Goal: Task Accomplishment & Management: Use online tool/utility

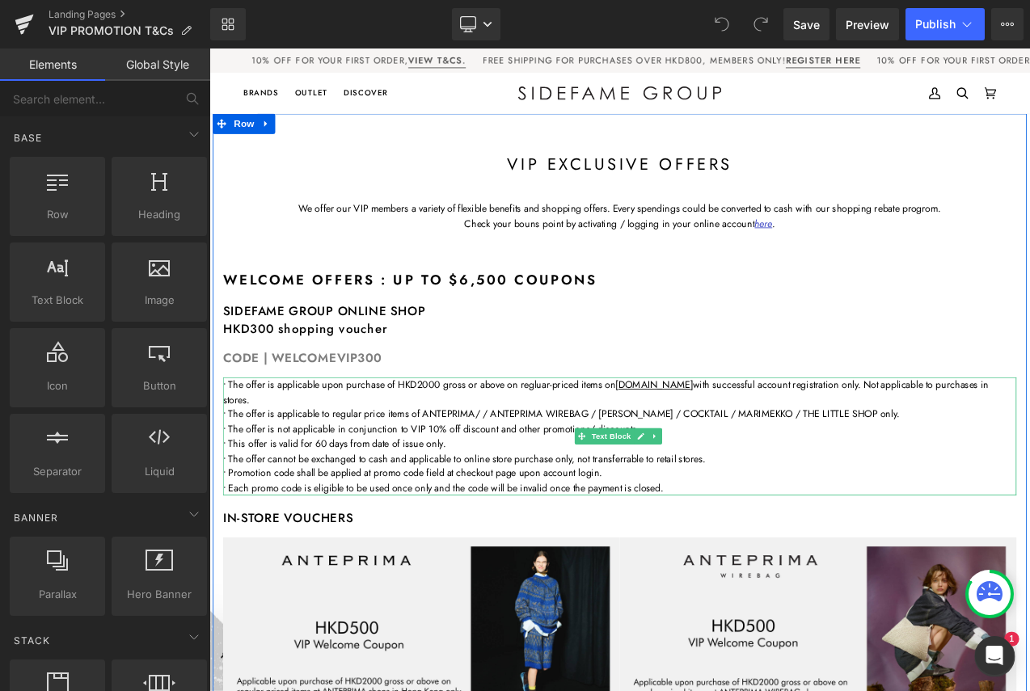
click at [799, 466] on p "• The offer is applicable upon purchase of HKD2000 gross or above on regluar-pr…" at bounding box center [698, 458] width 946 height 36
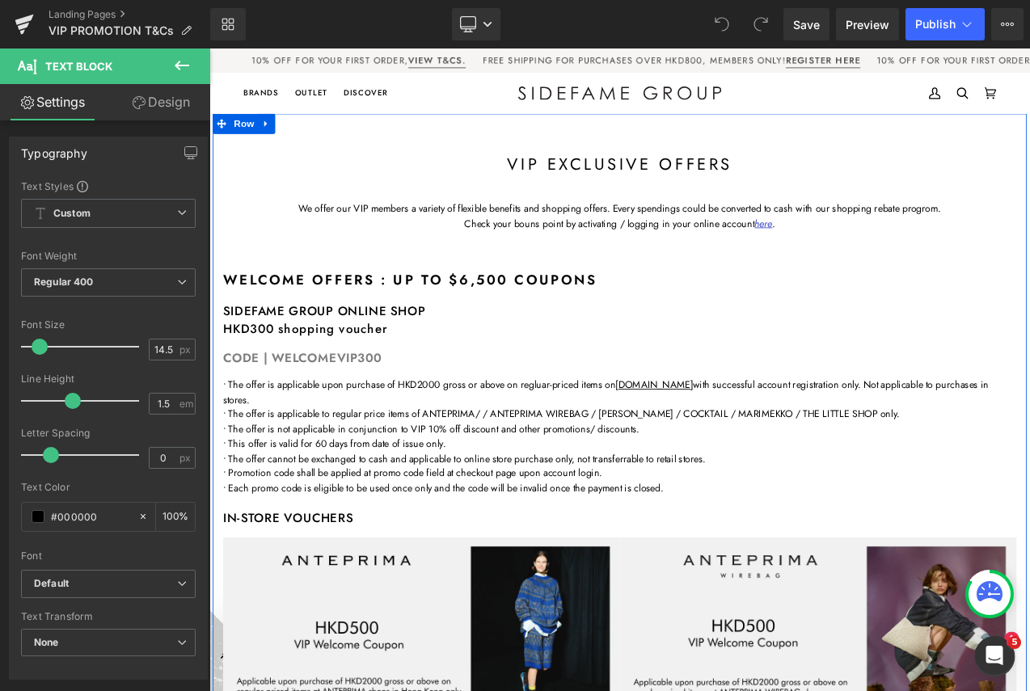
drag, startPoint x: 526, startPoint y: 350, endPoint x: 451, endPoint y: 428, distance: 108.6
click at [209, 48] on div at bounding box center [209, 48] width 0 height 0
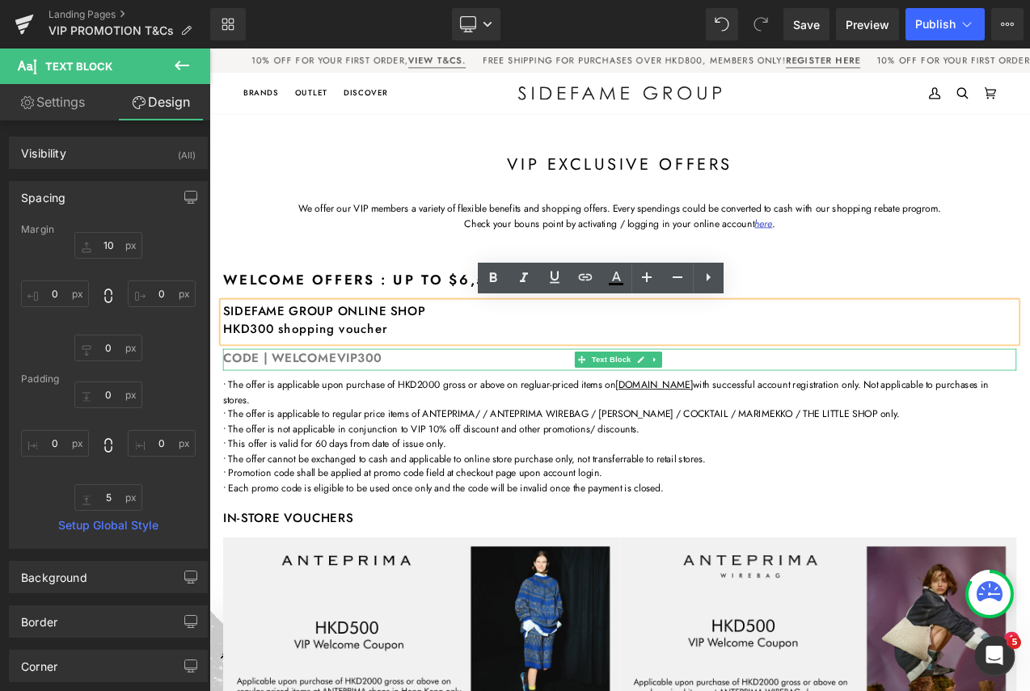
click at [432, 420] on div "CODE | WELCOMEVIP300" at bounding box center [698, 420] width 946 height 26
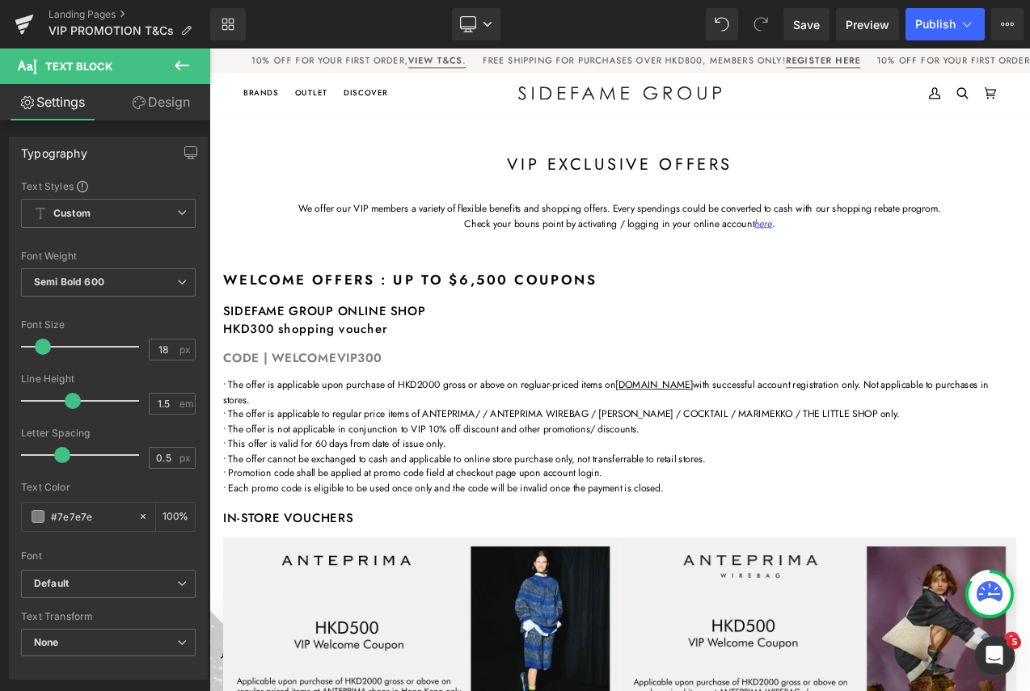
drag, startPoint x: 176, startPoint y: 66, endPoint x: 137, endPoint y: 101, distance: 52.7
click at [176, 66] on icon at bounding box center [182, 66] width 15 height 10
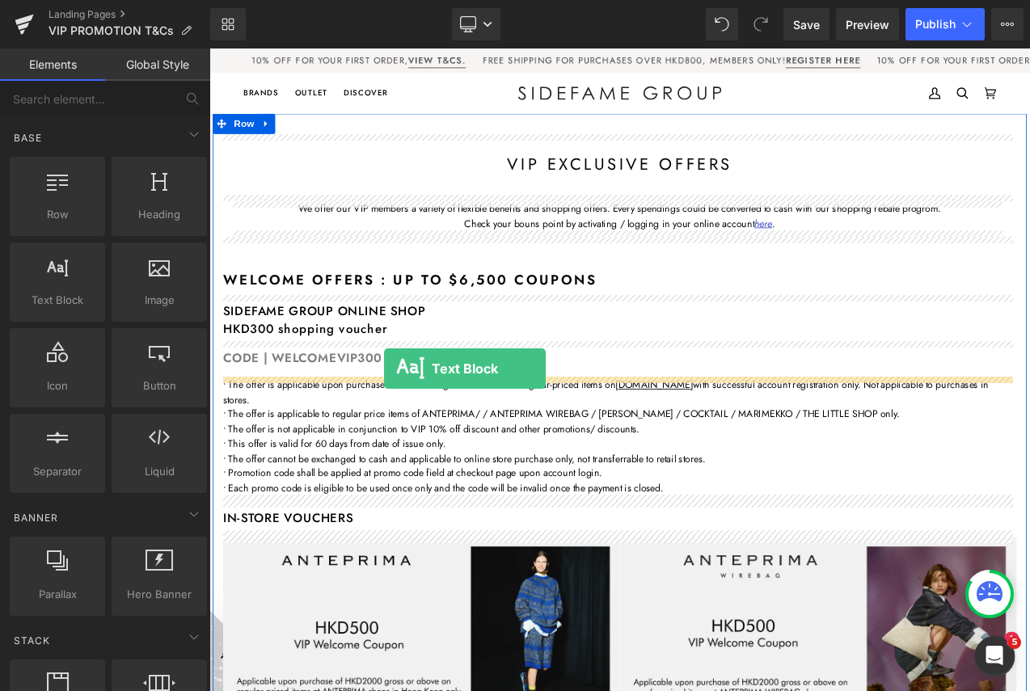
drag, startPoint x: 255, startPoint y: 336, endPoint x: 417, endPoint y: 430, distance: 186.9
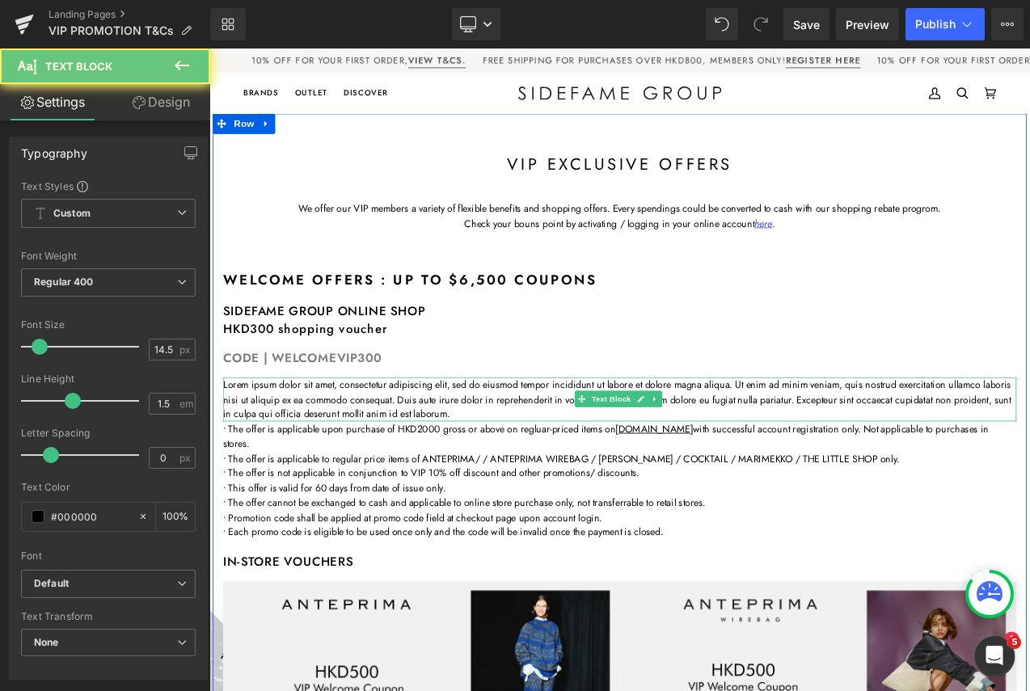
click at [377, 457] on p "Lorem ipsum dolor sit amet, consectetur adipiscing elit, sed do eiusmod tempor …" at bounding box center [698, 466] width 946 height 53
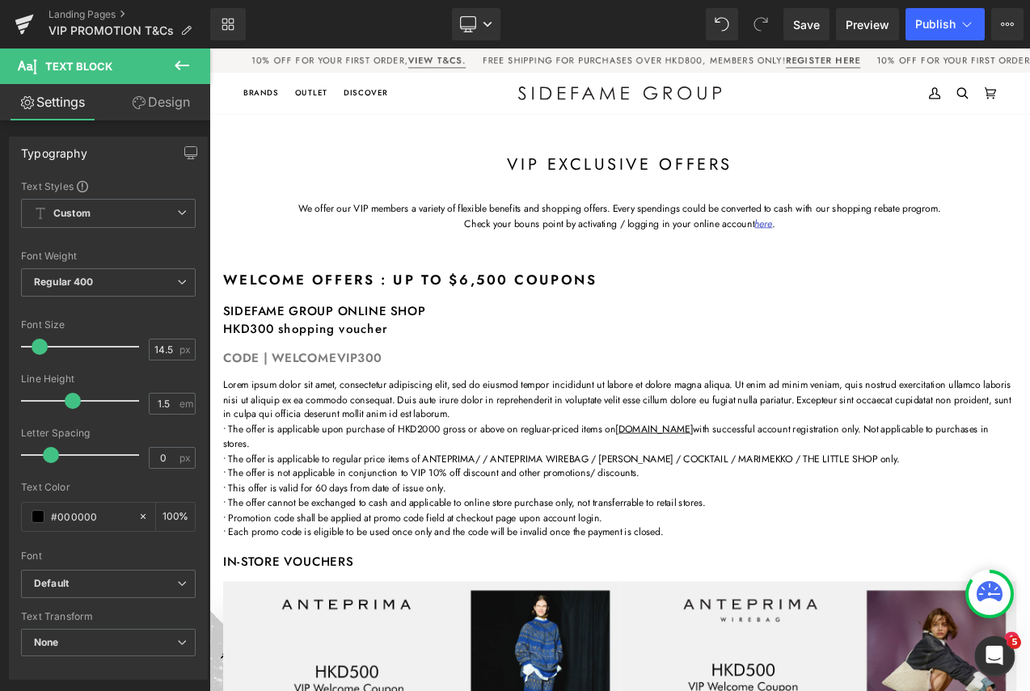
click at [179, 99] on link "Design" at bounding box center [160, 102] width 105 height 36
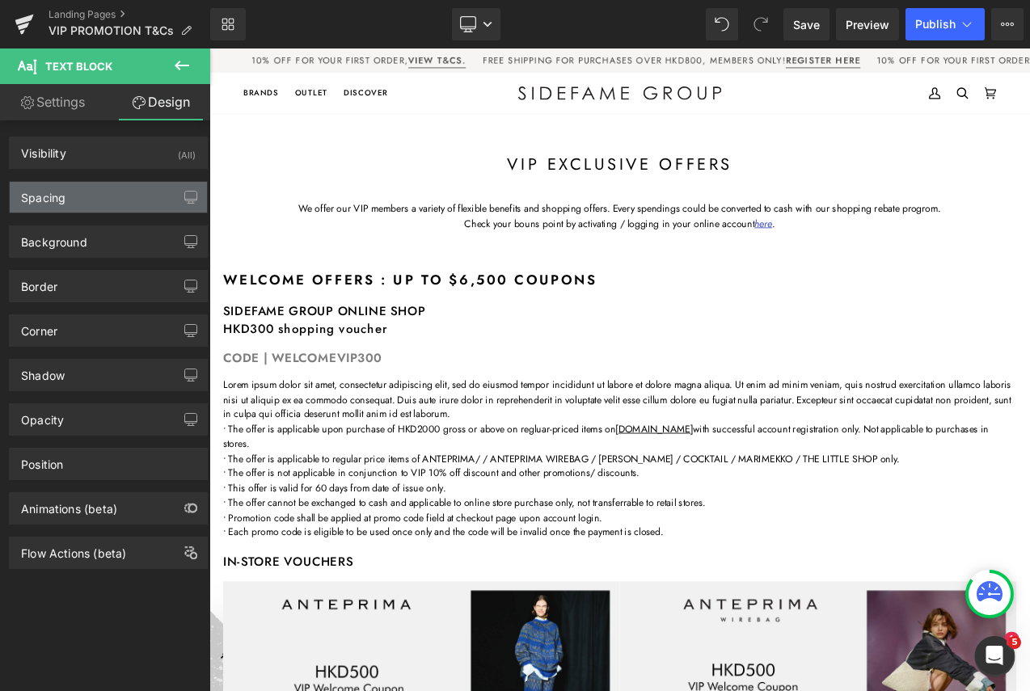
click at [100, 194] on div "Spacing" at bounding box center [108, 197] width 197 height 31
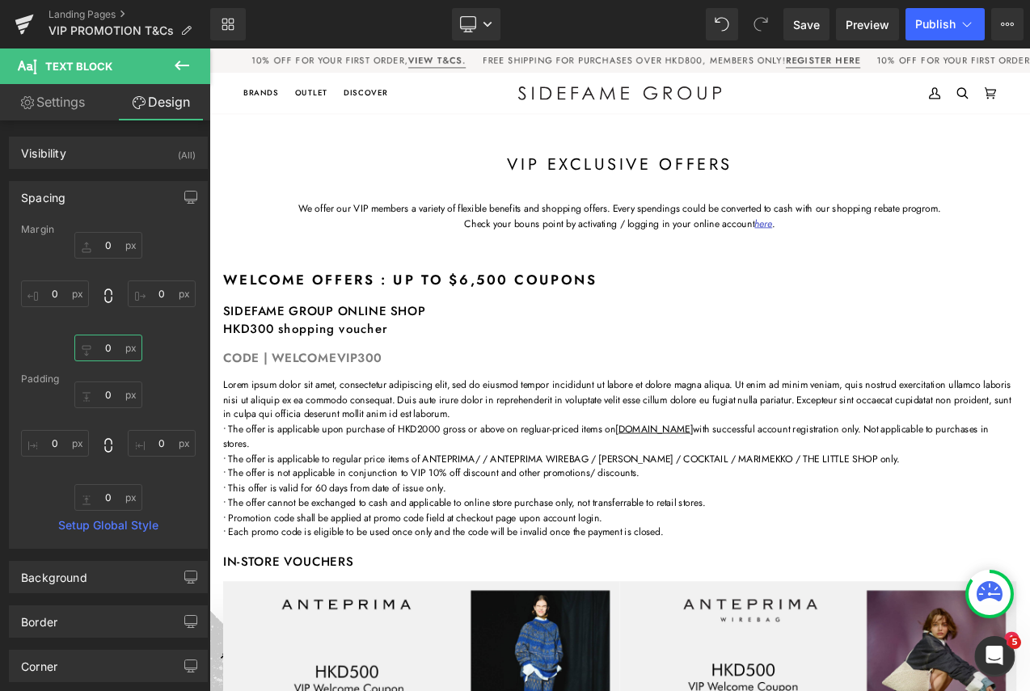
click at [101, 349] on input "0" at bounding box center [108, 348] width 68 height 27
type input "10"
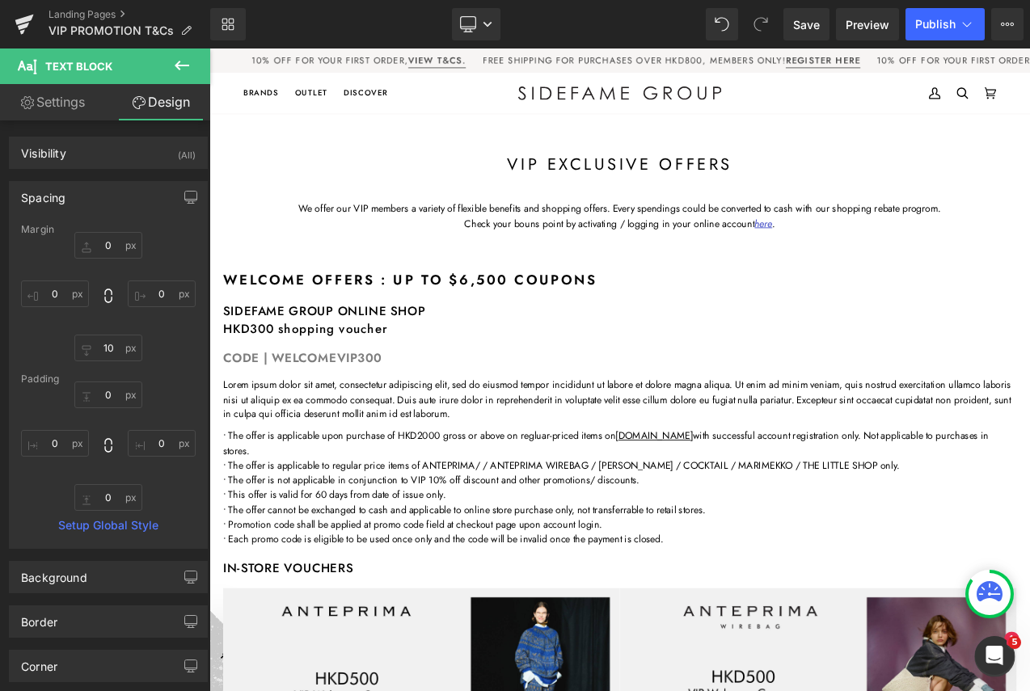
click at [337, 470] on p "Lorem ipsum dolor sit amet, consectetur adipiscing elit, sed do eiusmod tempor …" at bounding box center [698, 466] width 946 height 53
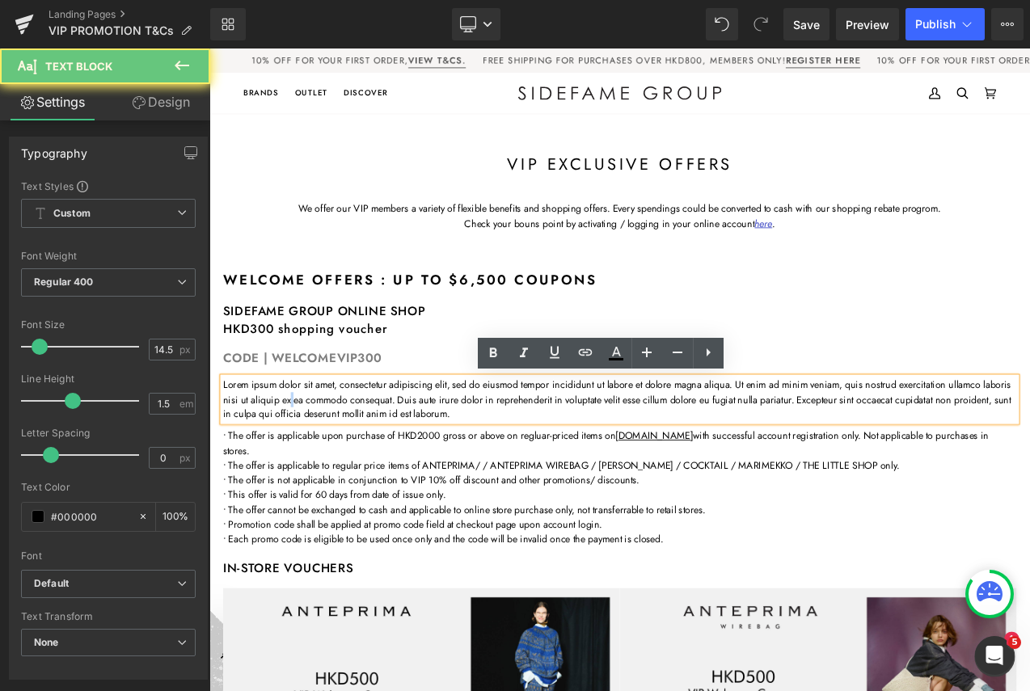
click at [337, 470] on p "Lorem ipsum dolor sit amet, consectetur adipiscing elit, sed do eiusmod tempor …" at bounding box center [698, 466] width 946 height 53
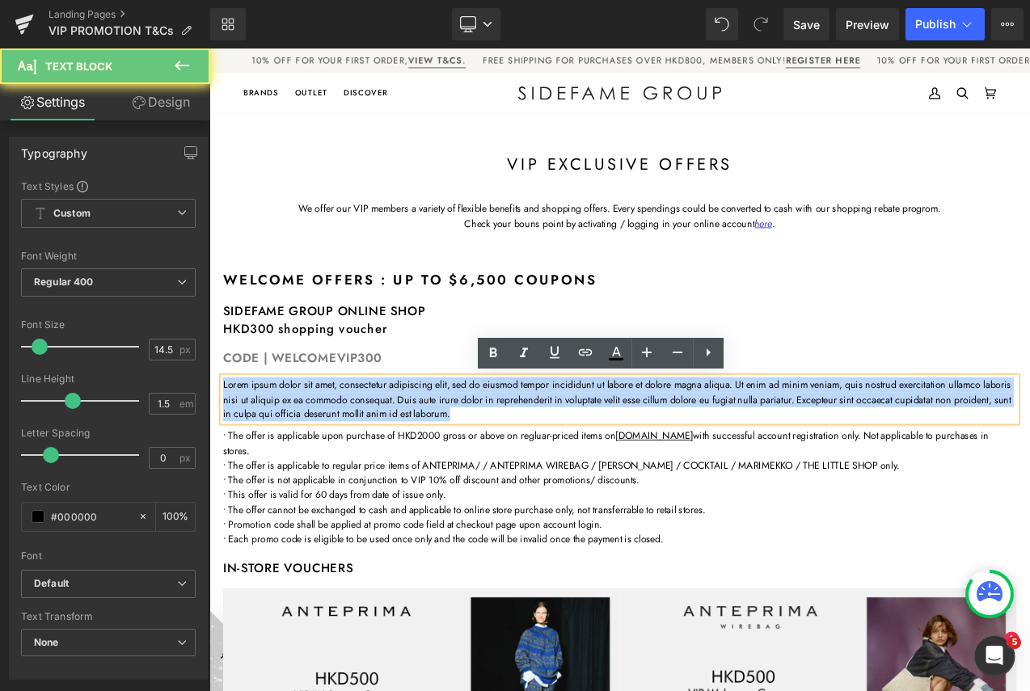
click at [337, 470] on p "Lorem ipsum dolor sit amet, consectetur adipiscing elit, sed do eiusmod tempor …" at bounding box center [698, 466] width 946 height 53
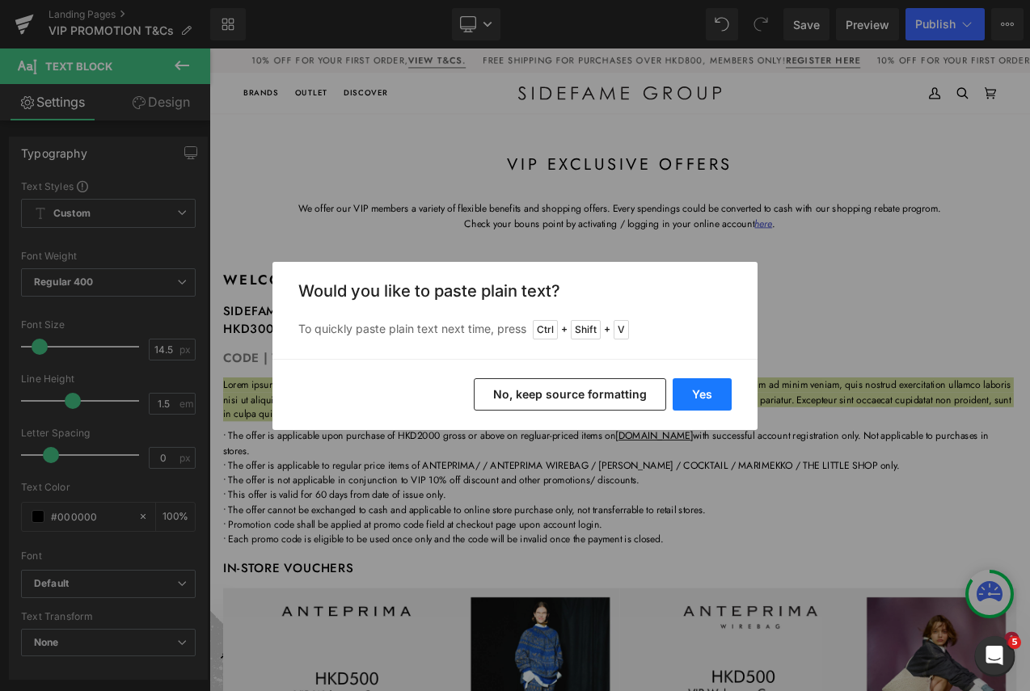
click at [722, 385] on button "Yes" at bounding box center [701, 394] width 59 height 32
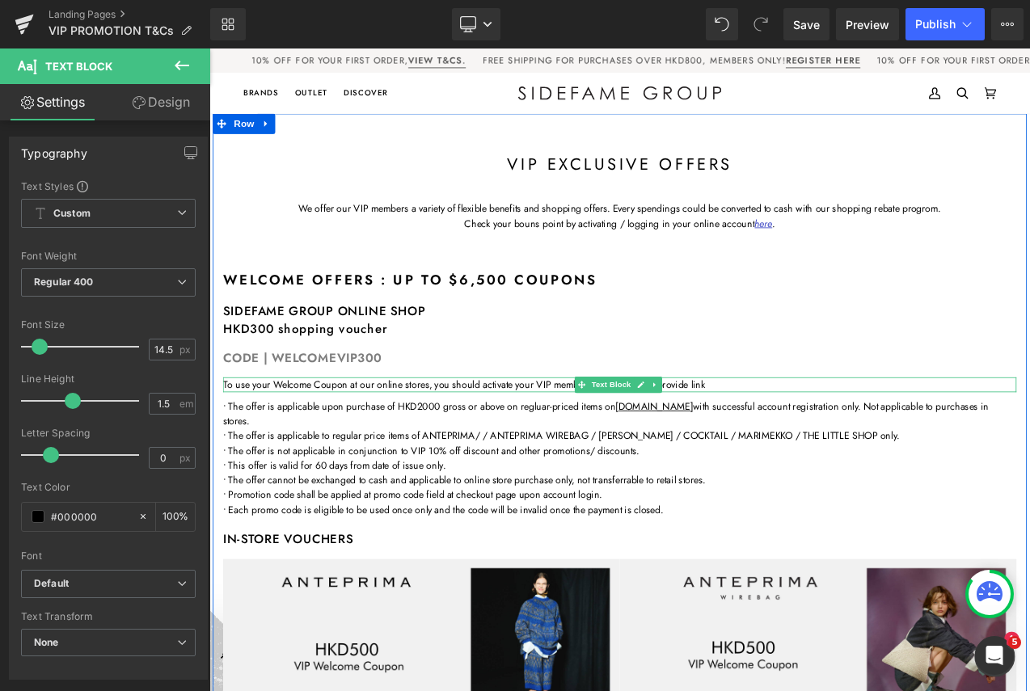
click at [533, 452] on p "To use your Welcome Coupon at our online stores, you should activate your VIP m…" at bounding box center [698, 449] width 946 height 18
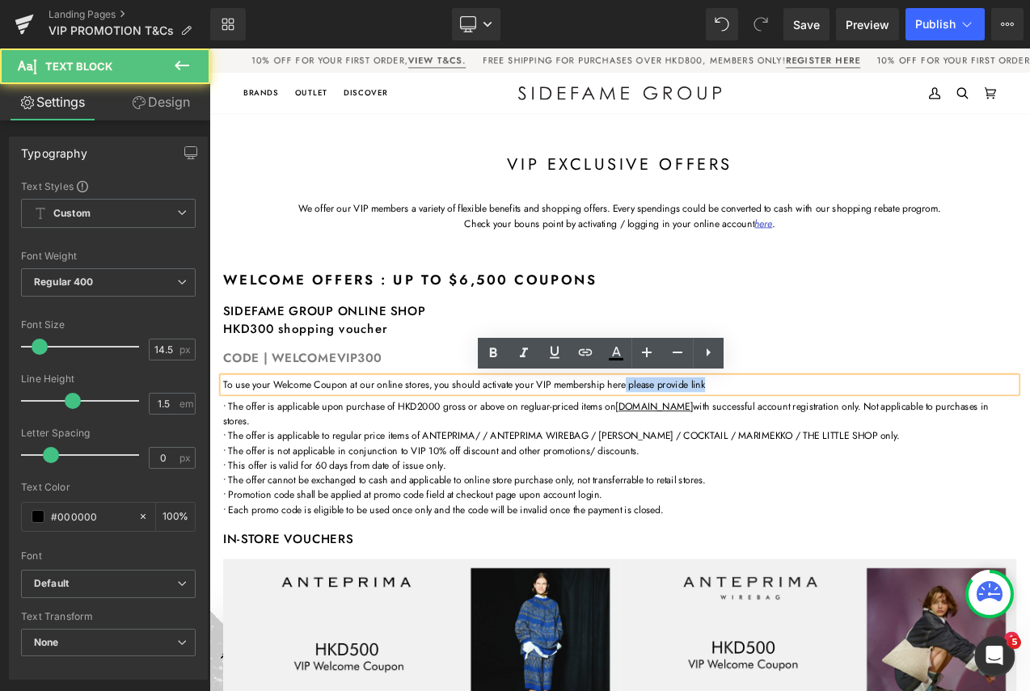
drag, startPoint x: 706, startPoint y: 447, endPoint x: 919, endPoint y: 460, distance: 212.9
click at [919, 458] on div "To use your Welcome Coupon at our online stores, you should activate your VIP m…" at bounding box center [698, 449] width 946 height 18
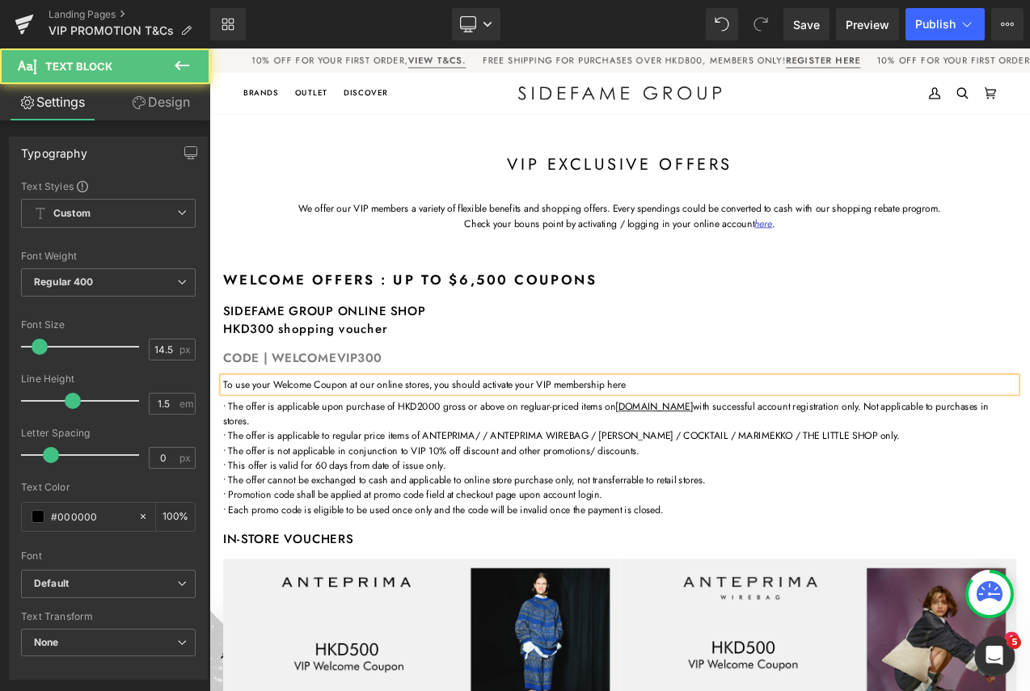
click at [696, 450] on p "To use your Welcome Coupon at our online stores, you should activate your VIP m…" at bounding box center [698, 449] width 946 height 18
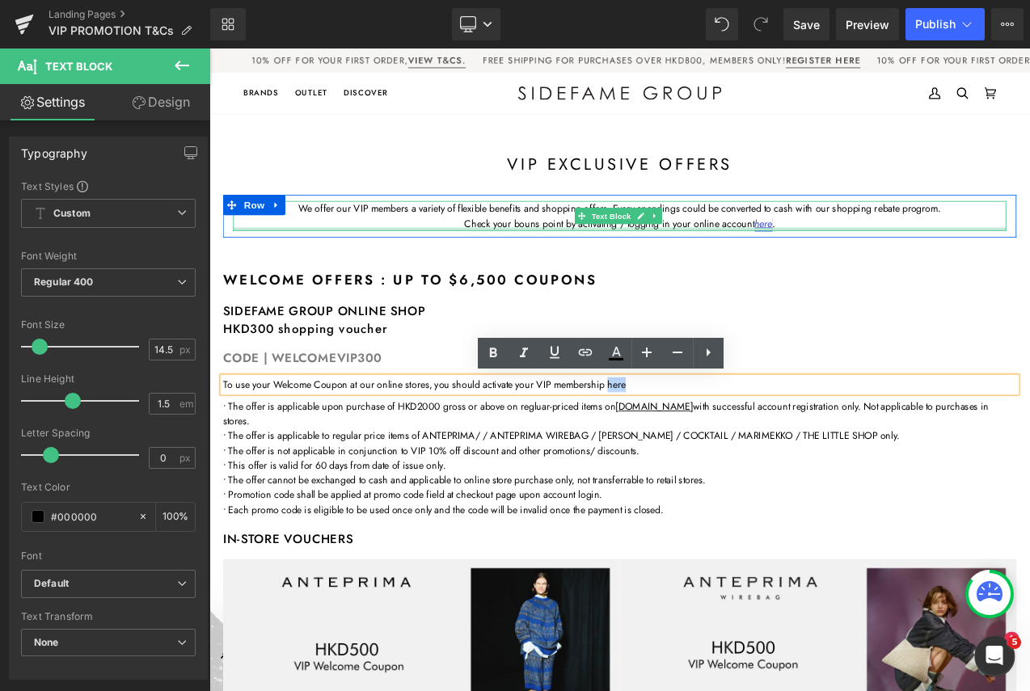
click at [864, 261] on div "We offer our VIP members a variety of flexible benefits and shopping offers. Ev…" at bounding box center [698, 248] width 921 height 36
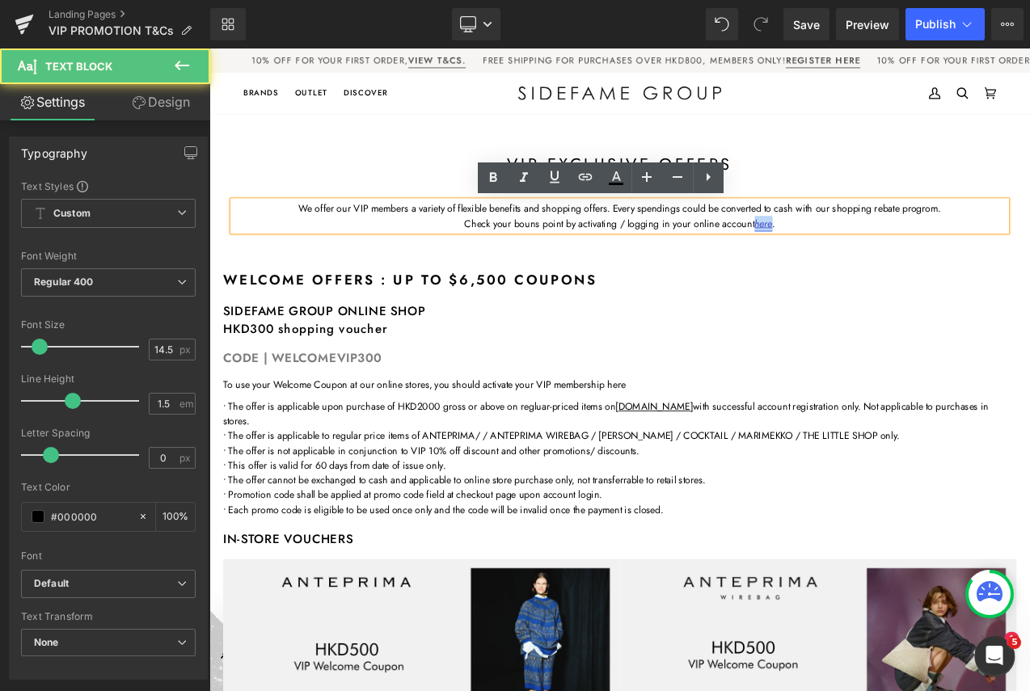
drag, startPoint x: 860, startPoint y: 257, endPoint x: 873, endPoint y: 260, distance: 13.3
click at [874, 259] on link "here" at bounding box center [869, 256] width 21 height 17
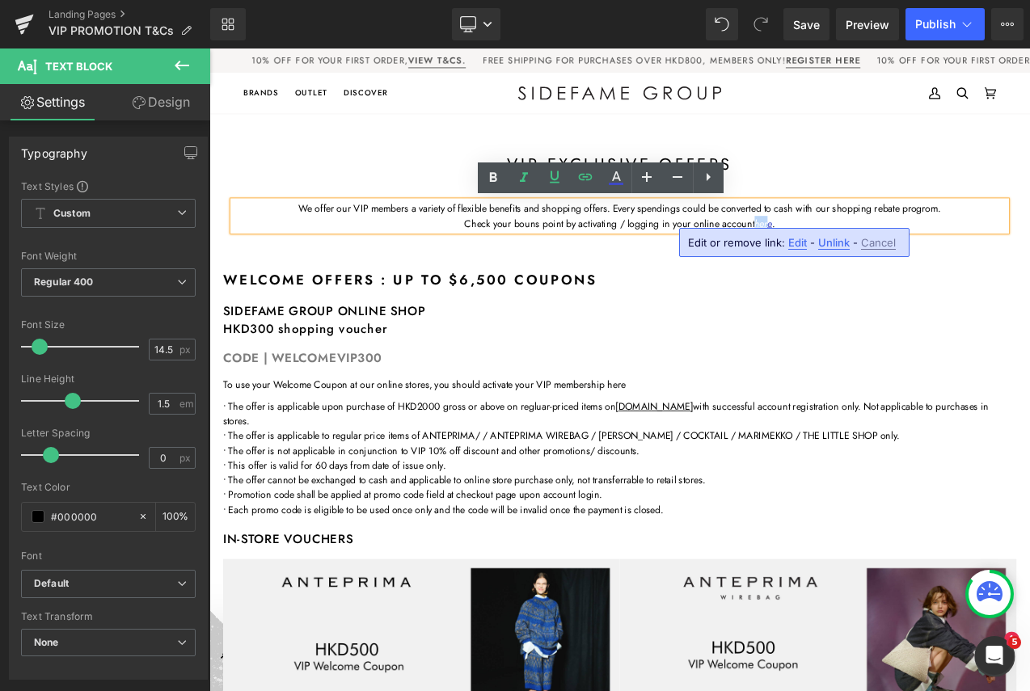
copy link "her"
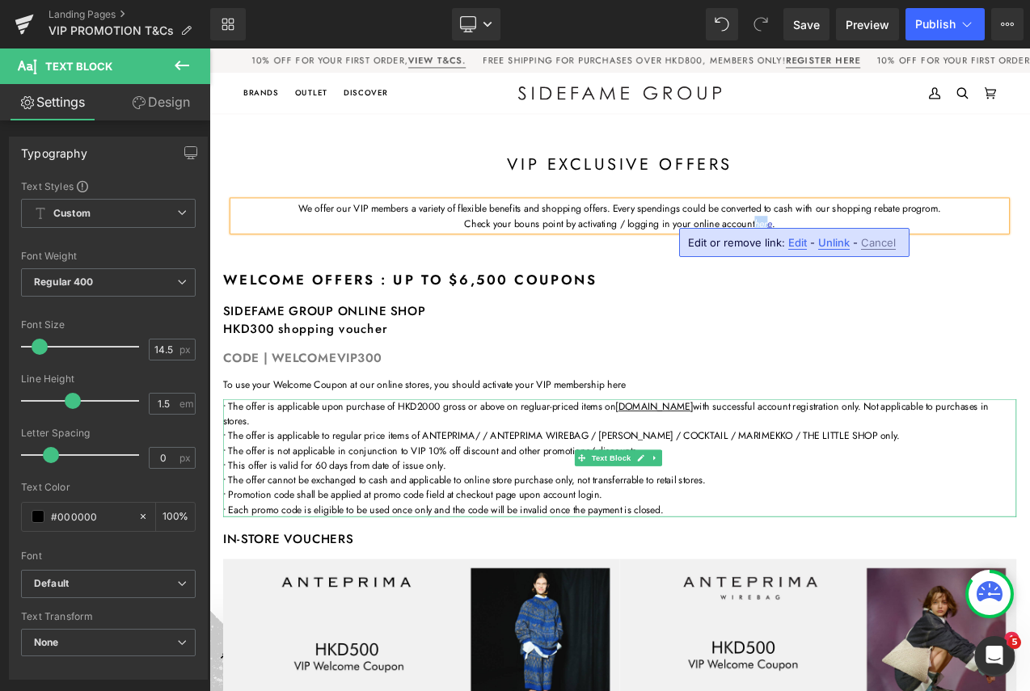
click at [685, 440] on div "To use your Welcome Coupon at our online stores, you should activate your VIP m…" at bounding box center [698, 449] width 946 height 18
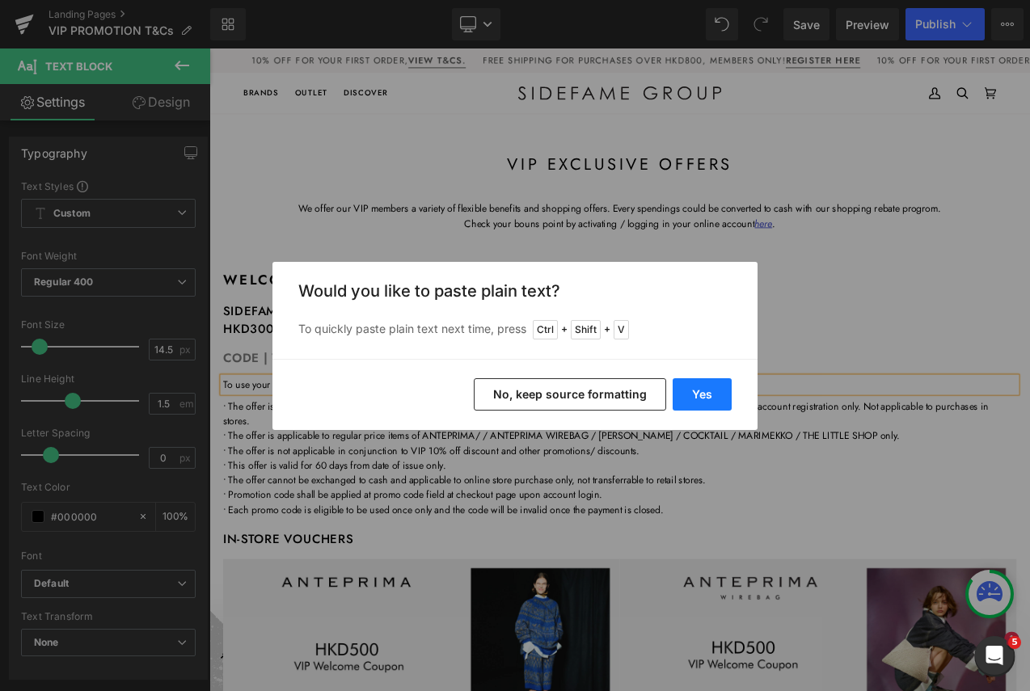
click at [699, 393] on button "Yes" at bounding box center [701, 394] width 59 height 32
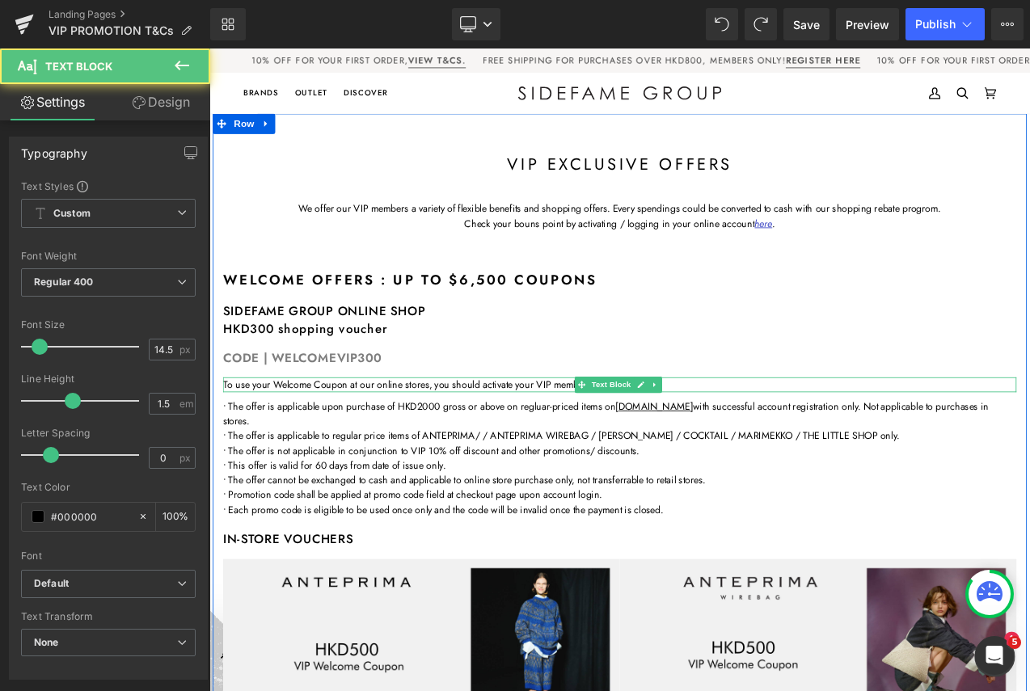
click at [814, 451] on p "To use your Welcome Coupon at our online stores, you should activate your VIP m…" at bounding box center [698, 449] width 946 height 18
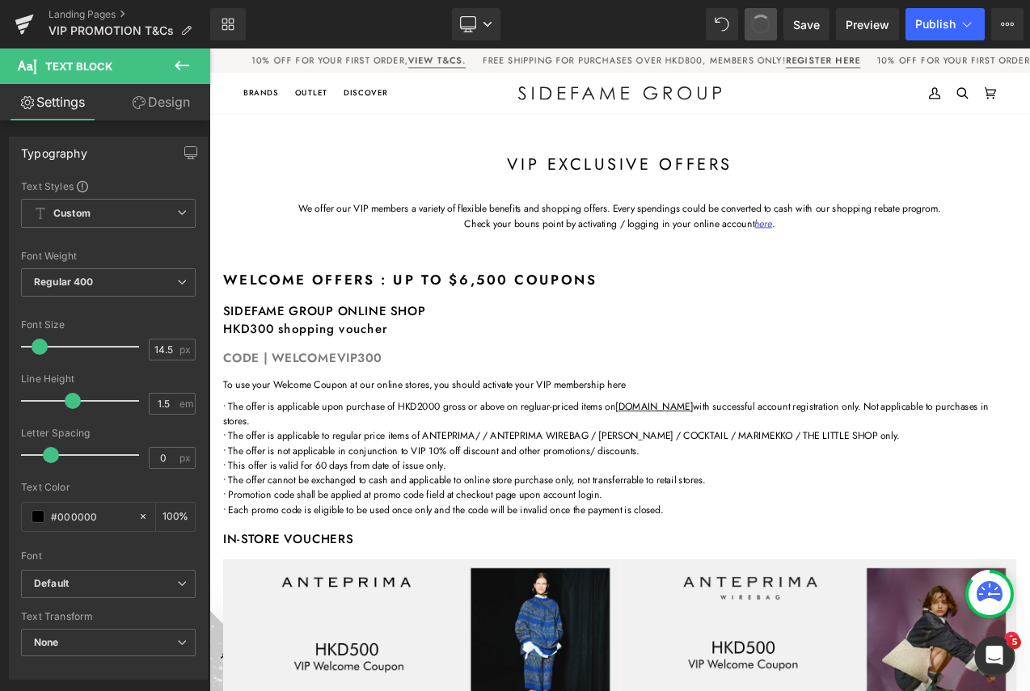
click at [761, 24] on span at bounding box center [761, 24] width 26 height 26
click at [686, 441] on span "Text Block" at bounding box center [687, 449] width 53 height 19
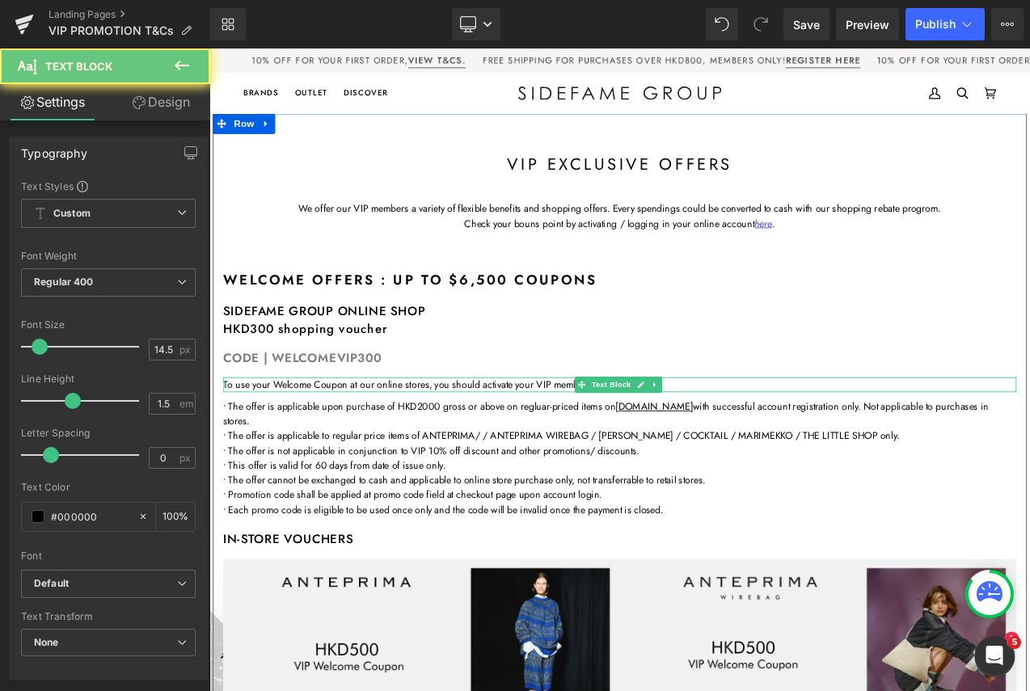
click at [799, 447] on p "To use your Welcome Coupon at our online stores, you should activate your VIP m…" at bounding box center [698, 449] width 946 height 18
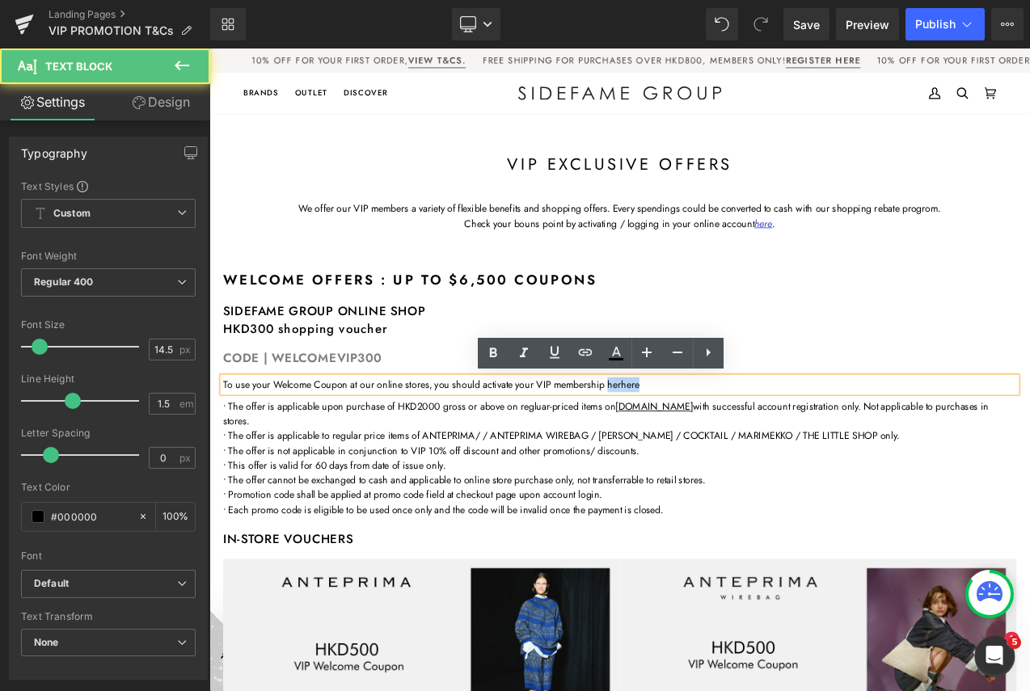
drag, startPoint x: 686, startPoint y: 450, endPoint x: 742, endPoint y: 450, distance: 55.8
click at [742, 450] on p "To use your Welcome Coupon at our online stores, you should activate your VIP m…" at bounding box center [698, 449] width 946 height 18
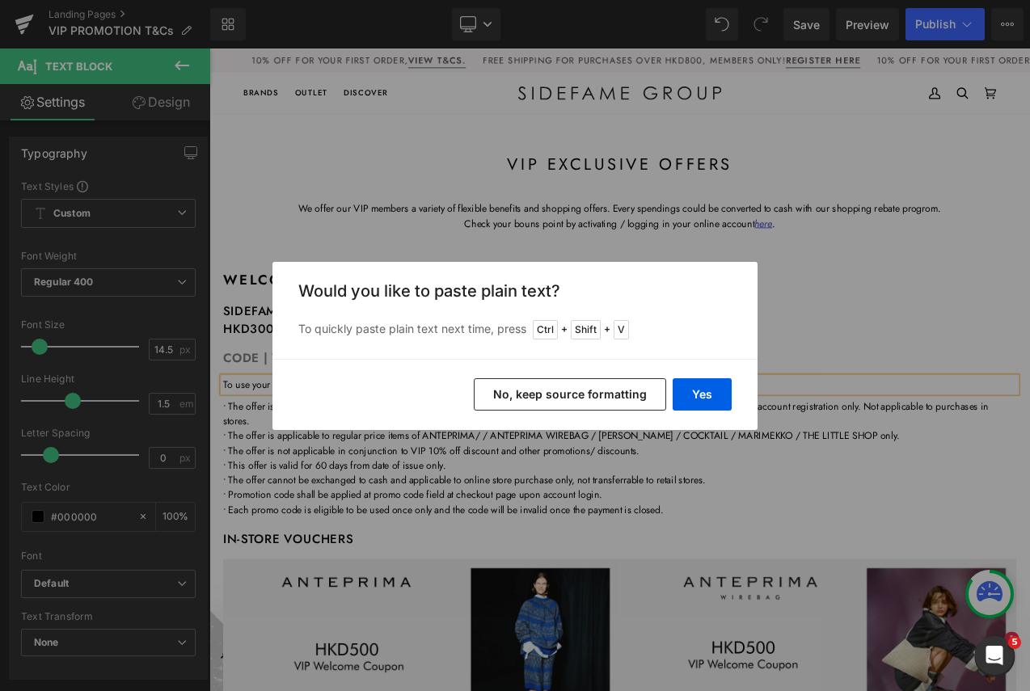
click at [628, 392] on button "No, keep source formatting" at bounding box center [570, 394] width 192 height 32
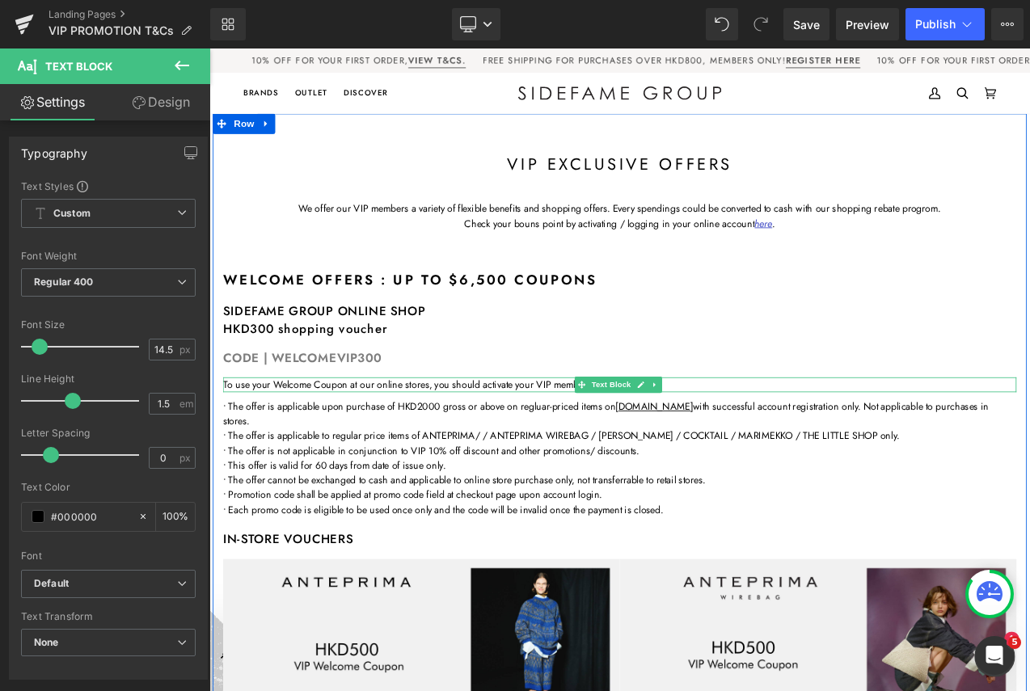
click at [583, 446] on p "To use your Welcome Coupon at our online stores, you should activate your VIP m…" at bounding box center [698, 449] width 946 height 18
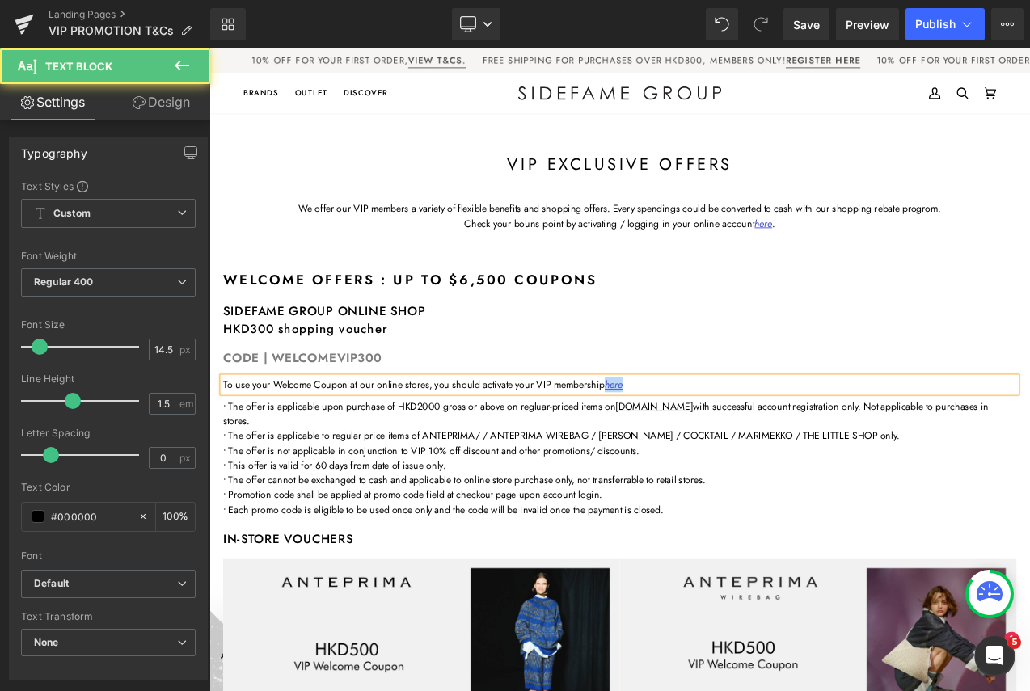
drag, startPoint x: 729, startPoint y: 450, endPoint x: 681, endPoint y: 448, distance: 47.7
click at [681, 448] on p "To use your Welcome Coupon at our online stores, you should activate your VIP m…" at bounding box center [698, 449] width 946 height 18
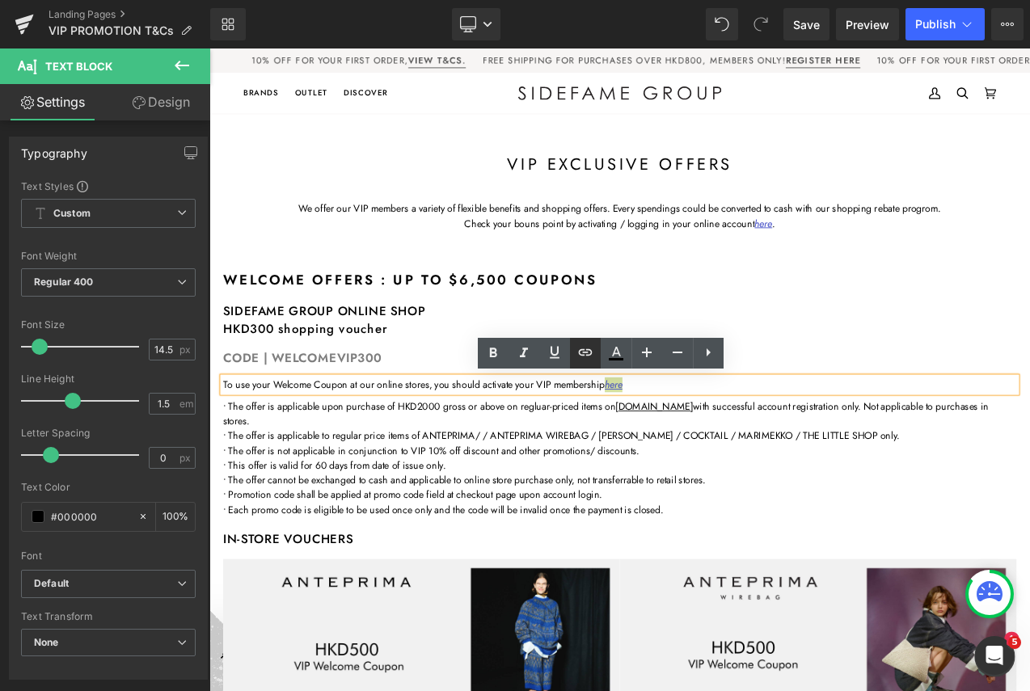
click at [588, 351] on icon at bounding box center [584, 352] width 19 height 19
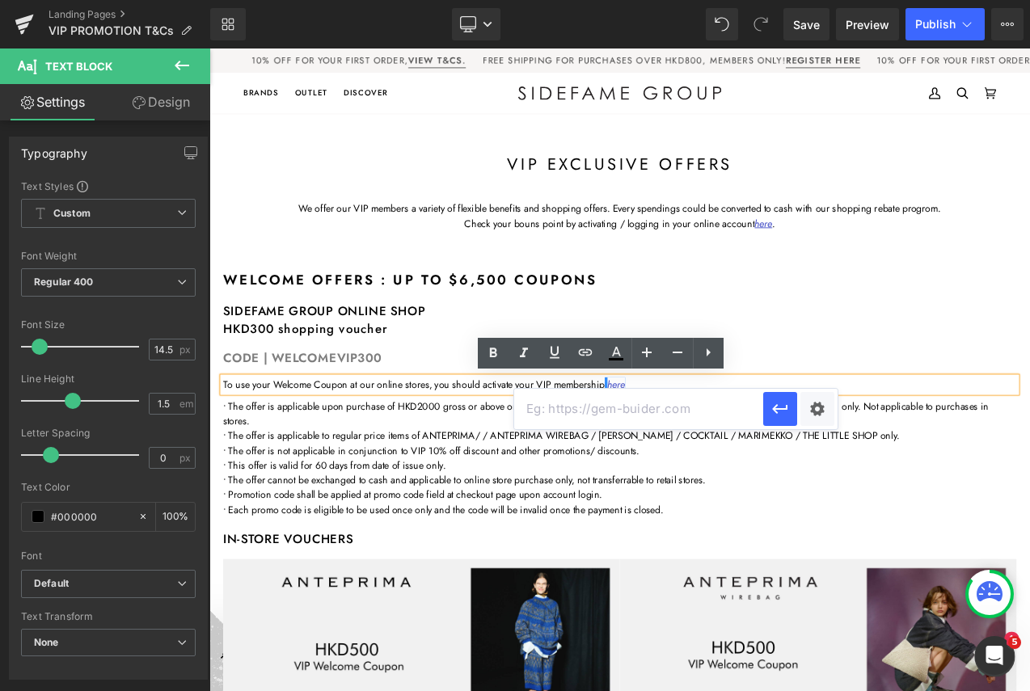
click at [625, 407] on input "text" at bounding box center [638, 409] width 249 height 40
paste input "[URL][DOMAIN_NAME]"
type input "[URL][DOMAIN_NAME]"
click at [781, 406] on icon "button" at bounding box center [779, 408] width 19 height 19
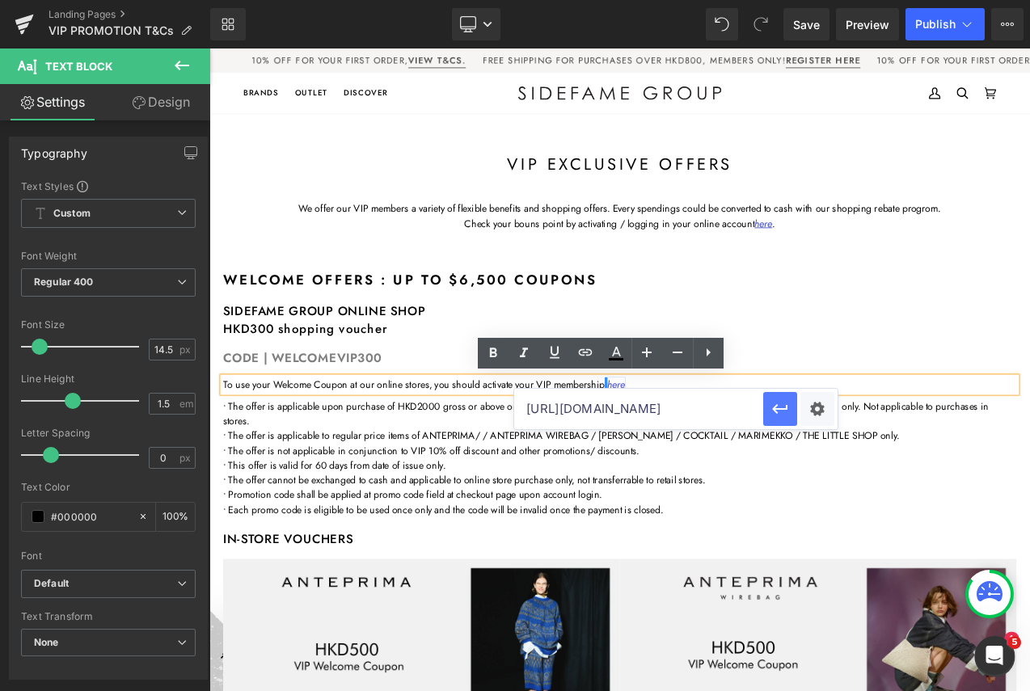
scroll to position [0, 0]
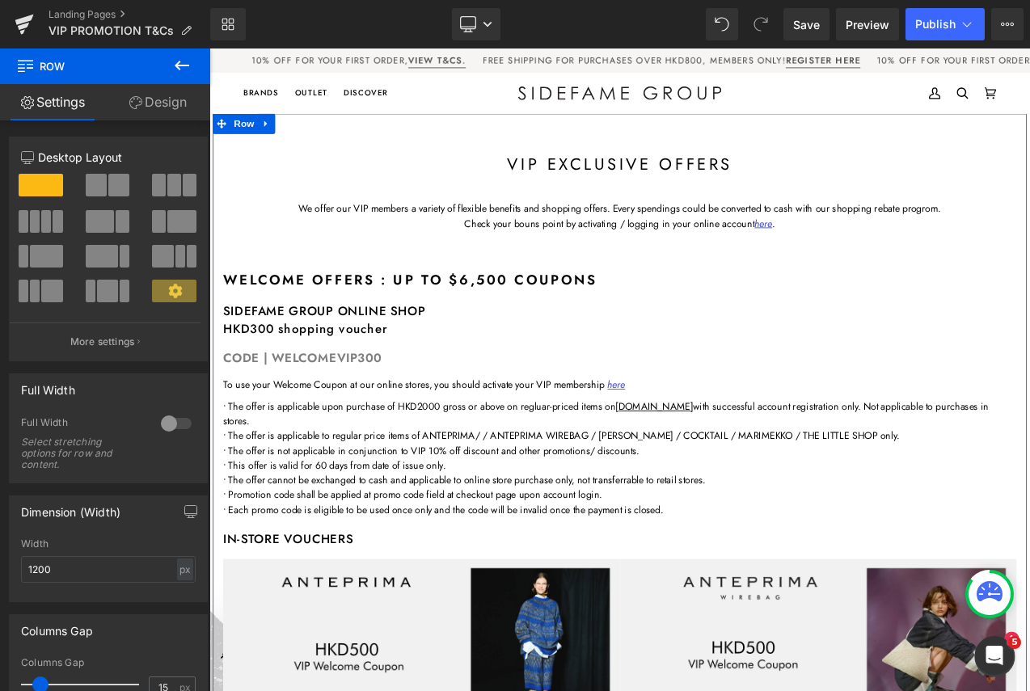
click at [512, 447] on p "To use your Welcome Coupon at our online stores, you should activate your VIP m…" at bounding box center [698, 449] width 946 height 18
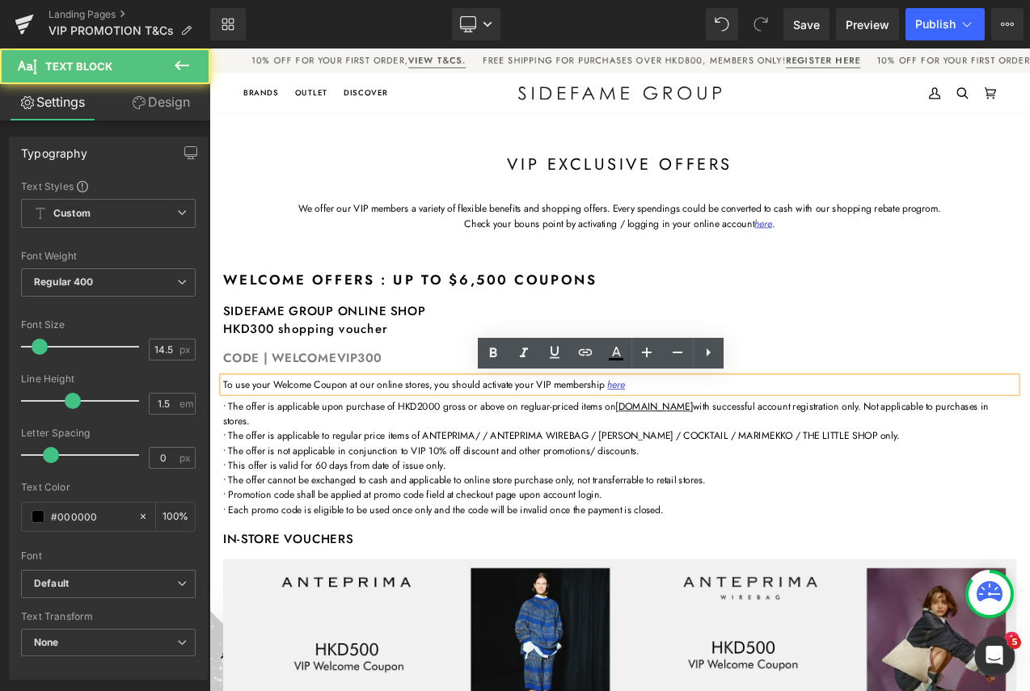
click at [474, 445] on p "To use your Welcome Coupon at our online stores, you should activate your VIP m…" at bounding box center [698, 449] width 946 height 18
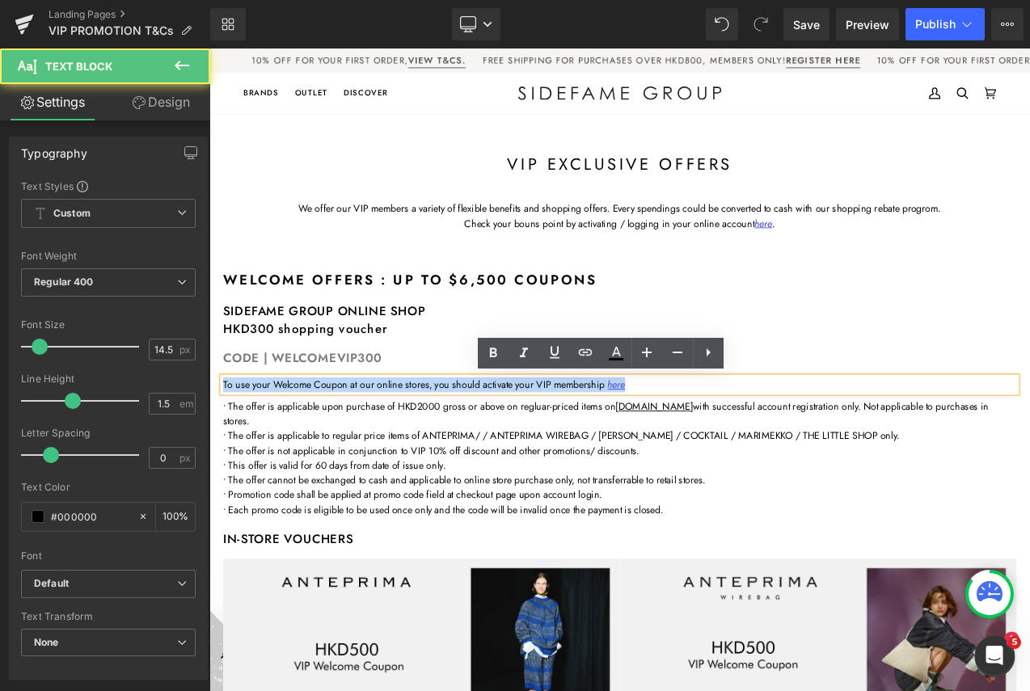
click at [474, 445] on p "To use your Welcome Coupon at our online stores, you should activate your VIP m…" at bounding box center [698, 449] width 946 height 18
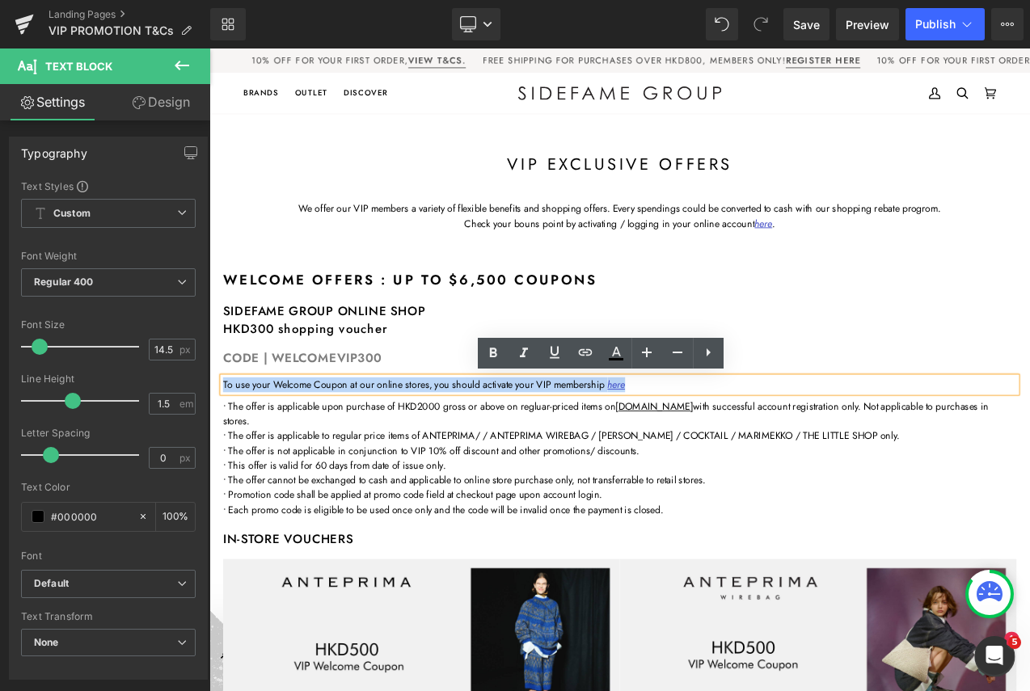
click at [209, 48] on div at bounding box center [209, 48] width 0 height 0
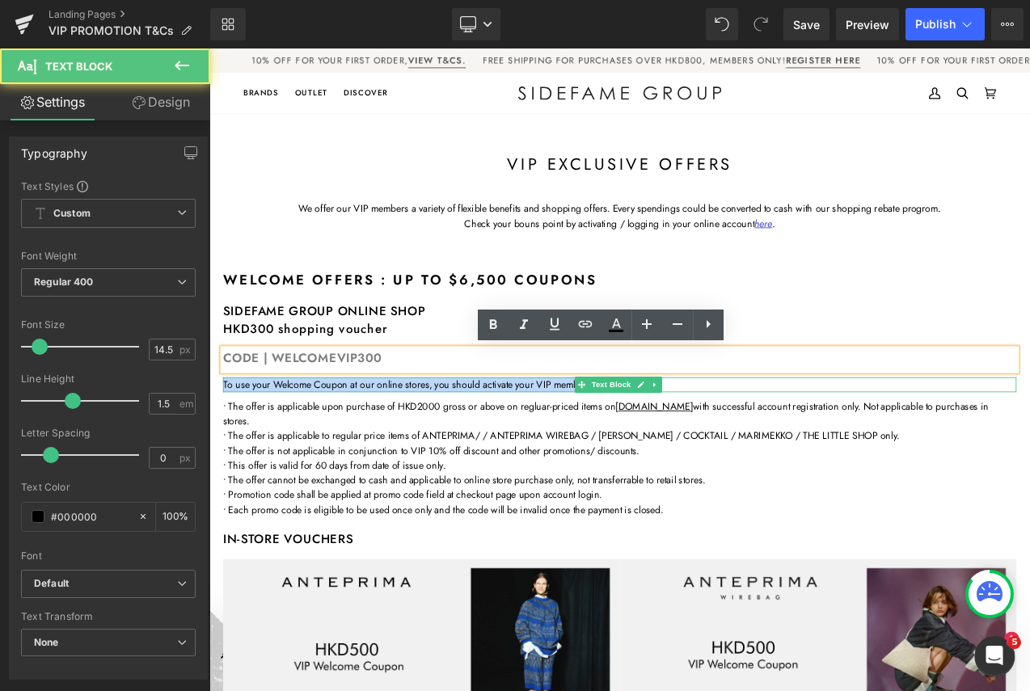
click at [377, 445] on p "To use your Welcome Coupon at our online stores, you should activate your VIP m…" at bounding box center [698, 449] width 946 height 18
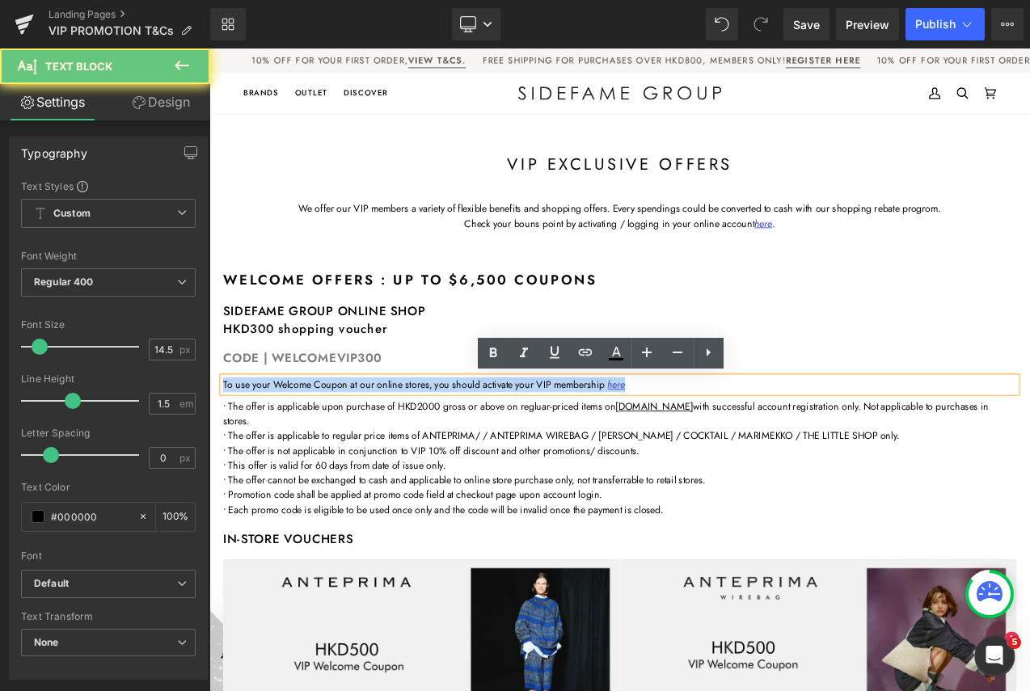
click at [377, 445] on p "To use your Welcome Coupon at our online stores, you should activate your VIP m…" at bounding box center [698, 449] width 946 height 18
click at [377, 444] on p "To use your Welcome Coupon at our online stores, you should activate your VIP m…" at bounding box center [698, 449] width 946 height 18
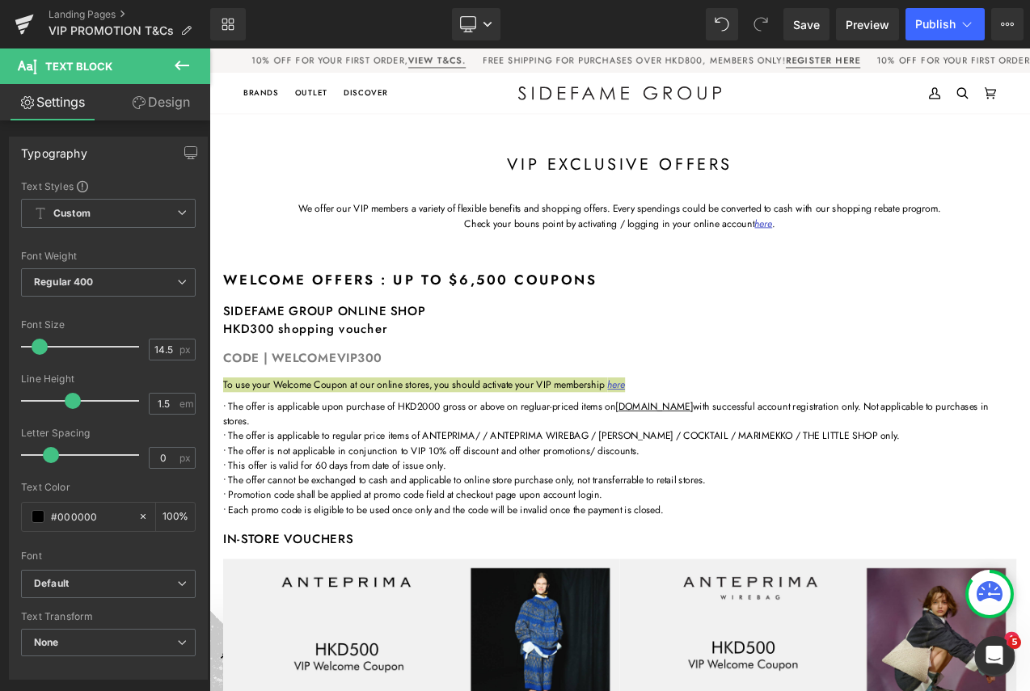
click at [170, 91] on link "Design" at bounding box center [160, 102] width 105 height 36
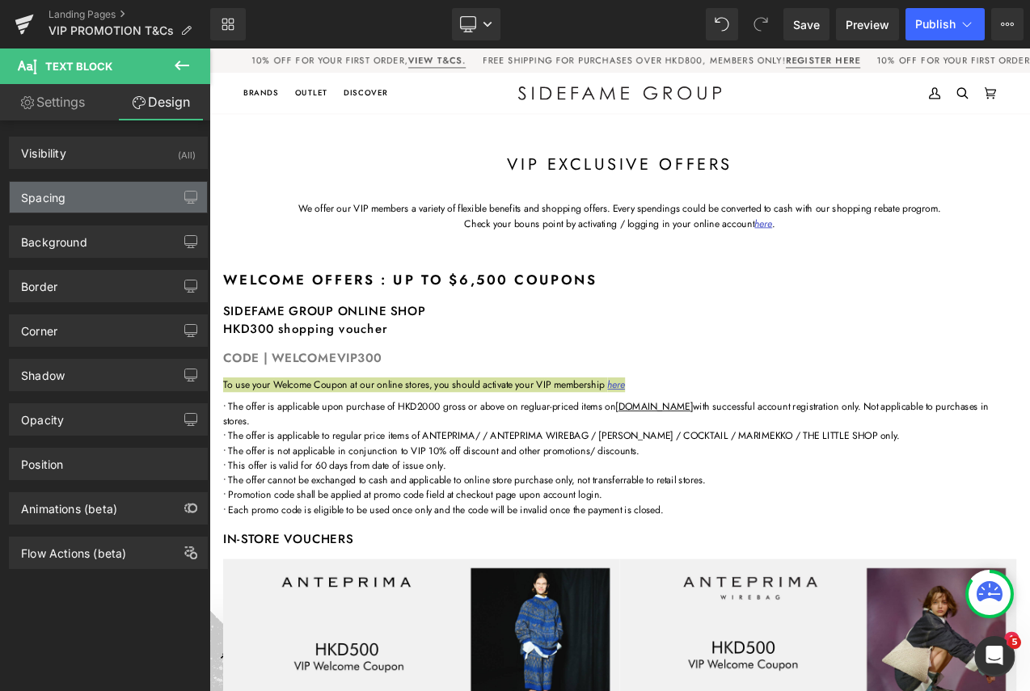
click at [111, 200] on div "Spacing" at bounding box center [108, 197] width 197 height 31
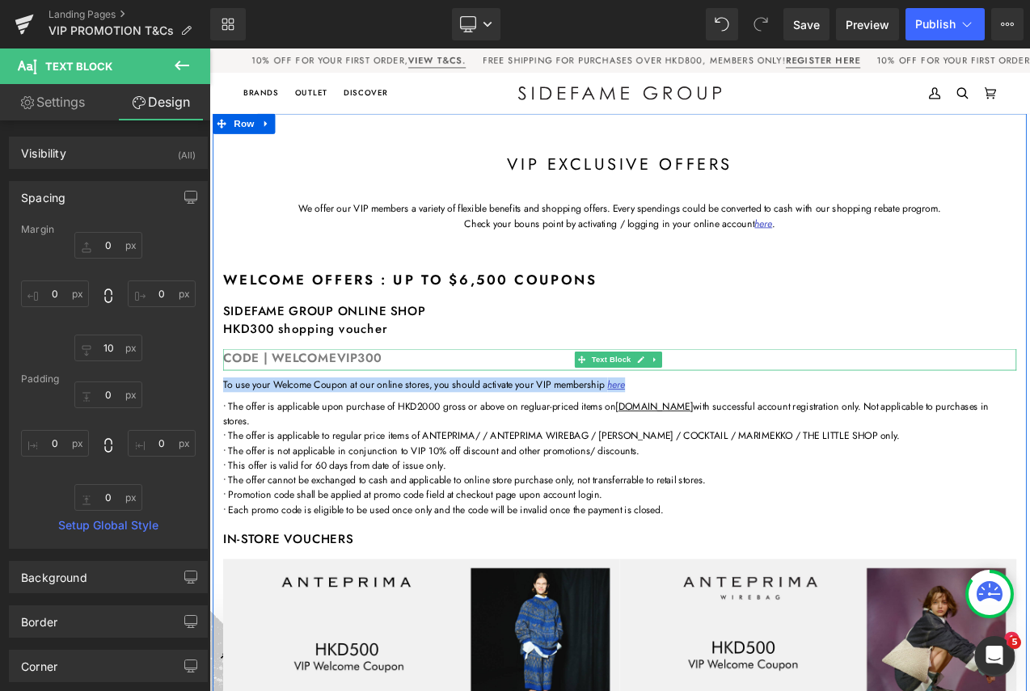
click at [350, 413] on div "CODE | WELCOMEVIP300" at bounding box center [698, 420] width 946 height 26
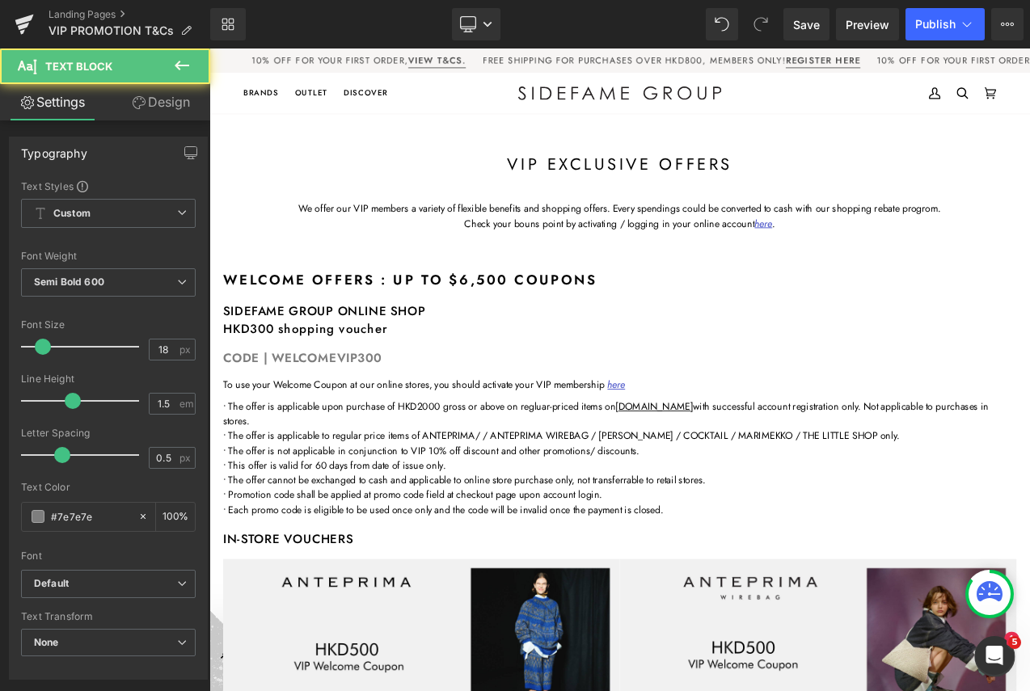
drag, startPoint x: 164, startPoint y: 102, endPoint x: 133, endPoint y: 184, distance: 88.3
click at [165, 102] on link "Design" at bounding box center [160, 102] width 105 height 36
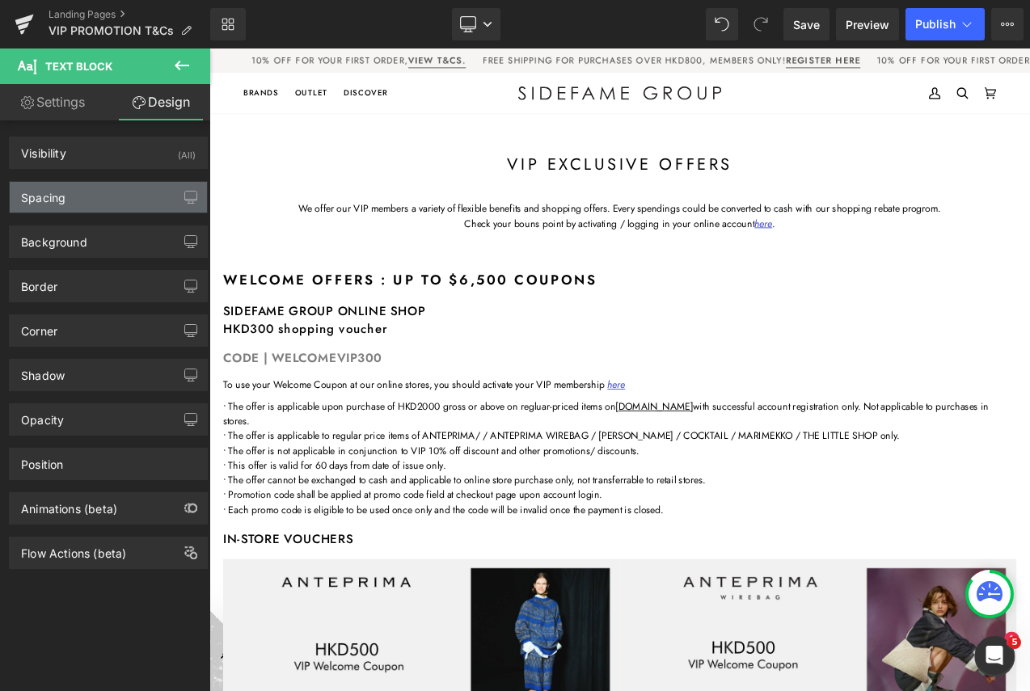
click at [128, 200] on div "Spacing" at bounding box center [108, 197] width 197 height 31
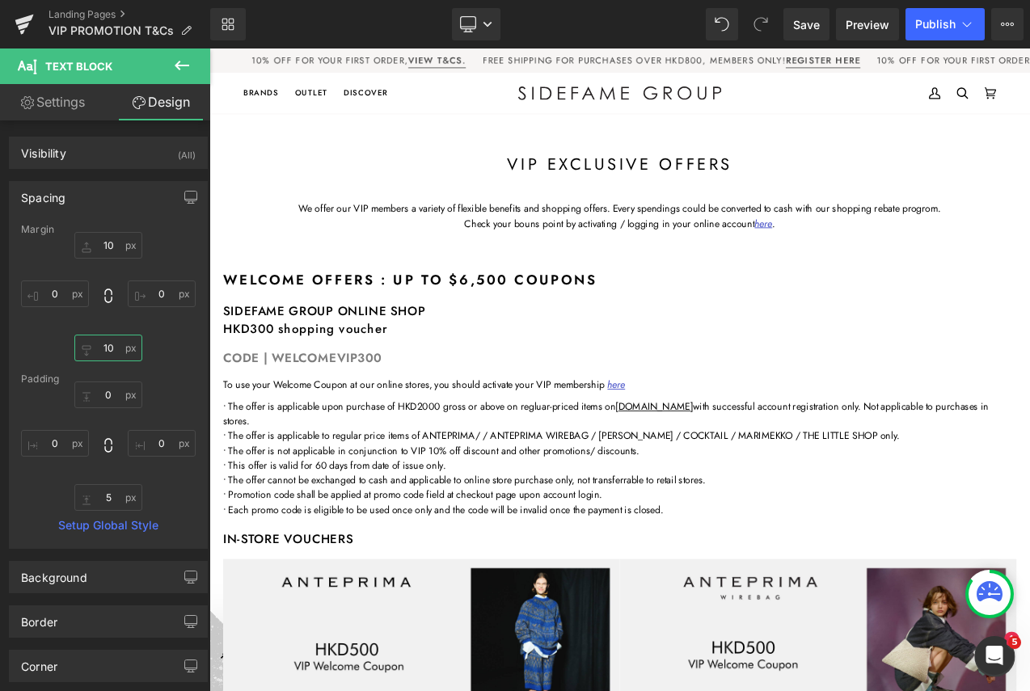
click at [109, 347] on input "10" at bounding box center [108, 348] width 68 height 27
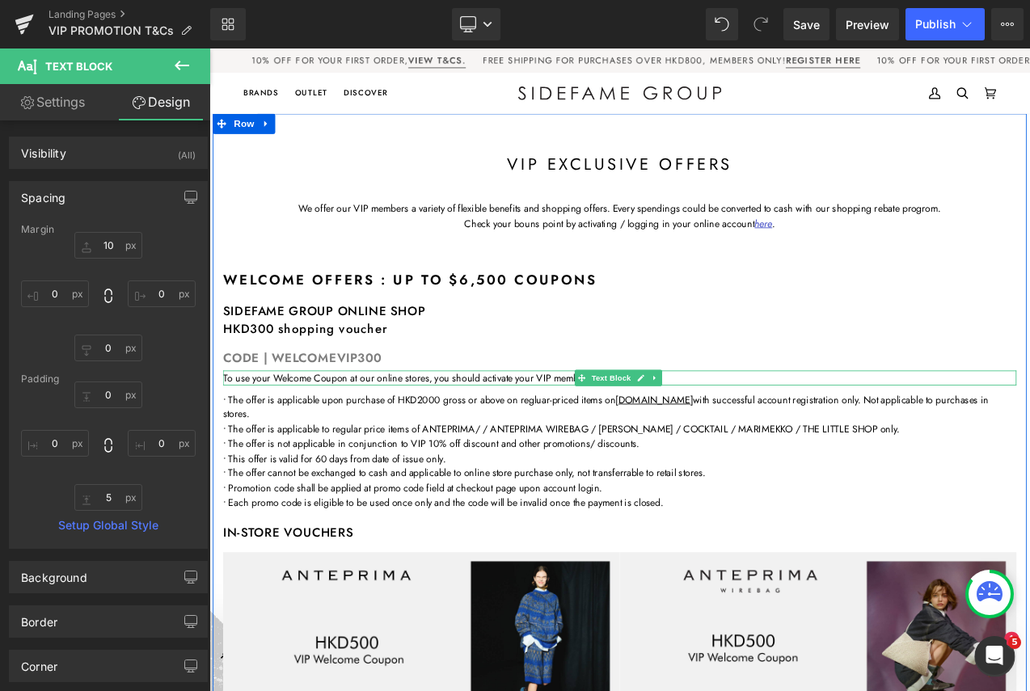
click at [461, 437] on p "To use your Welcome Coupon at our online stores, you should activate your VIP m…" at bounding box center [698, 441] width 946 height 18
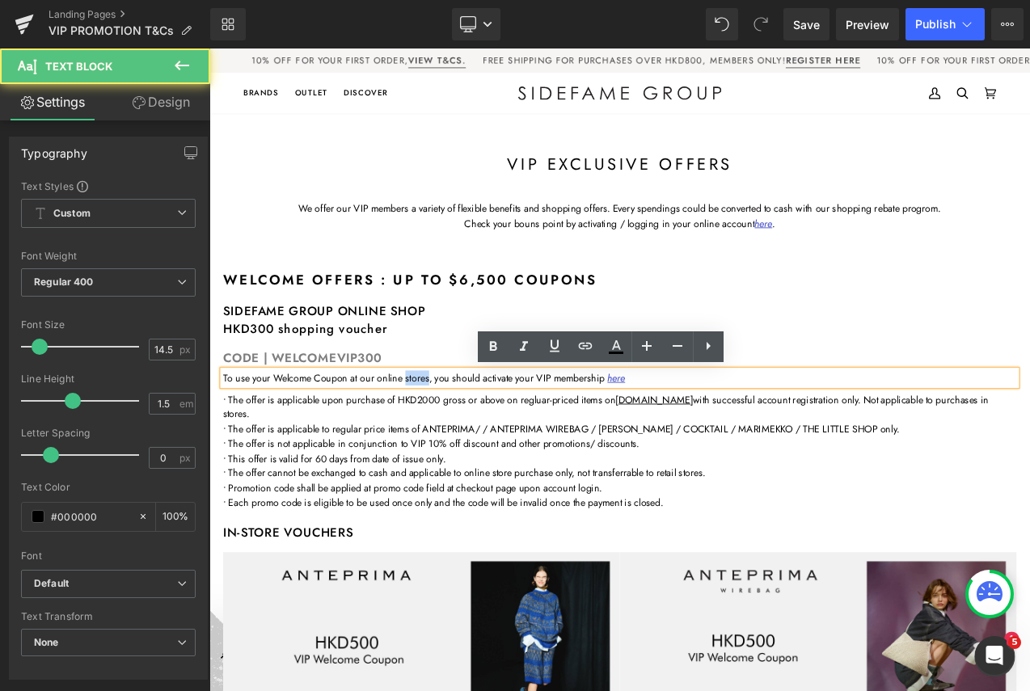
click at [461, 437] on p "To use your Welcome Coupon at our online stores, you should activate your VIP m…" at bounding box center [698, 441] width 946 height 18
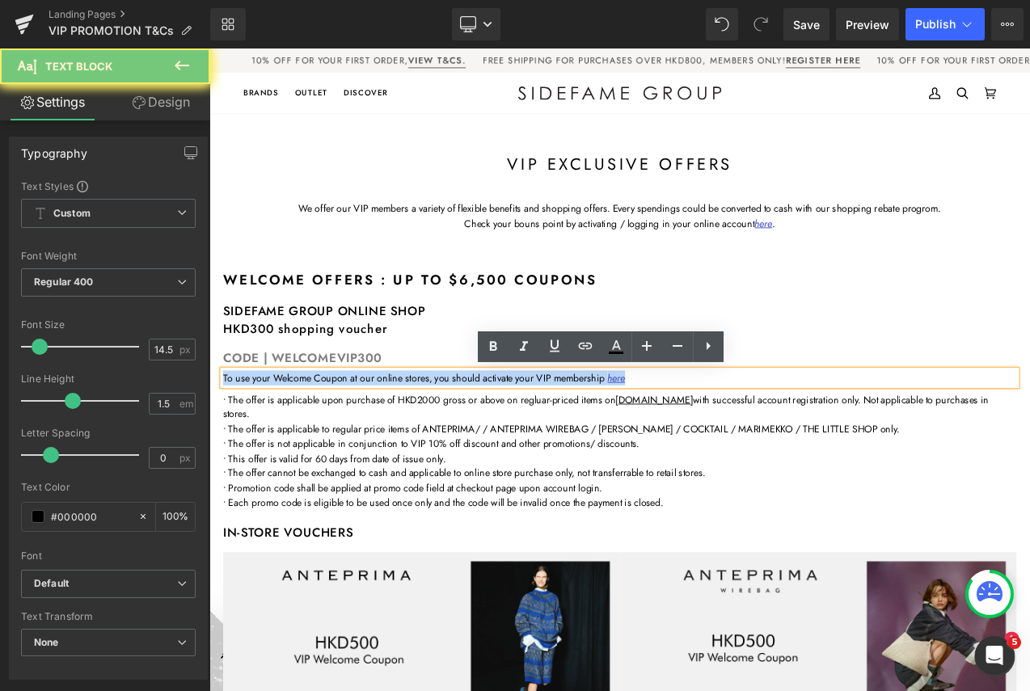
click at [461, 437] on p "To use your Welcome Coupon at our online stores, you should activate your VIP m…" at bounding box center [698, 441] width 946 height 18
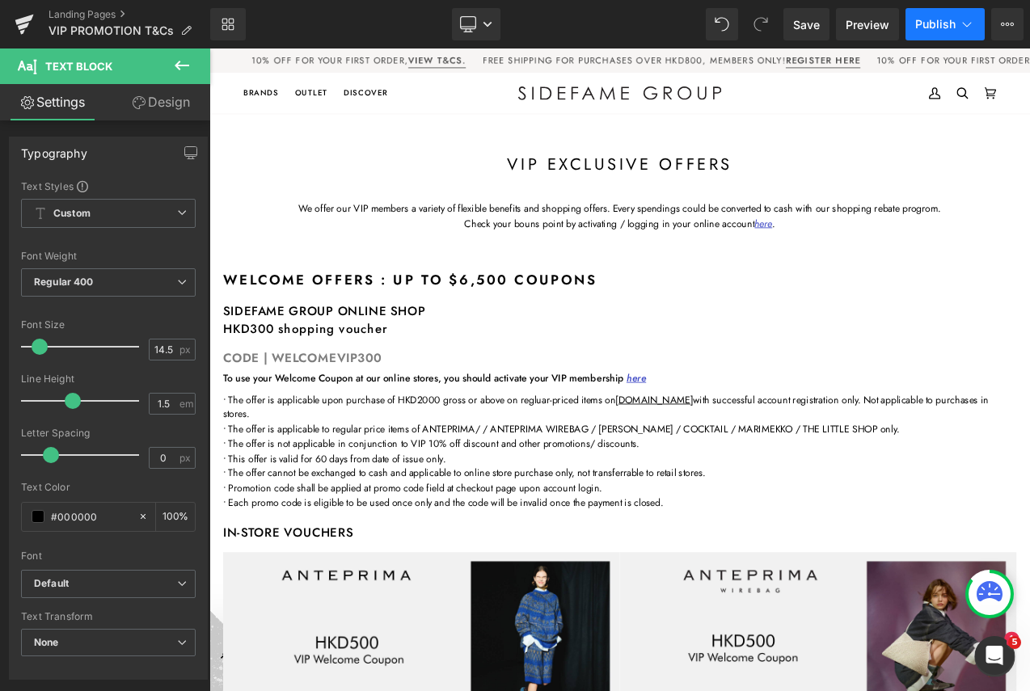
click at [956, 23] on button "Publish" at bounding box center [944, 24] width 79 height 32
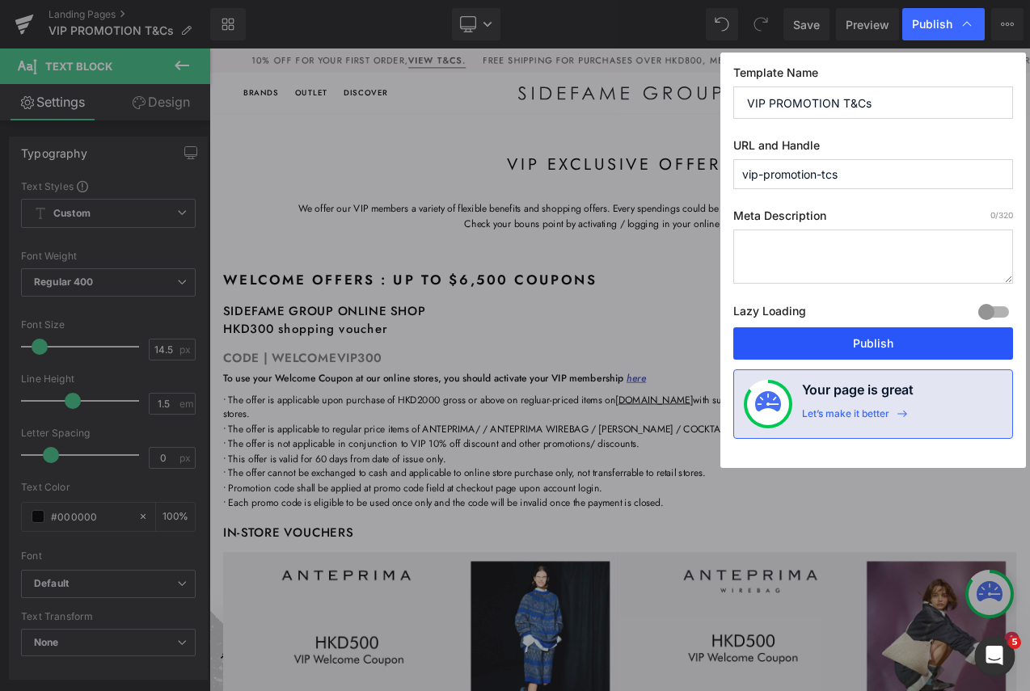
click at [886, 346] on button "Publish" at bounding box center [873, 343] width 280 height 32
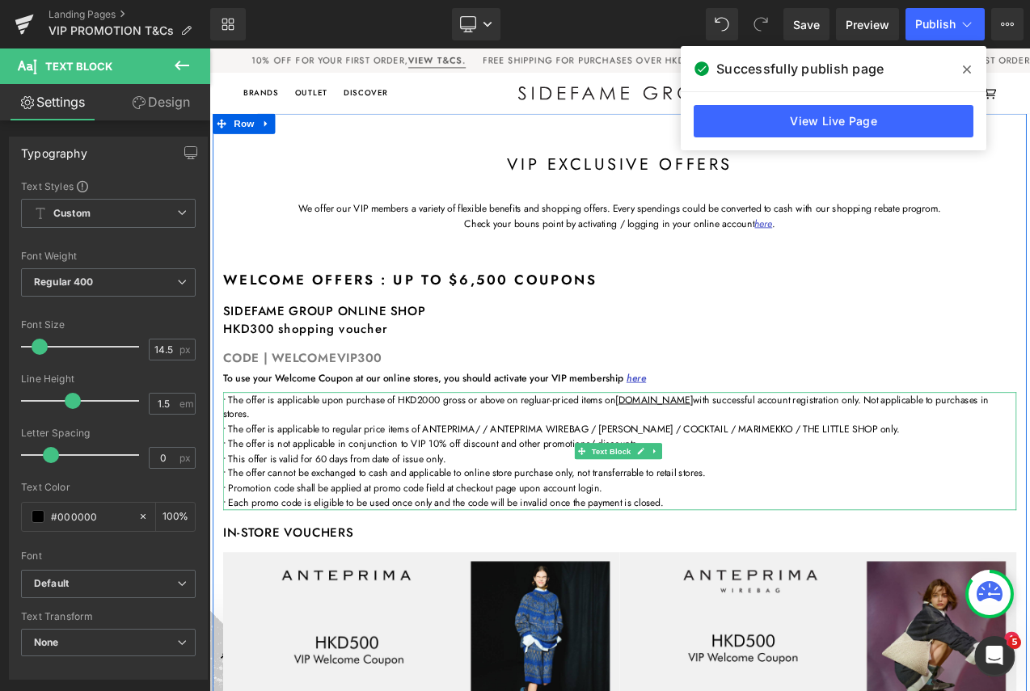
click at [230, 466] on span "• The offer is applicable upon purchase of HKD2000 gross or above on regluar-pr…" at bounding box center [681, 475] width 912 height 35
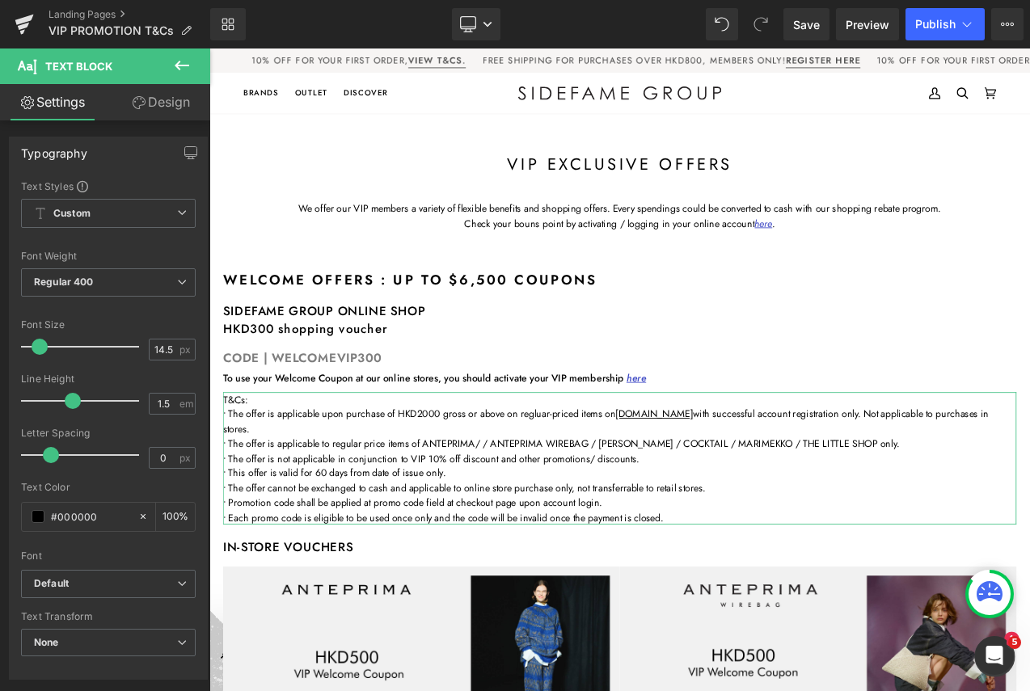
drag, startPoint x: 175, startPoint y: 95, endPoint x: 118, endPoint y: 205, distance: 124.3
click at [175, 95] on link "Design" at bounding box center [160, 102] width 105 height 36
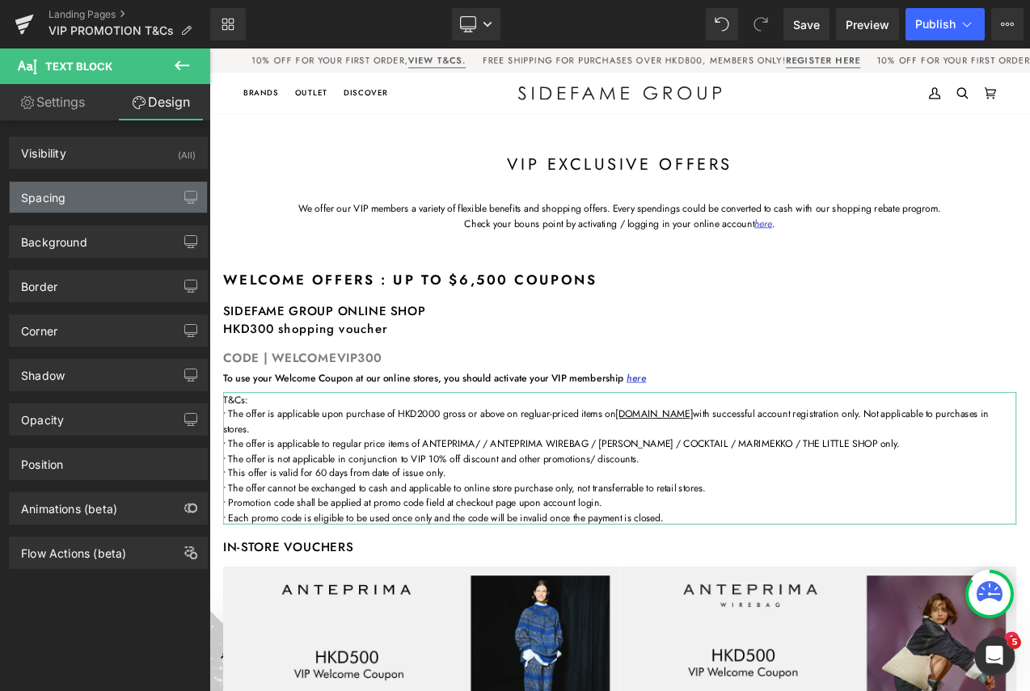
click at [110, 199] on div "Spacing" at bounding box center [108, 197] width 197 height 31
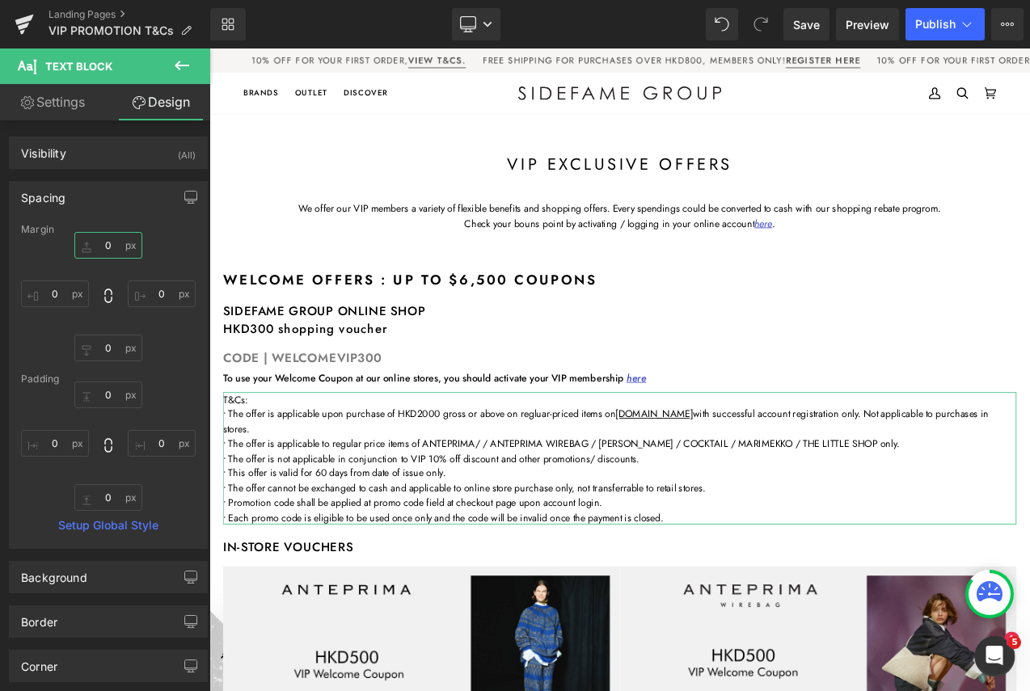
click at [107, 251] on input "0" at bounding box center [108, 245] width 68 height 27
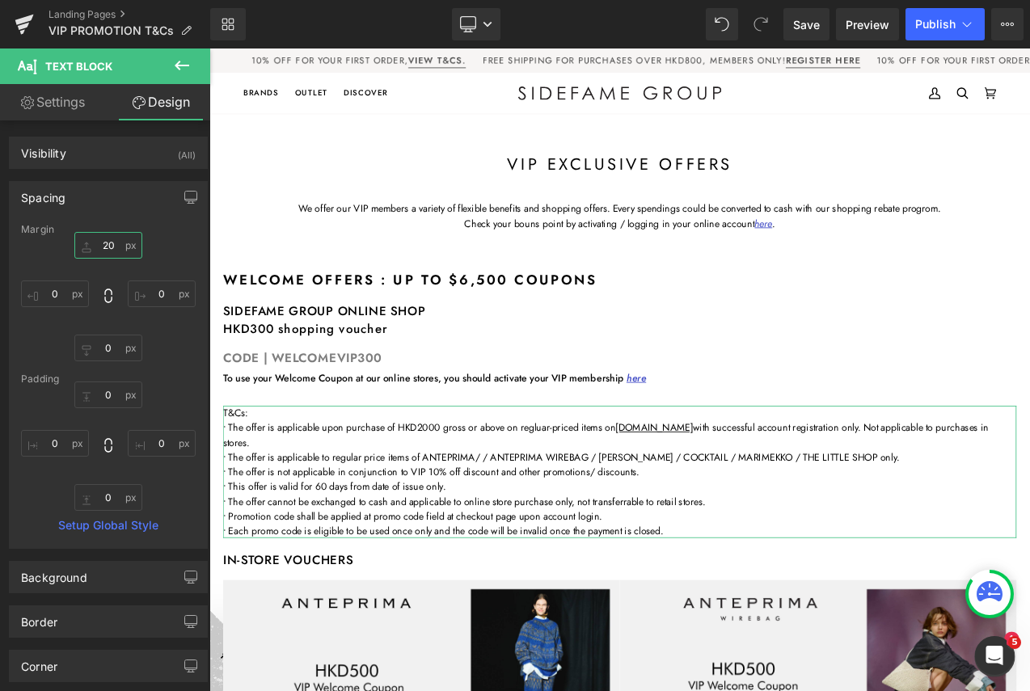
type input "20"
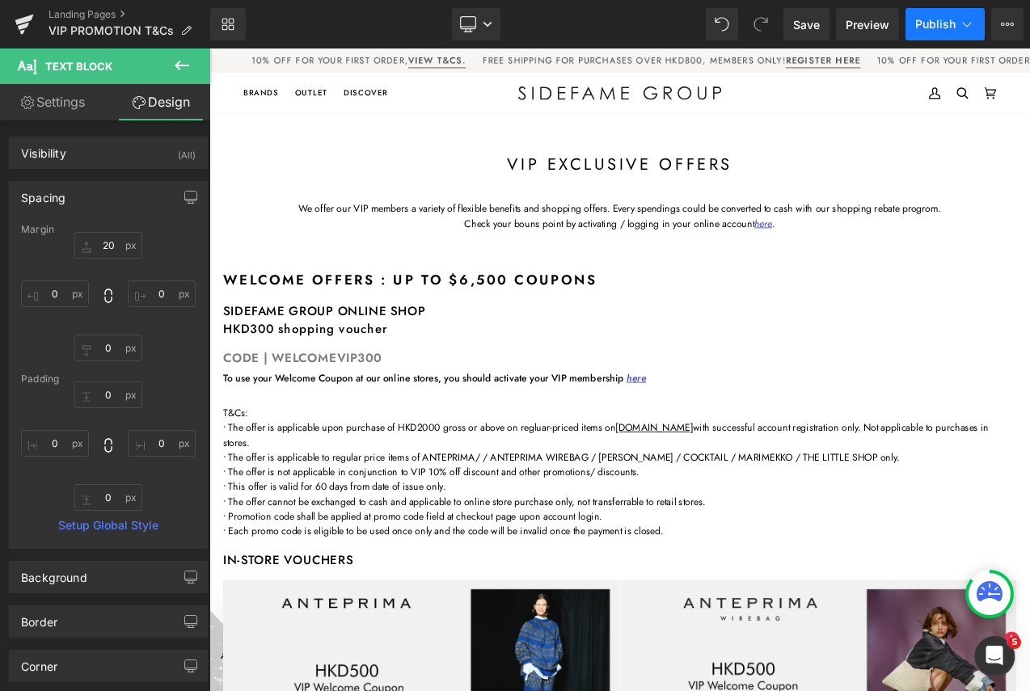
click at [950, 27] on span "Publish" at bounding box center [935, 24] width 40 height 13
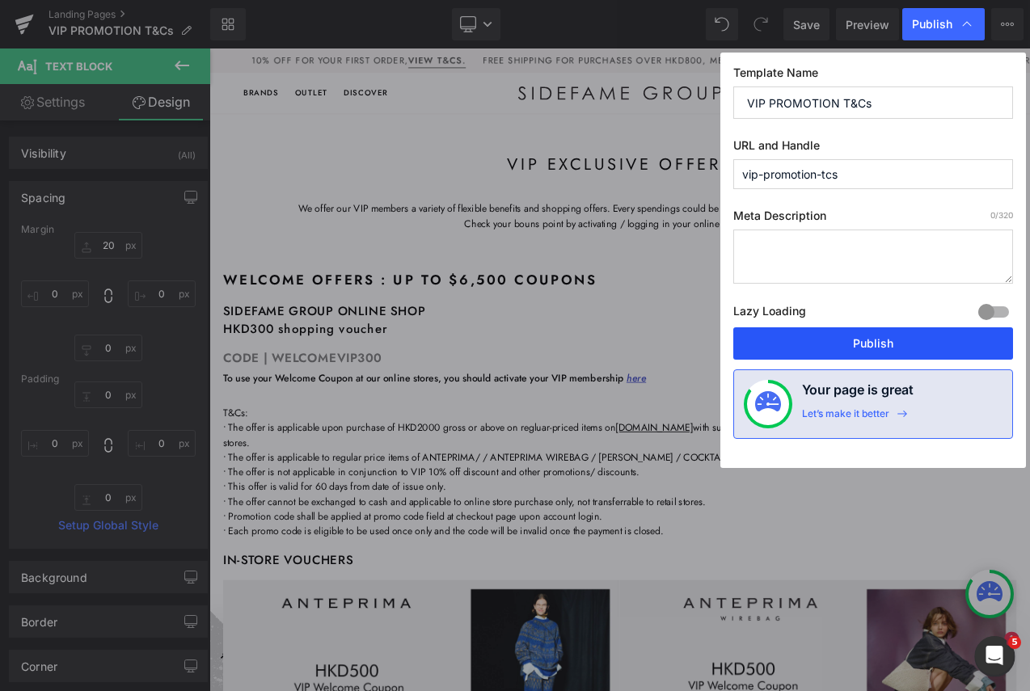
drag, startPoint x: 836, startPoint y: 343, endPoint x: 807, endPoint y: 348, distance: 29.6
click at [836, 343] on button "Publish" at bounding box center [873, 343] width 280 height 32
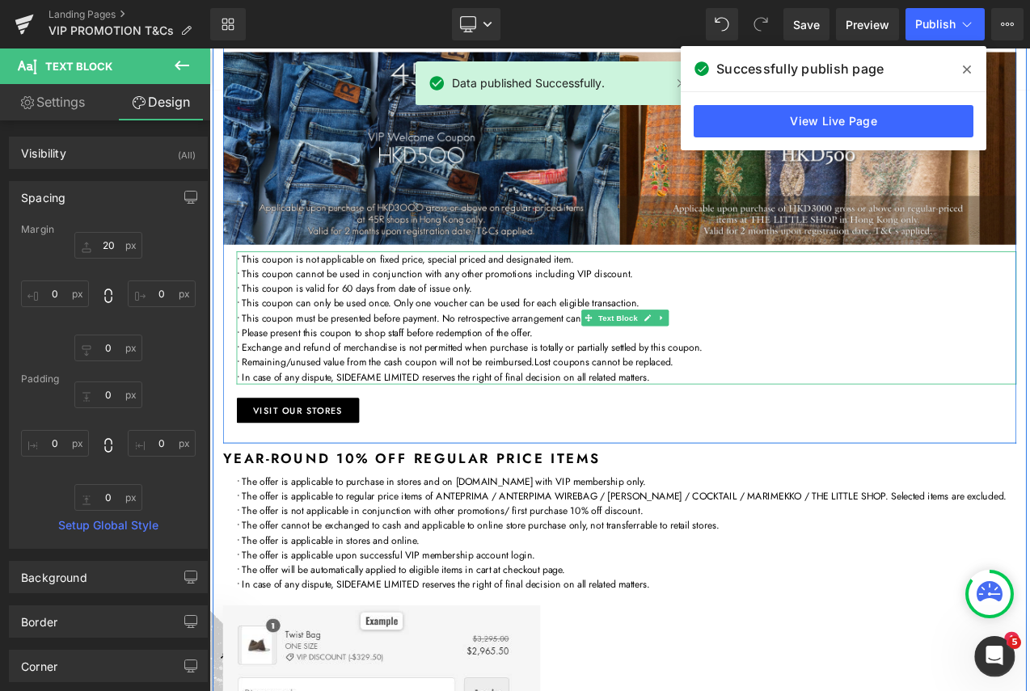
scroll to position [1455, 0]
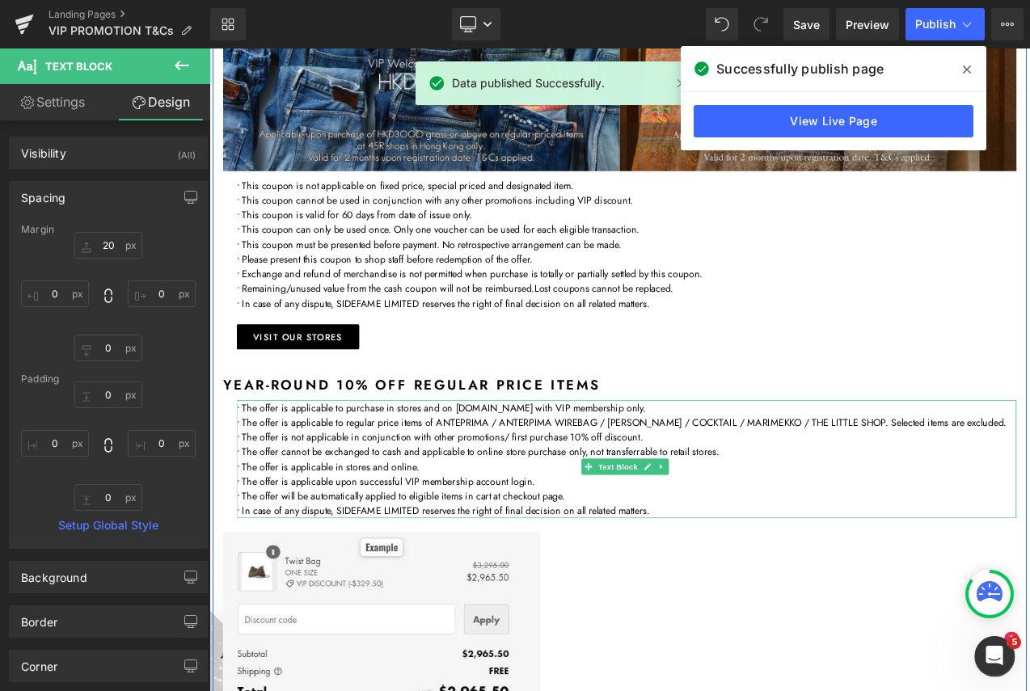
click at [655, 478] on p "• The offer is applicable to purchase in stores and on [DOMAIN_NAME] with VIP m…" at bounding box center [706, 477] width 929 height 18
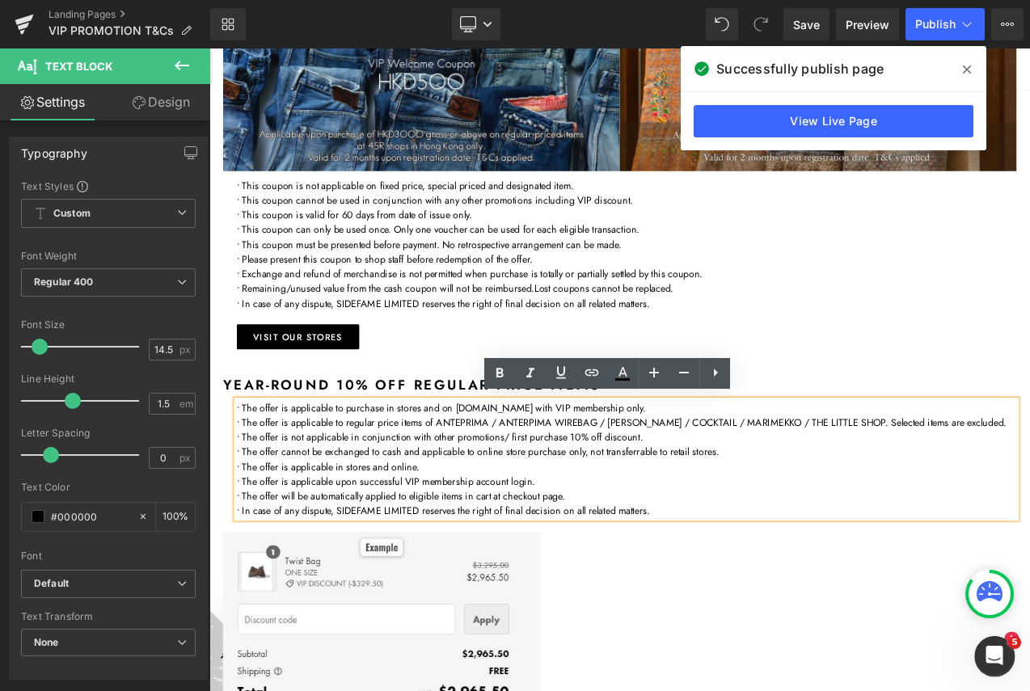
click at [616, 471] on p "• The offer is applicable to purchase in stores and on [DOMAIN_NAME] with VIP m…" at bounding box center [706, 477] width 929 height 18
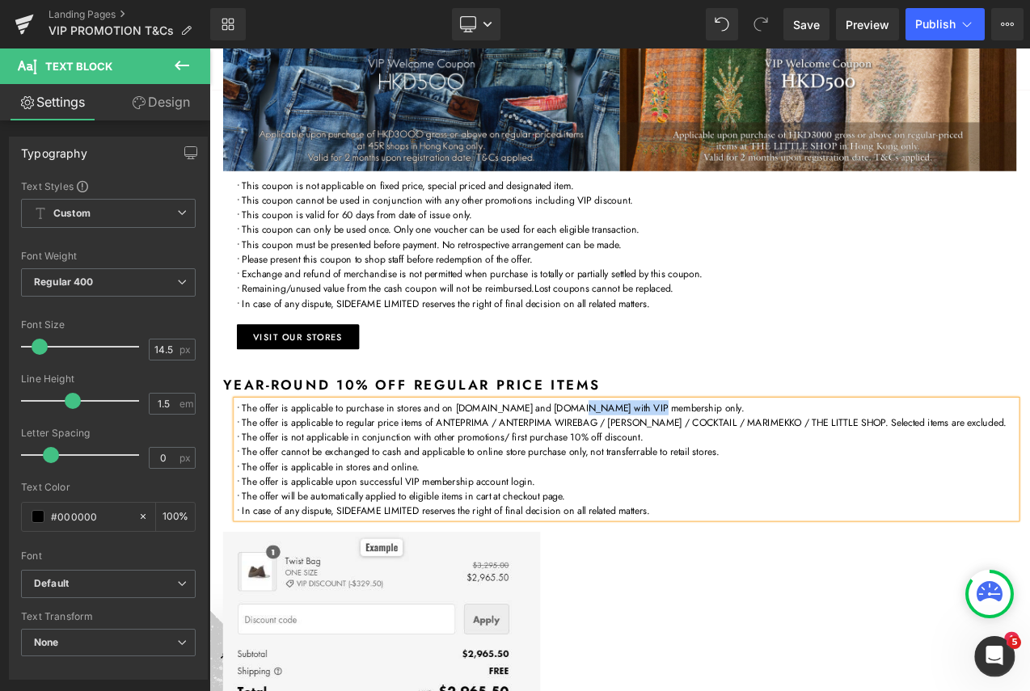
drag, startPoint x: 729, startPoint y: 468, endPoint x: 639, endPoint y: 470, distance: 89.7
click at [639, 470] on p "• The offer is applicable to purchase in stores and on [DOMAIN_NAME] and [DOMAI…" at bounding box center [706, 477] width 929 height 18
copy p "[DOMAIN_NAME]"
click at [529, 382] on div "visit our stores" at bounding box center [706, 392] width 929 height 30
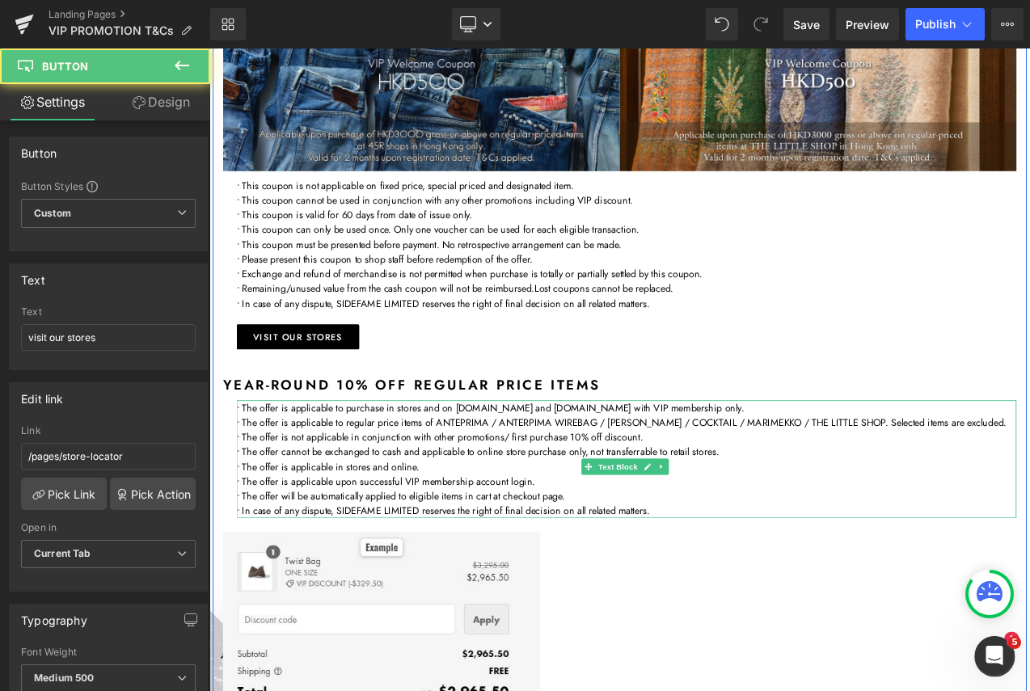
click at [693, 473] on p "• The offer is applicable to purchase in stores and on [DOMAIN_NAME] and [DOMAI…" at bounding box center [706, 477] width 929 height 18
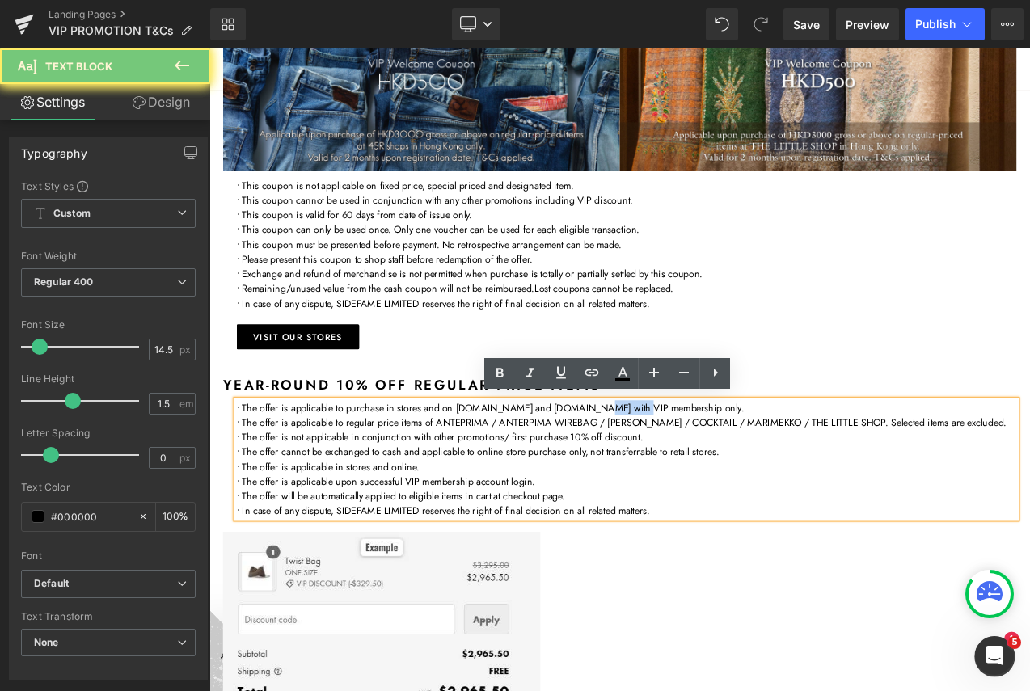
click at [693, 473] on p "• The offer is applicable to purchase in stores and on [DOMAIN_NAME] and [DOMAI…" at bounding box center [706, 477] width 929 height 18
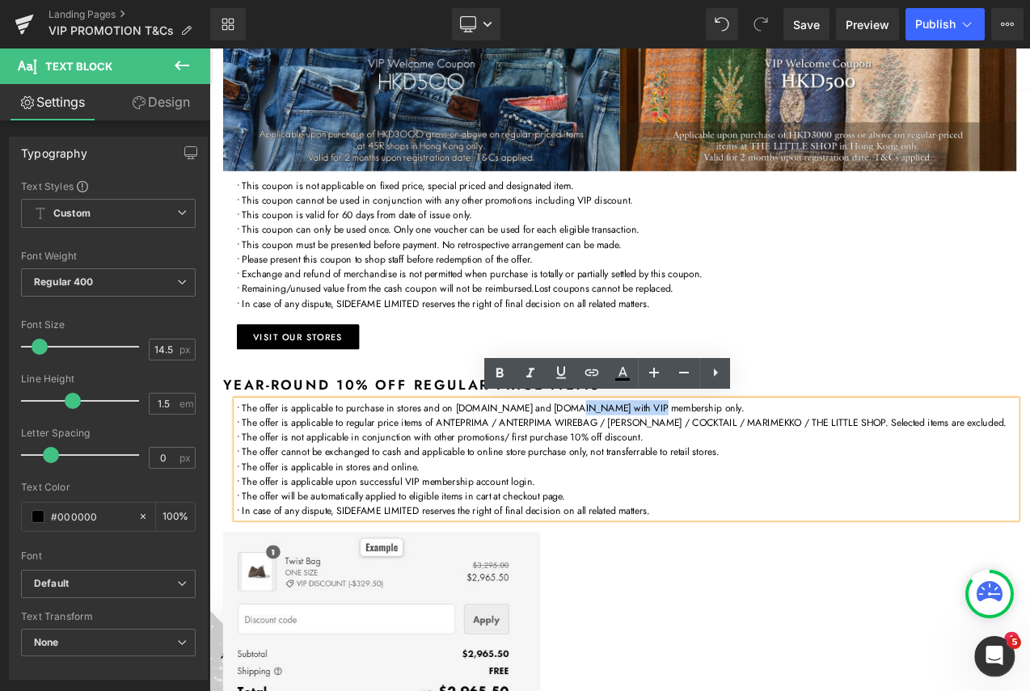
drag, startPoint x: 733, startPoint y: 471, endPoint x: 671, endPoint y: 470, distance: 62.2
click at [637, 472] on p "• The offer is applicable to purchase in stores and on [DOMAIN_NAME] and [DOMAI…" at bounding box center [706, 477] width 929 height 18
click at [596, 372] on icon at bounding box center [591, 372] width 19 height 19
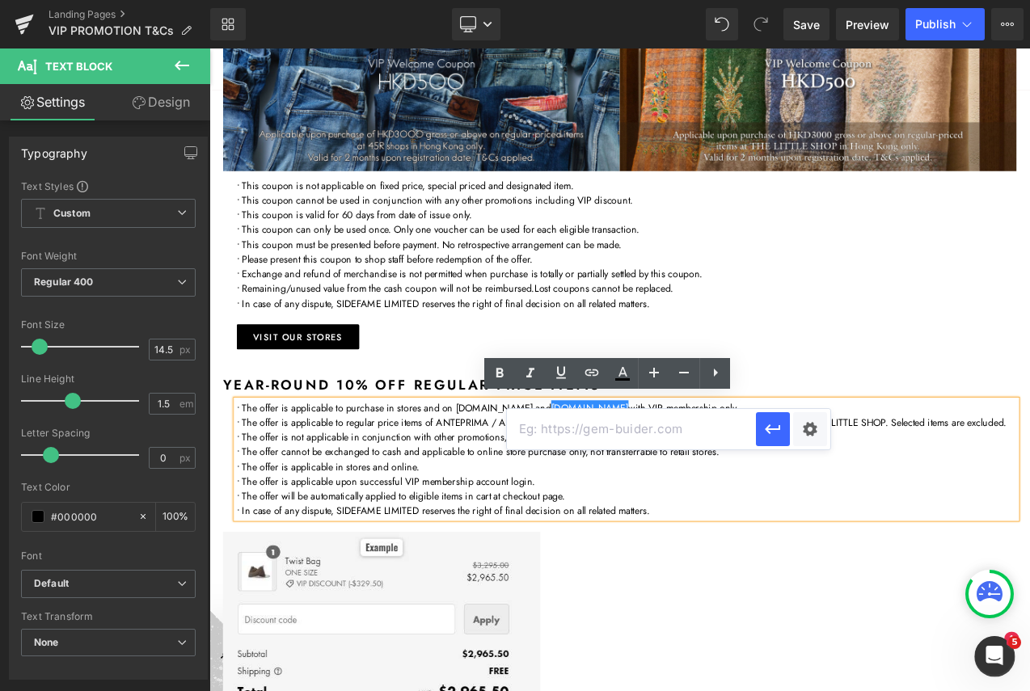
click at [612, 432] on input "text" at bounding box center [631, 429] width 249 height 40
paste input "[DOMAIN_NAME]"
drag, startPoint x: 778, startPoint y: 428, endPoint x: 570, endPoint y: 450, distance: 209.6
click at [778, 428] on icon "button" at bounding box center [772, 429] width 15 height 10
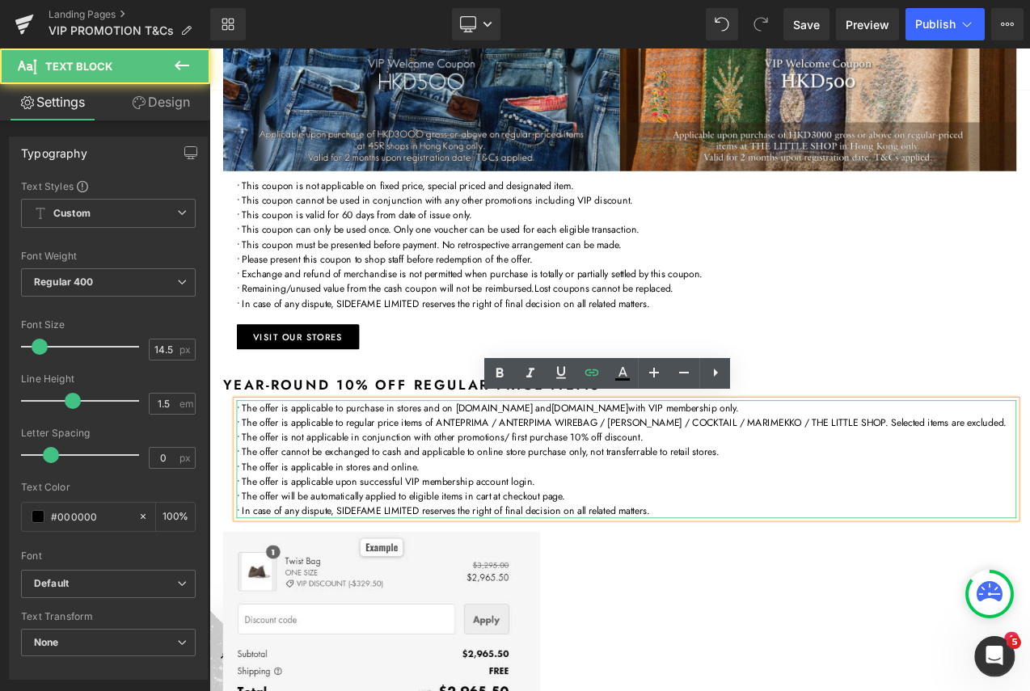
drag, startPoint x: 614, startPoint y: 473, endPoint x: 504, endPoint y: 475, distance: 109.9
click at [504, 475] on p "• The offer is applicable to purchase in stores and on [DOMAIN_NAME] and [DOMAI…" at bounding box center [706, 477] width 929 height 18
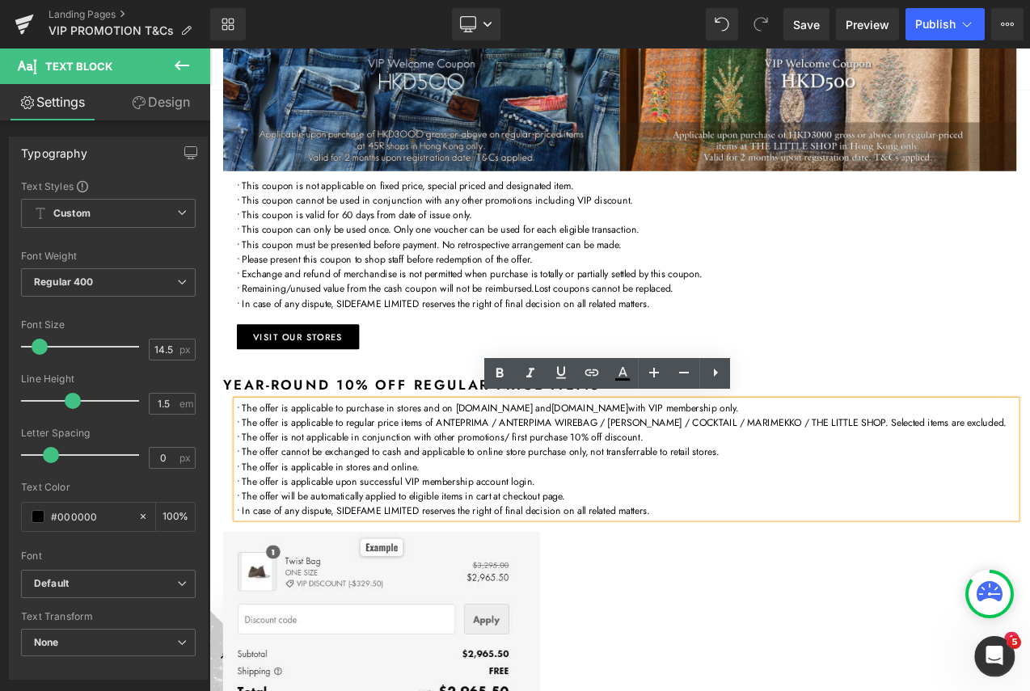
copy p "[DOMAIN_NAME]"
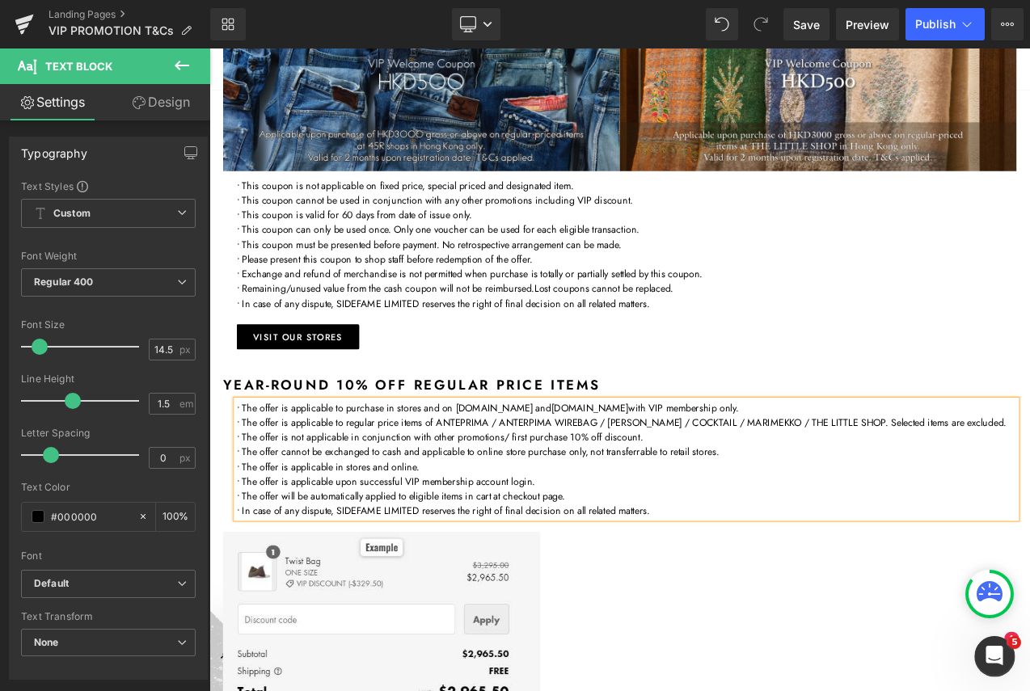
click at [592, 474] on p "• The offer is applicable to purchase in stores and on [DOMAIN_NAME] and [DOMAI…" at bounding box center [706, 477] width 929 height 18
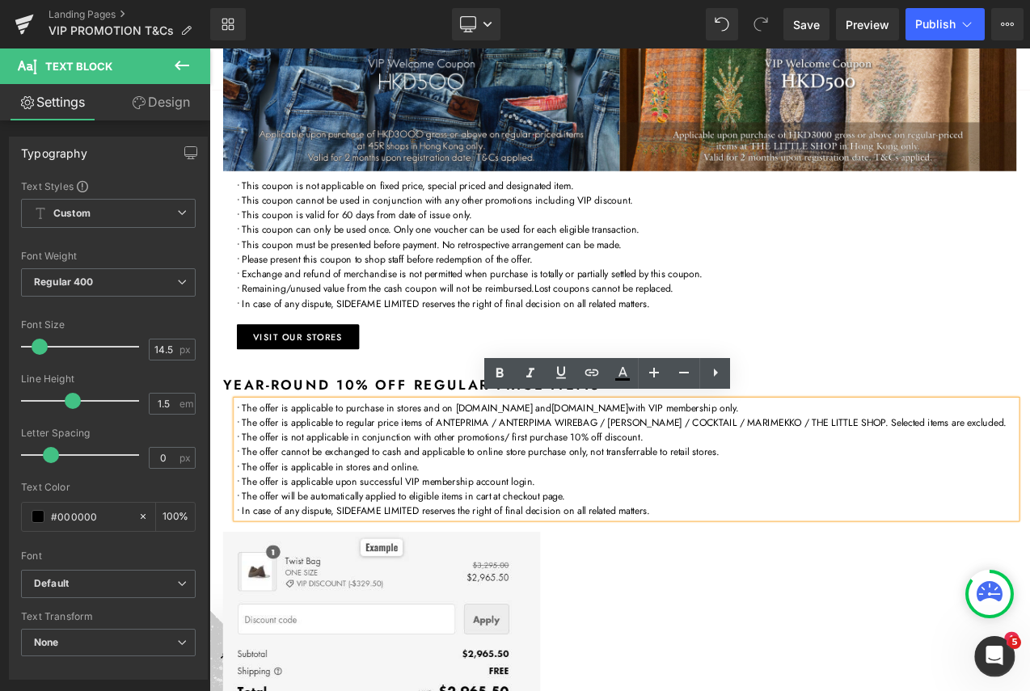
drag, startPoint x: 612, startPoint y: 470, endPoint x: 504, endPoint y: 473, distance: 107.5
click at [504, 473] on p "• The offer is applicable to purchase in stores and on [DOMAIN_NAME] and [DOMAI…" at bounding box center [706, 477] width 929 height 18
click at [595, 373] on icon at bounding box center [591, 372] width 19 height 19
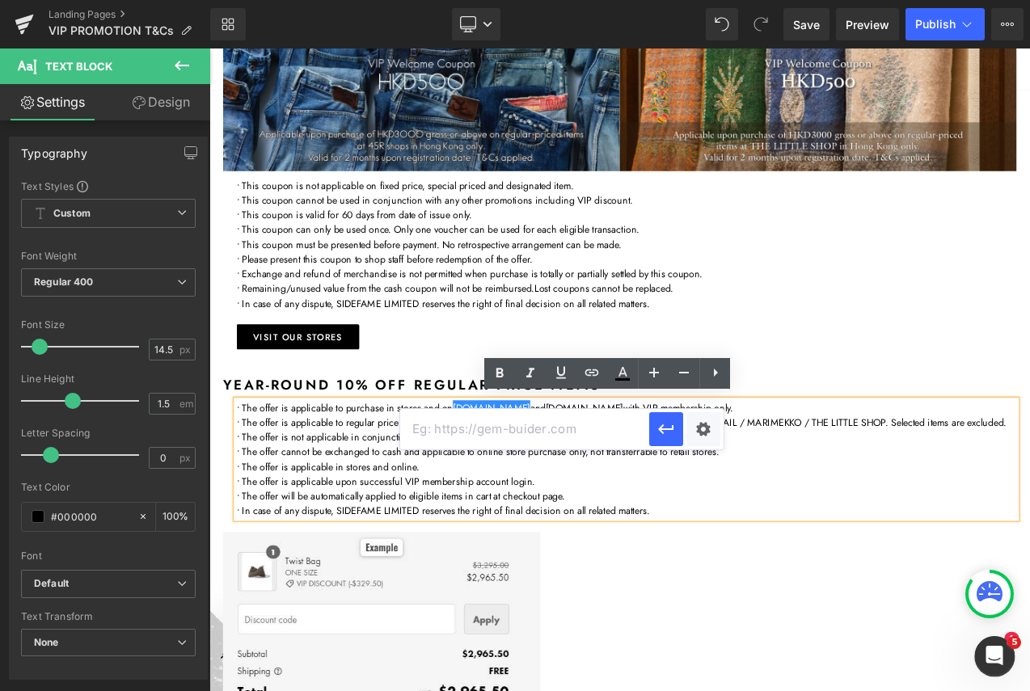
click at [535, 428] on input "text" at bounding box center [524, 429] width 249 height 40
paste input "[DOMAIN_NAME]"
type input "[DOMAIN_NAME]"
click at [673, 426] on icon "button" at bounding box center [665, 429] width 15 height 10
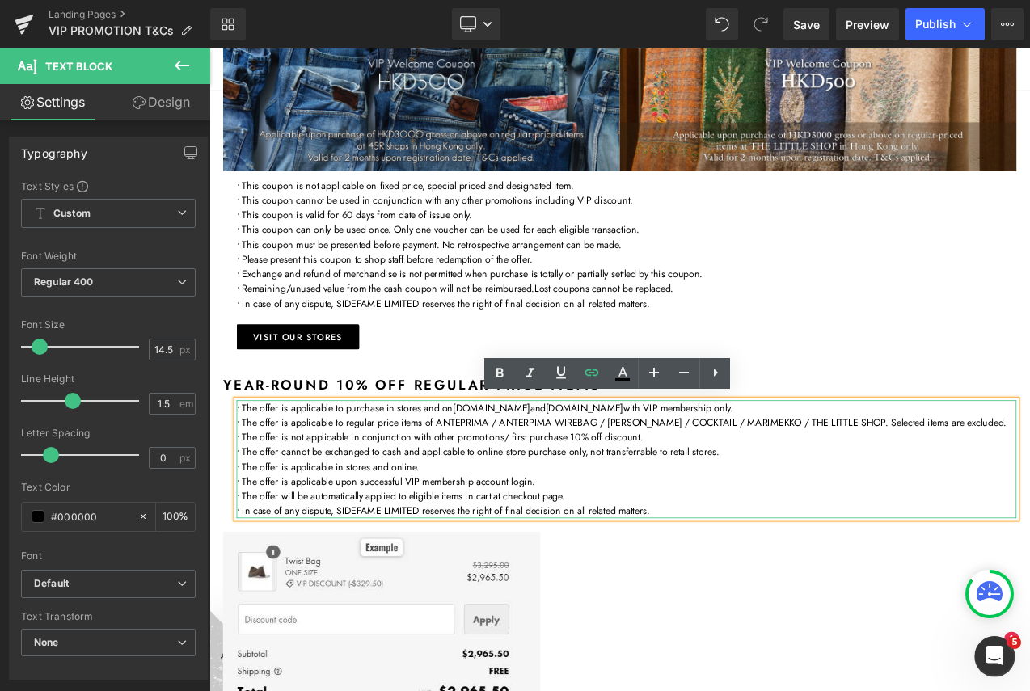
click at [548, 503] on p "• The offer is applicable to regular price items of ANTEPRIMA / ANTERPIMA WIREB…" at bounding box center [706, 495] width 929 height 18
drag, startPoint x: 733, startPoint y: 475, endPoint x: 639, endPoint y: 469, distance: 94.0
click at [639, 469] on link "[DOMAIN_NAME]" at bounding box center [656, 476] width 92 height 17
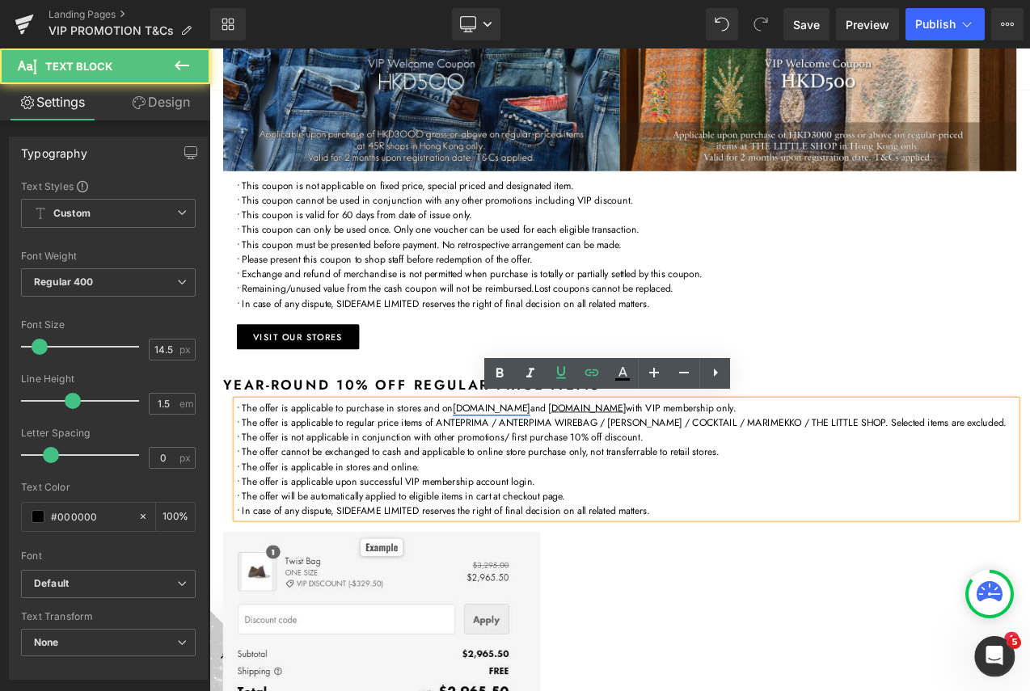
drag, startPoint x: 609, startPoint y: 476, endPoint x: 529, endPoint y: 470, distance: 80.2
click at [529, 470] on link "[DOMAIN_NAME]" at bounding box center [545, 476] width 92 height 17
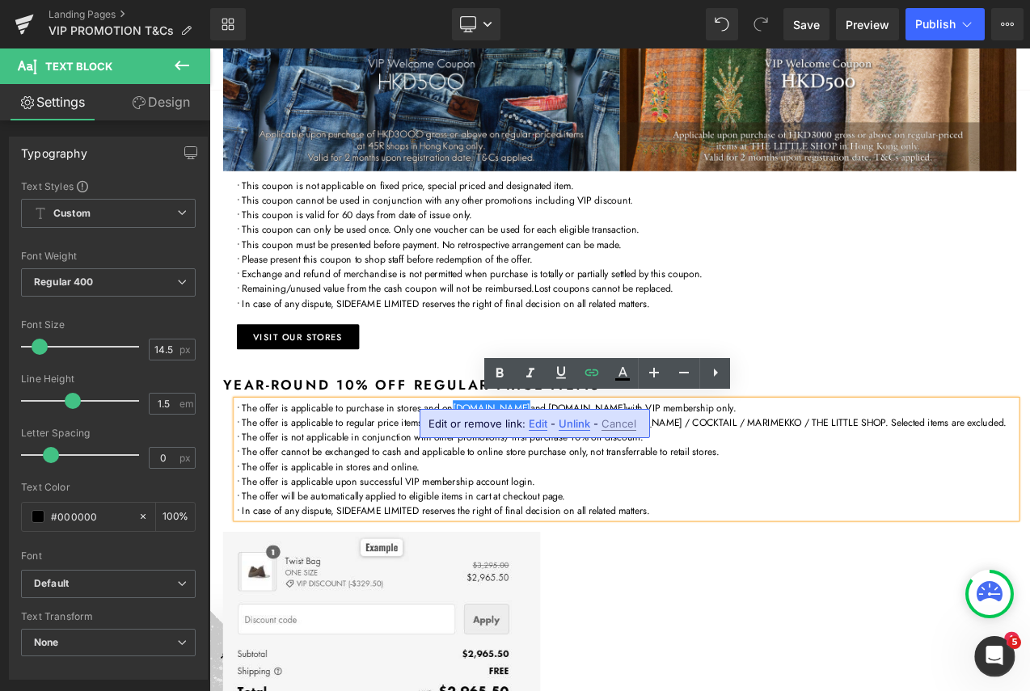
drag, startPoint x: 614, startPoint y: 471, endPoint x: 504, endPoint y: 471, distance: 109.9
click at [504, 471] on p "• The offer is applicable to purchase in stores and on [DOMAIN_NAME] and [DOMAI…" at bounding box center [706, 477] width 929 height 18
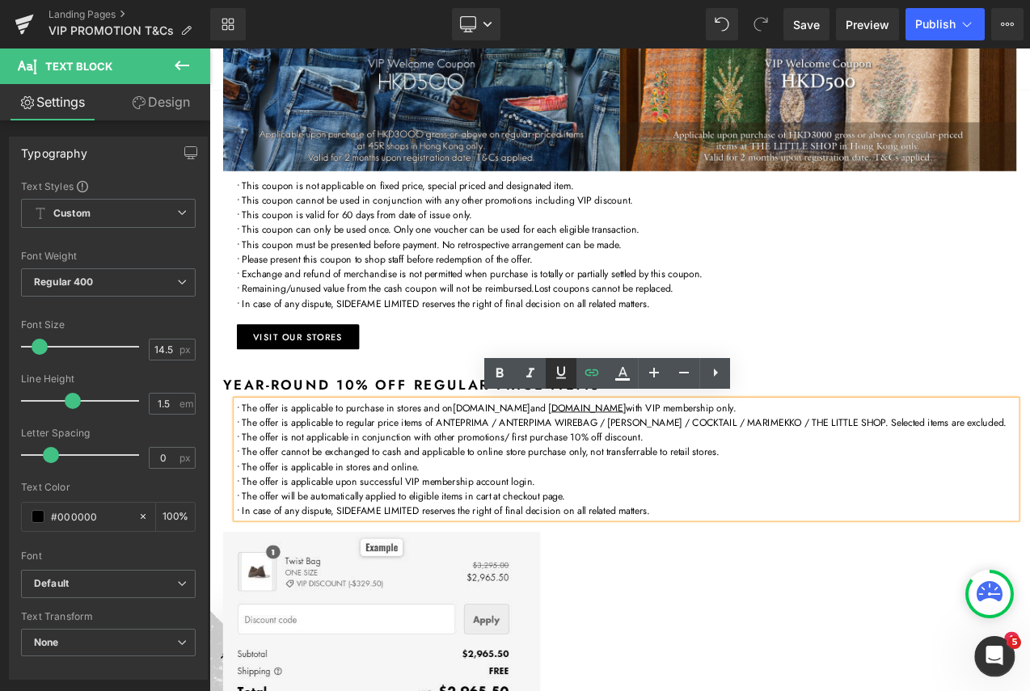
click at [562, 372] on icon at bounding box center [560, 372] width 19 height 19
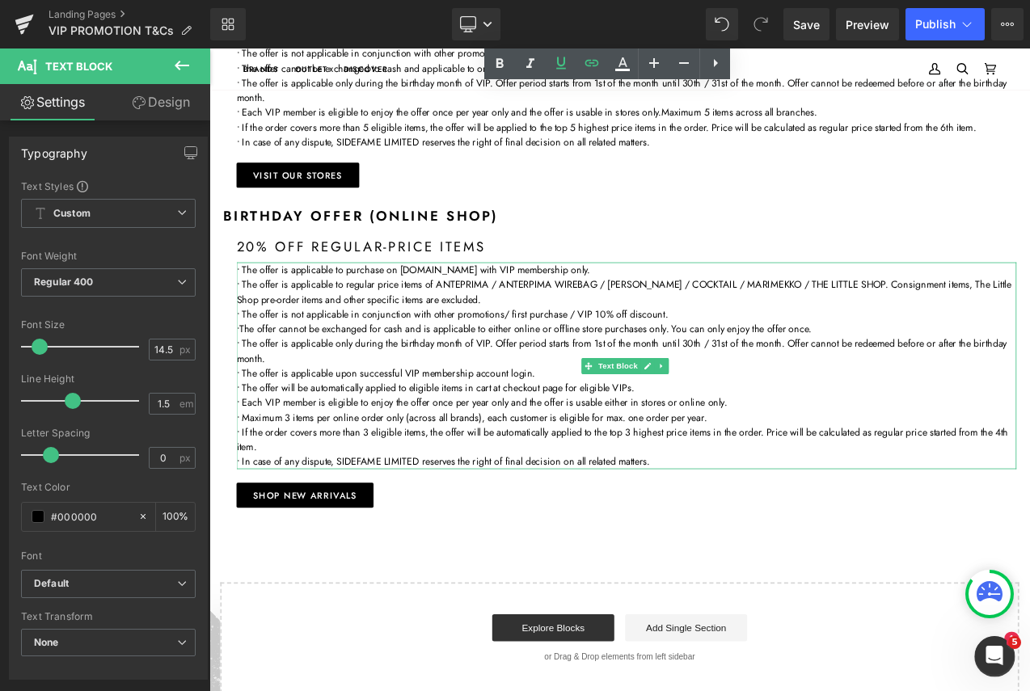
scroll to position [2829, 0]
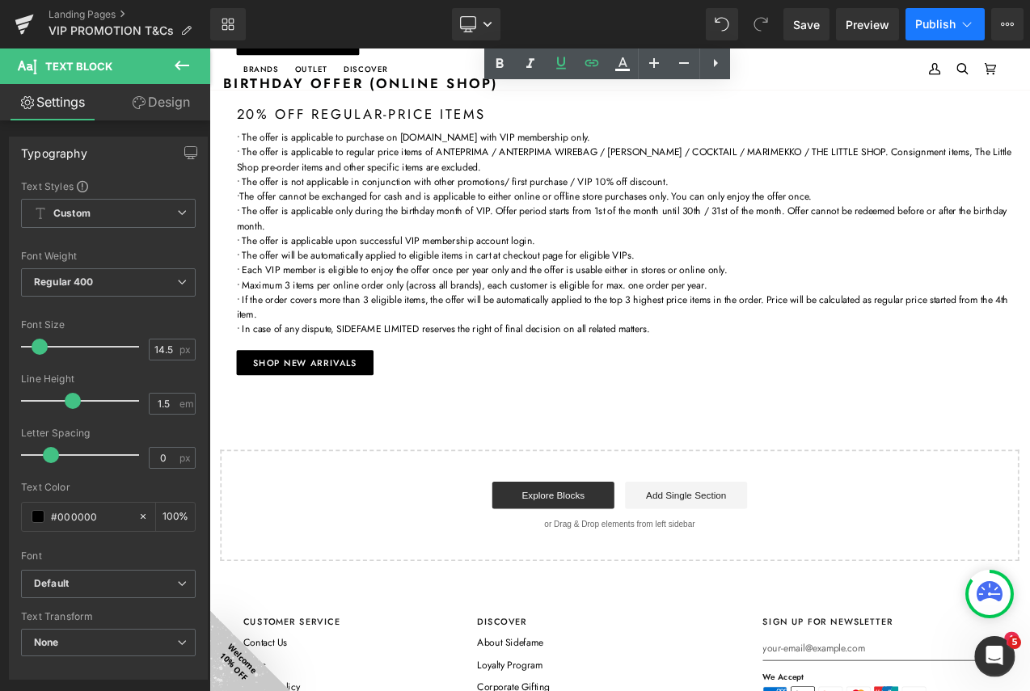
click at [936, 15] on button "Publish" at bounding box center [944, 24] width 79 height 32
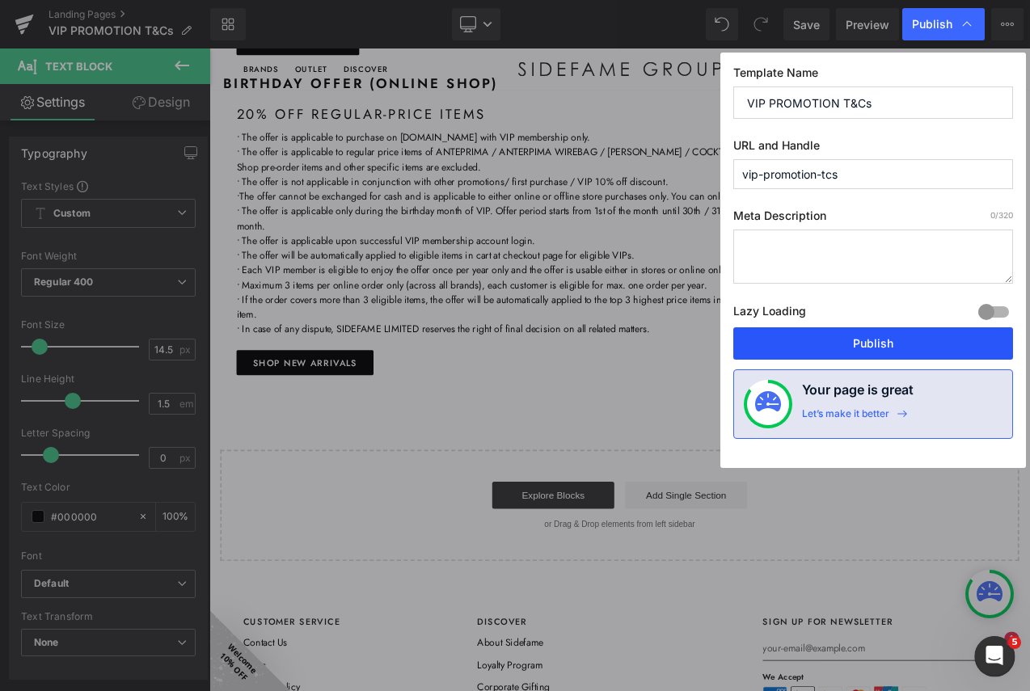
click at [878, 343] on button "Publish" at bounding box center [873, 343] width 280 height 32
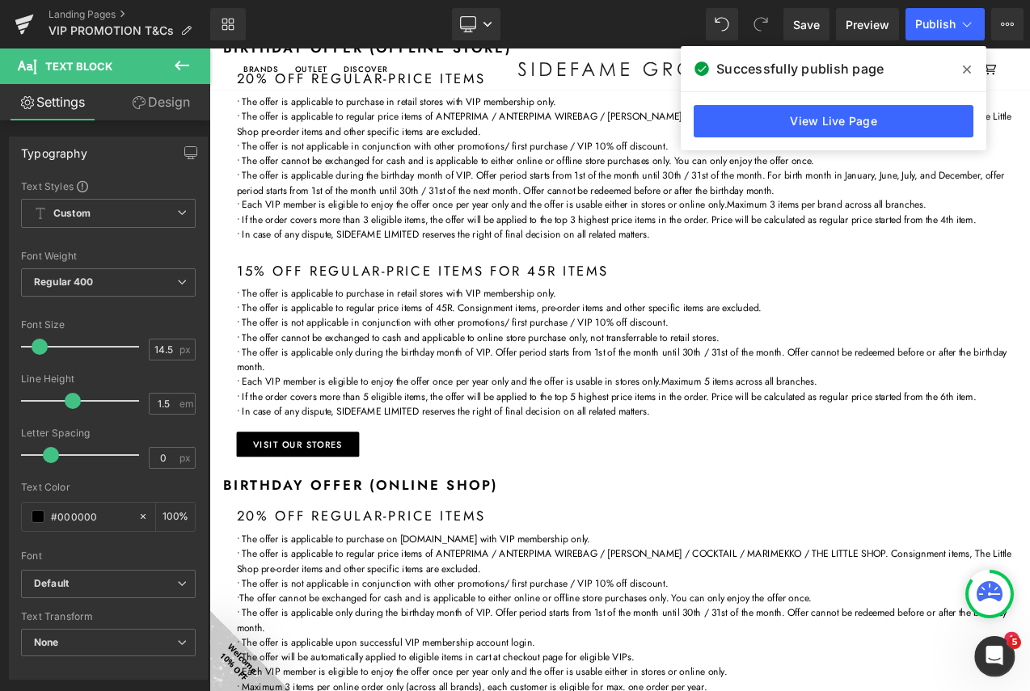
scroll to position [2344, 0]
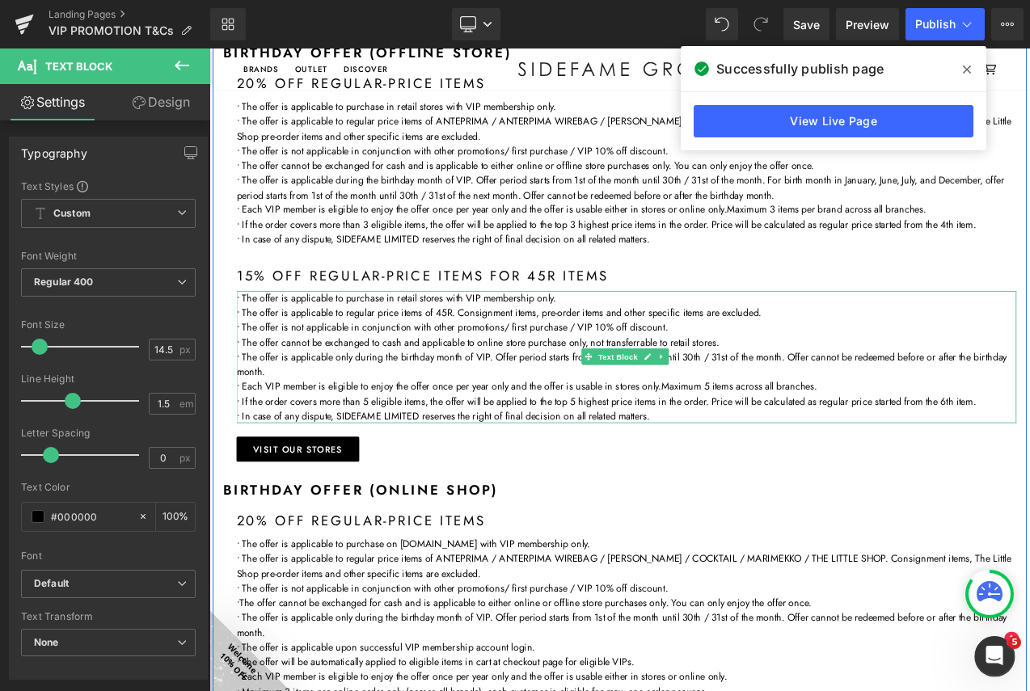
click at [841, 373] on p "• The offer is applicable to regular price items of 45R. Consignment items, pre…" at bounding box center [706, 364] width 929 height 18
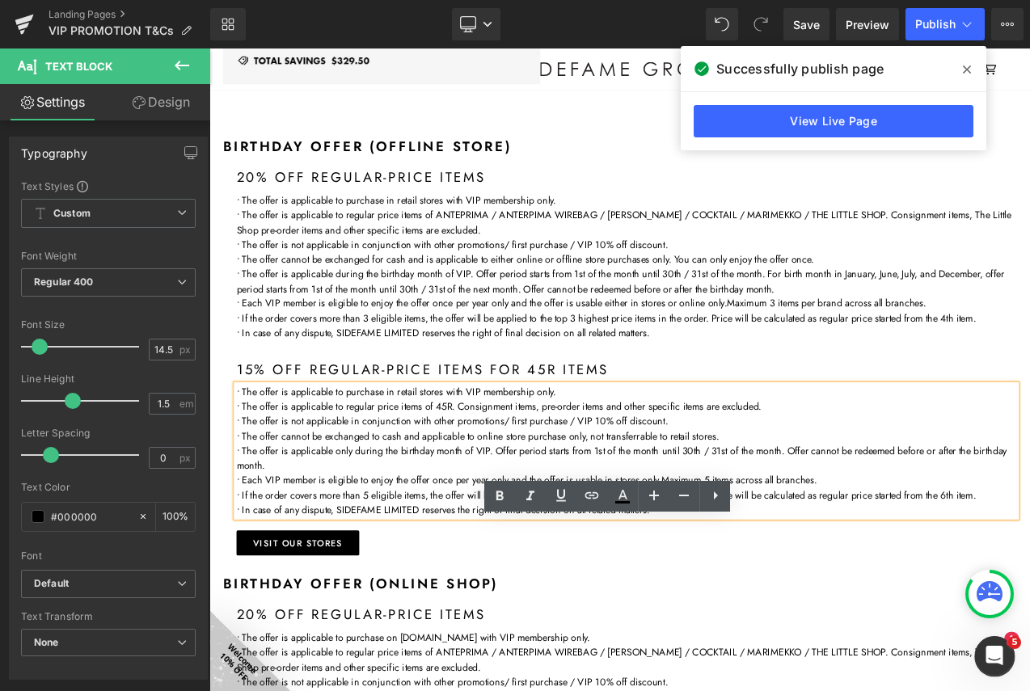
scroll to position [2020, 0]
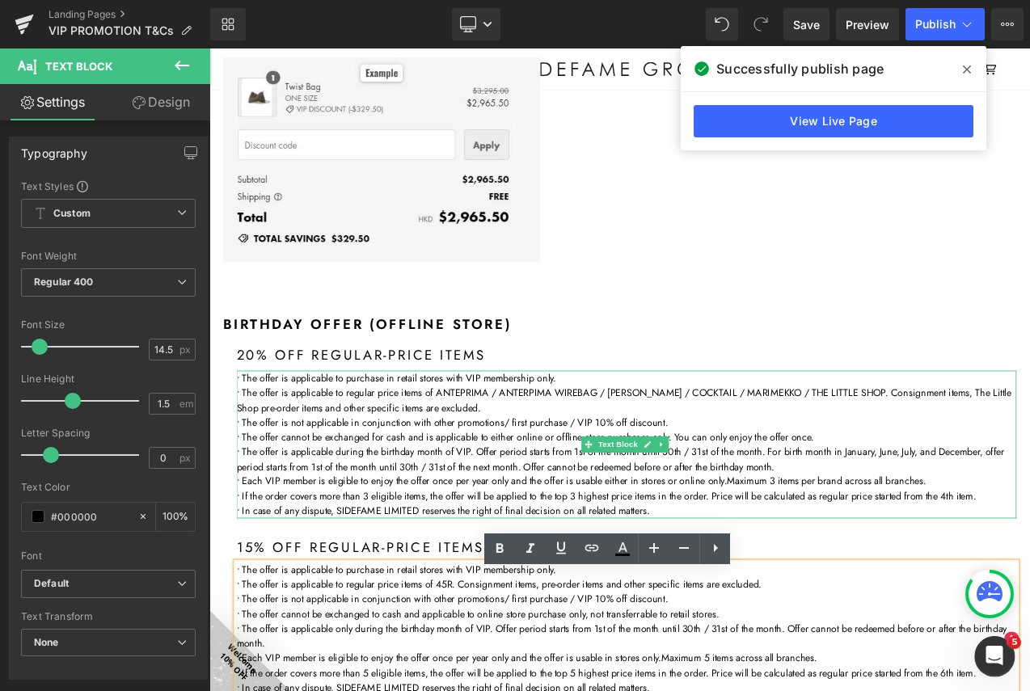
click at [567, 486] on p "• The offer is applicable to regular price items of ANTEPRIMA / ANTERPIMA WIREB…" at bounding box center [706, 468] width 929 height 36
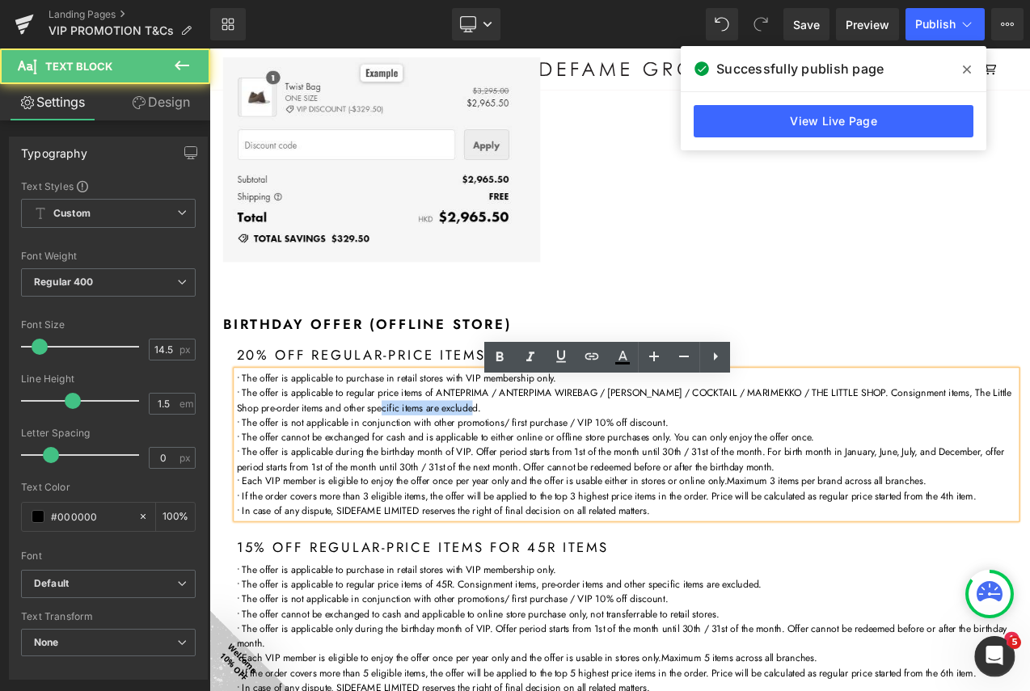
drag, startPoint x: 553, startPoint y: 486, endPoint x: 437, endPoint y: 489, distance: 115.6
click at [437, 486] on p "• The offer is applicable to regular price items of ANTEPRIMA / ANTERPIMA WIREB…" at bounding box center [706, 468] width 929 height 36
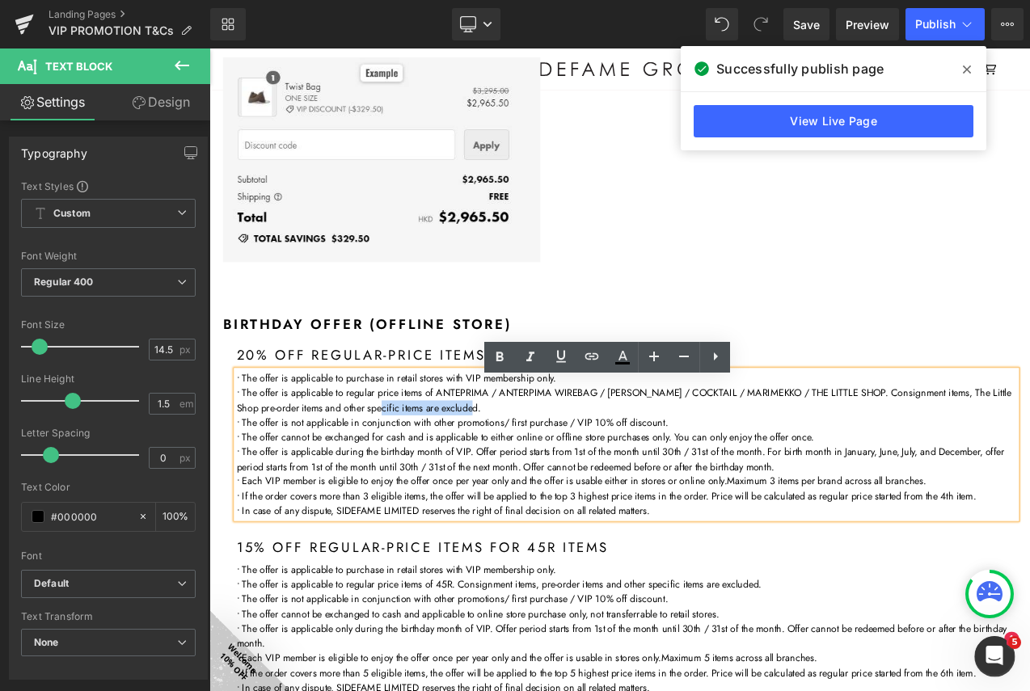
click at [448, 486] on p "• The offer is applicable to regular price items of ANTEPRIMA / ANTERPIMA WIREB…" at bounding box center [706, 468] width 929 height 36
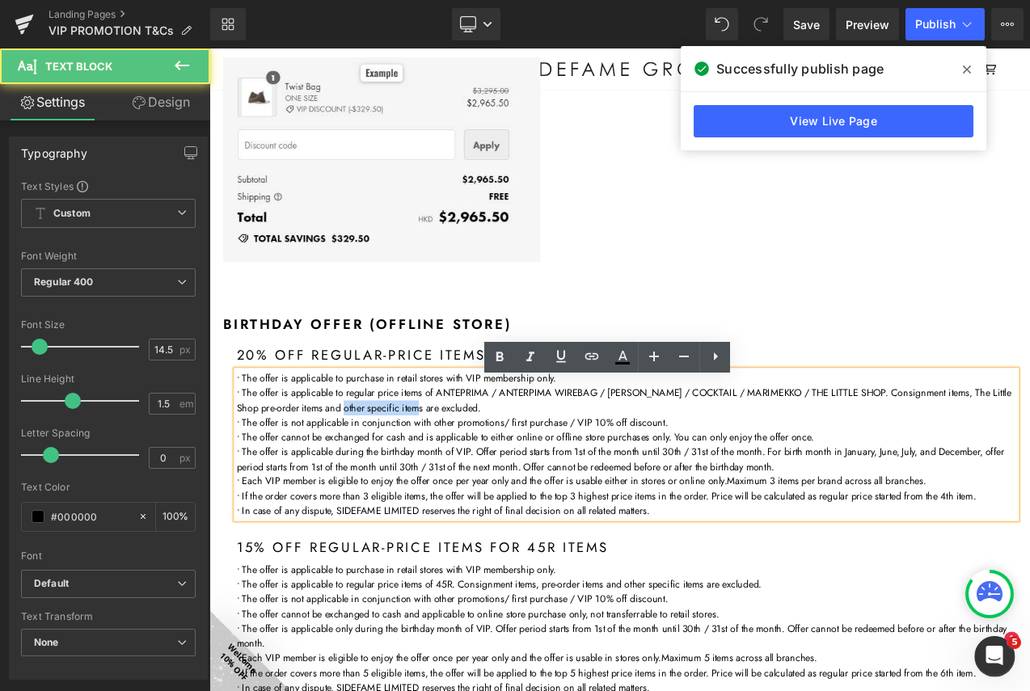
drag, startPoint x: 484, startPoint y: 487, endPoint x: 393, endPoint y: 487, distance: 91.3
click at [393, 486] on p "• The offer is applicable to regular price items of ANTEPRIMA / ANTERPIMA WIREB…" at bounding box center [706, 468] width 929 height 36
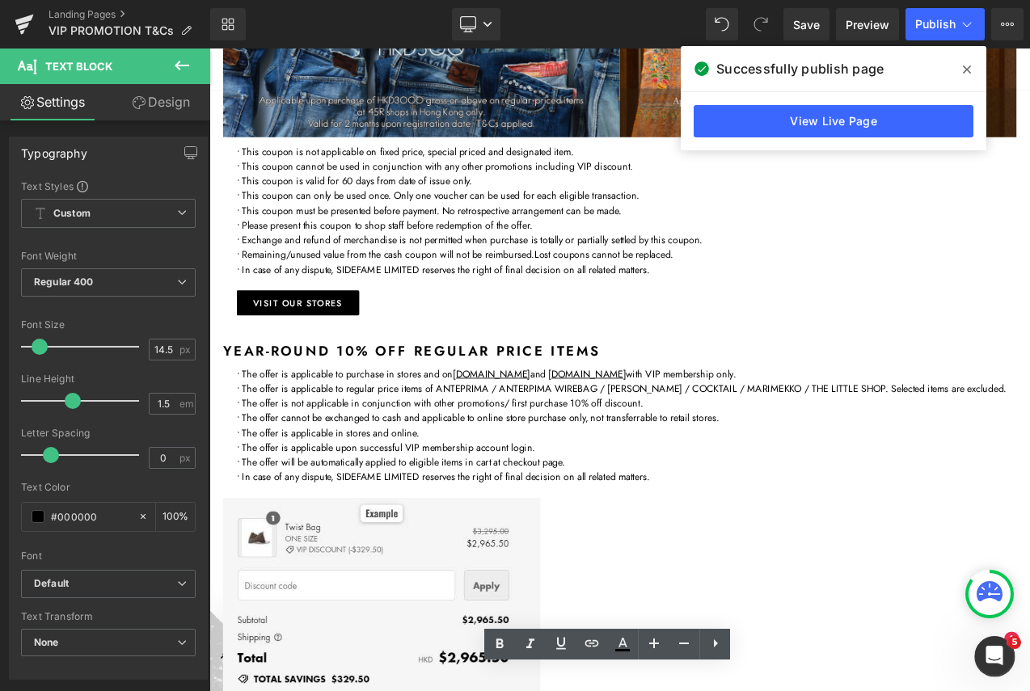
scroll to position [1374, 0]
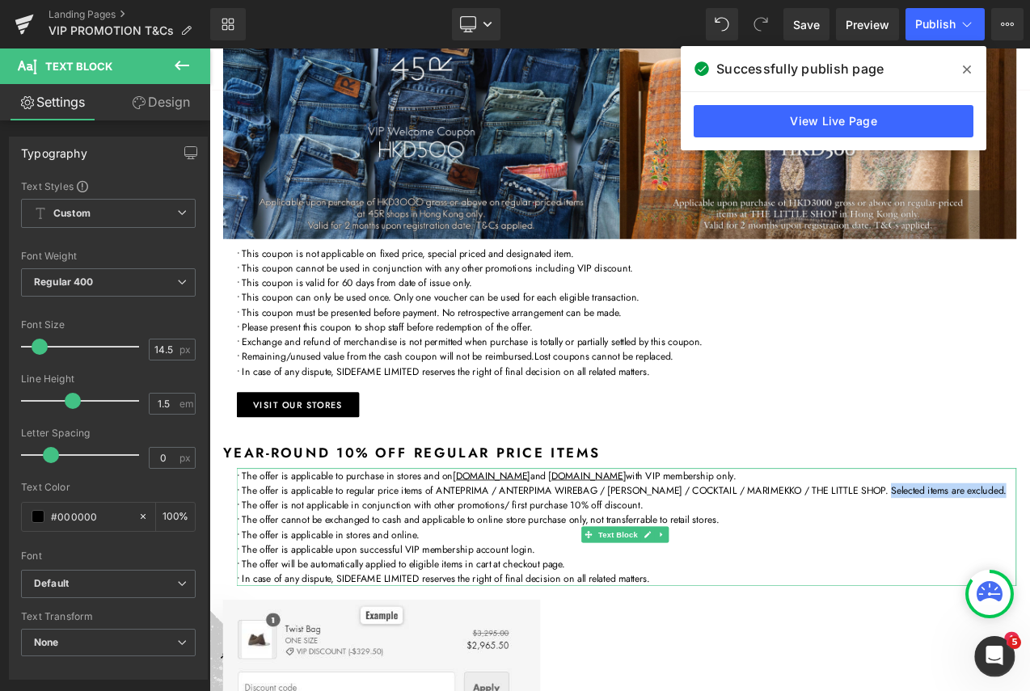
drag, startPoint x: 348, startPoint y: 588, endPoint x: 1023, endPoint y: 571, distance: 675.0
click at [1023, 571] on p "• The offer is applicable to regular price items of ANTEPRIMA / ANTERPIMA WIREB…" at bounding box center [706, 576] width 929 height 18
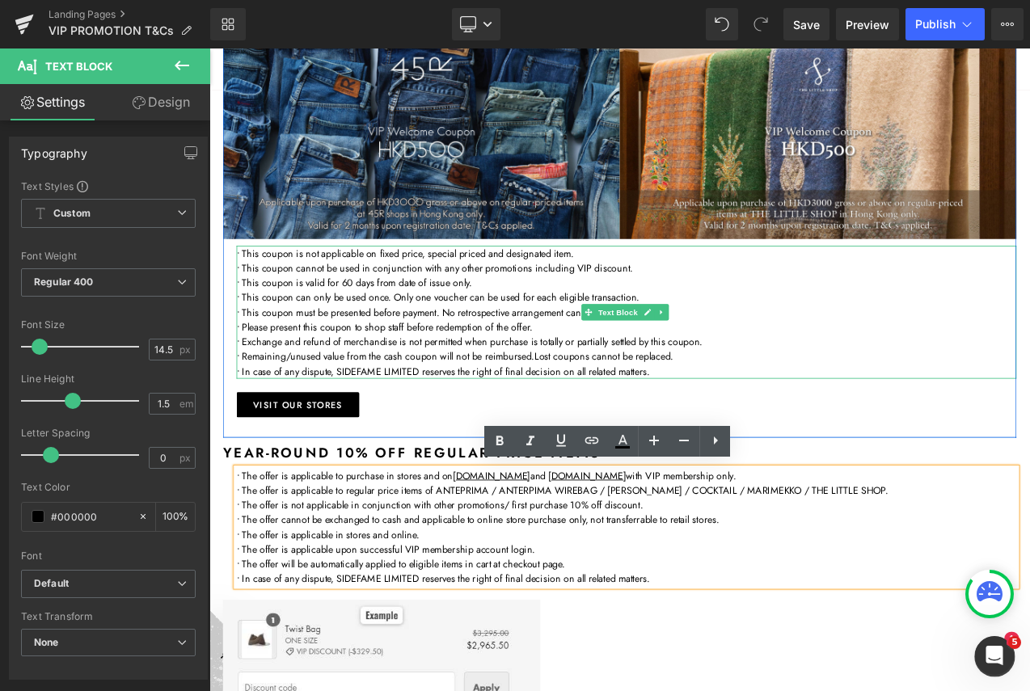
click at [863, 427] on p "• In case of any dispute, SIDEFAME LIMITED reserves the right of final decision…" at bounding box center [706, 433] width 929 height 18
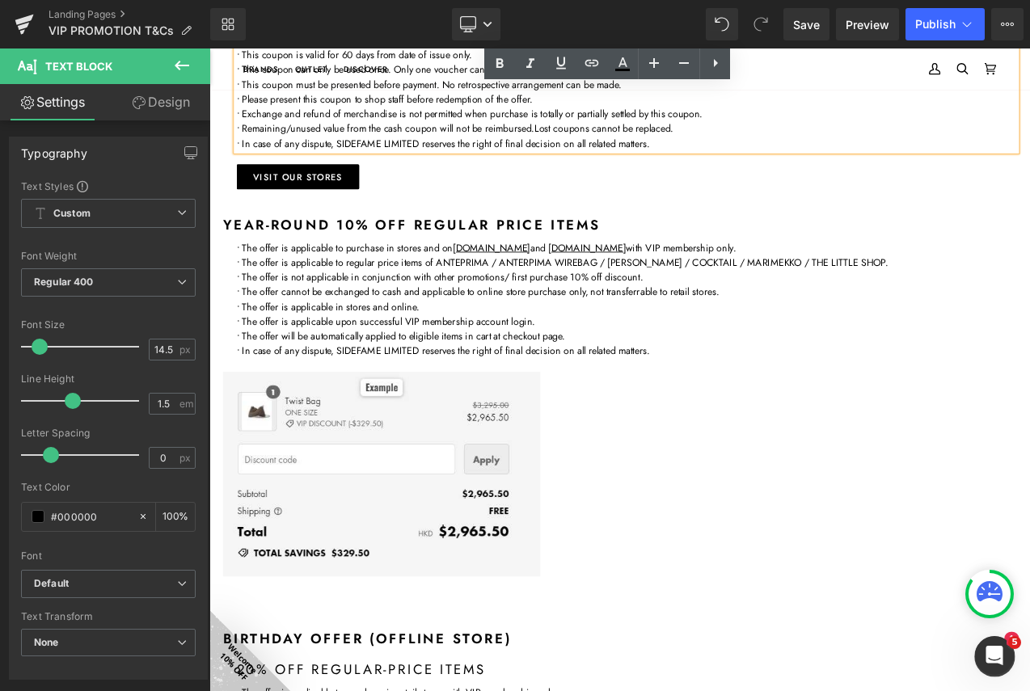
scroll to position [1616, 0]
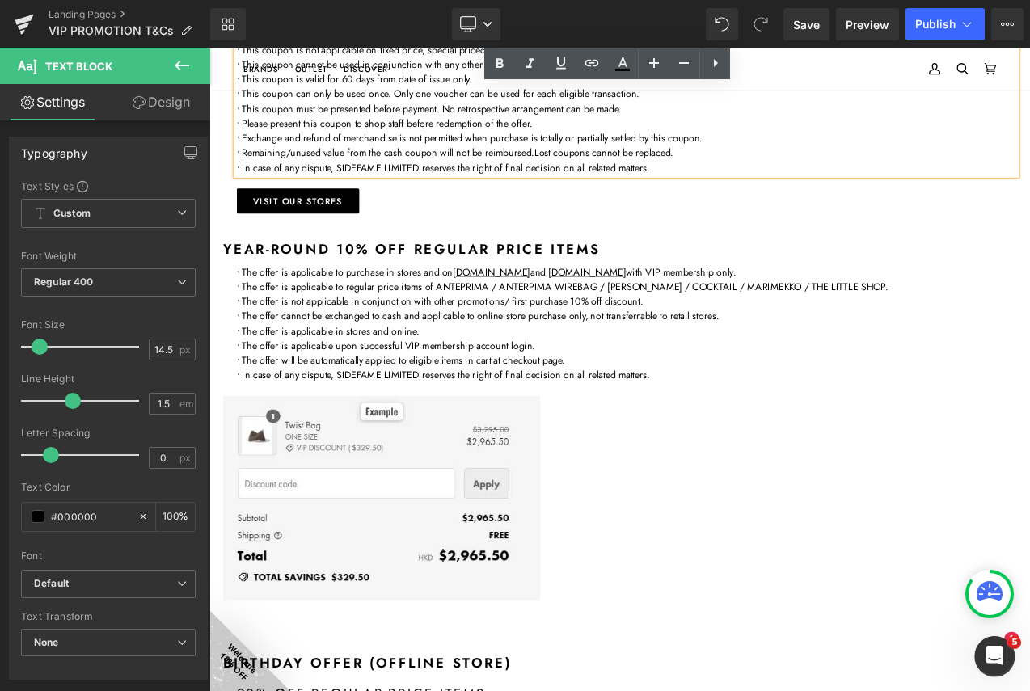
click at [1029, 326] on p "• The offer is applicable to regular price items of ANTEPRIMA / ANTERPIMA WIREB…" at bounding box center [706, 333] width 929 height 18
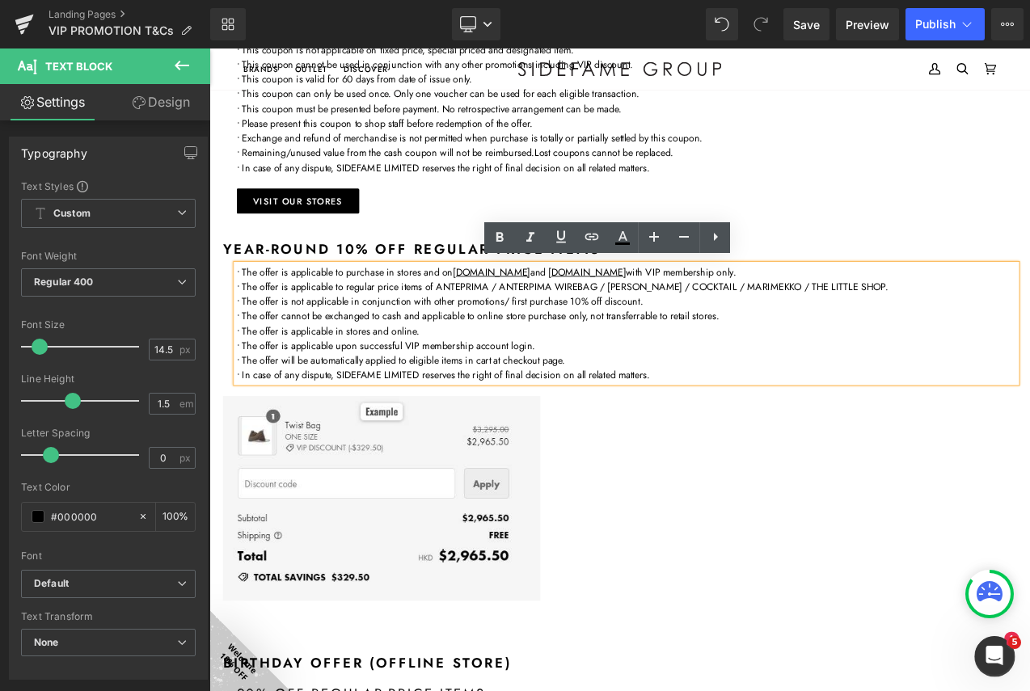
click at [1013, 331] on p "• The offer is applicable to regular price items of ANTEPRIMA / ANTERPIMA WIREB…" at bounding box center [706, 333] width 929 height 18
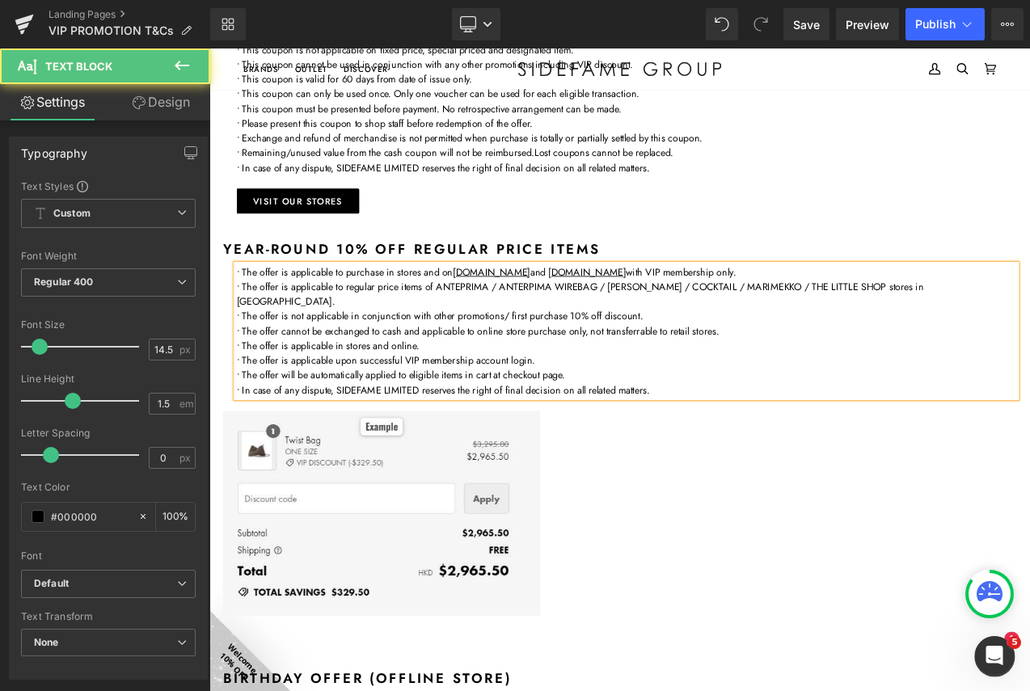
click at [925, 326] on p "• The offer is applicable to regular price items of ANTEPRIMA / ANTERPIMA WIREB…" at bounding box center [706, 342] width 929 height 36
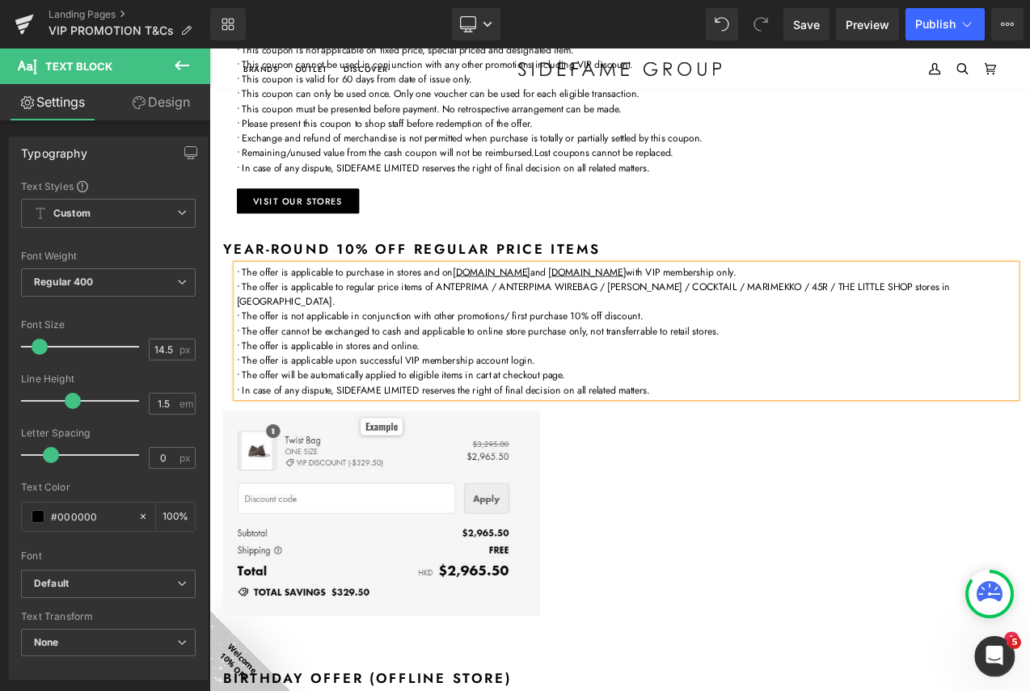
click at [1029, 325] on p "• The offer is applicable to regular price items of ANTEPRIMA / ANTERPIMA WIREB…" at bounding box center [706, 342] width 929 height 36
click at [948, 24] on span "Publish" at bounding box center [935, 24] width 40 height 13
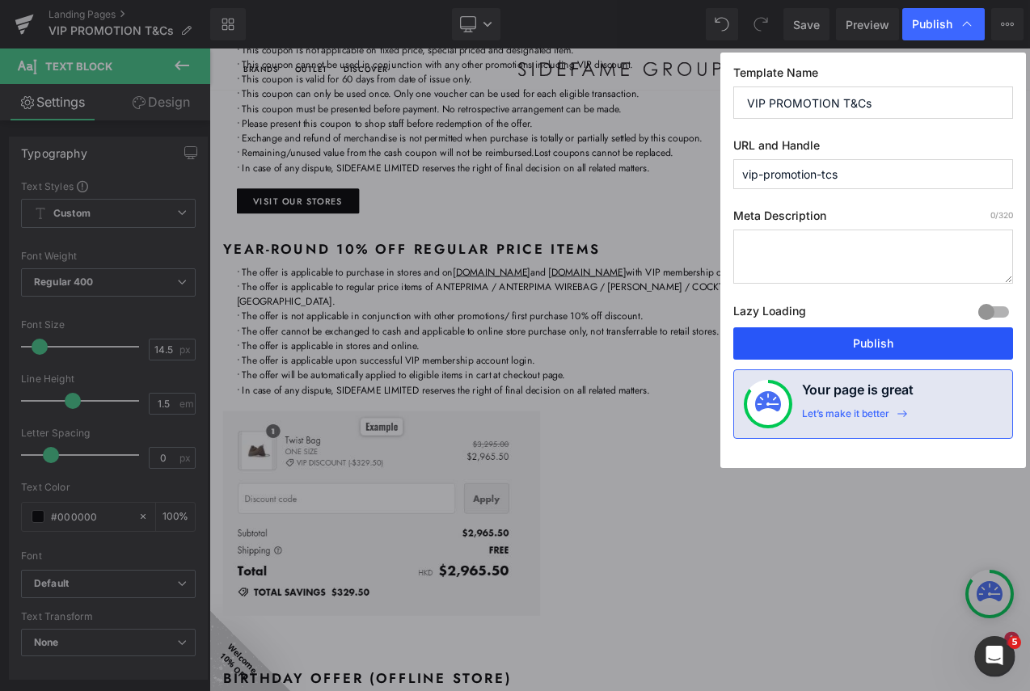
drag, startPoint x: 873, startPoint y: 348, endPoint x: 829, endPoint y: 357, distance: 44.7
click at [873, 348] on button "Publish" at bounding box center [873, 343] width 280 height 32
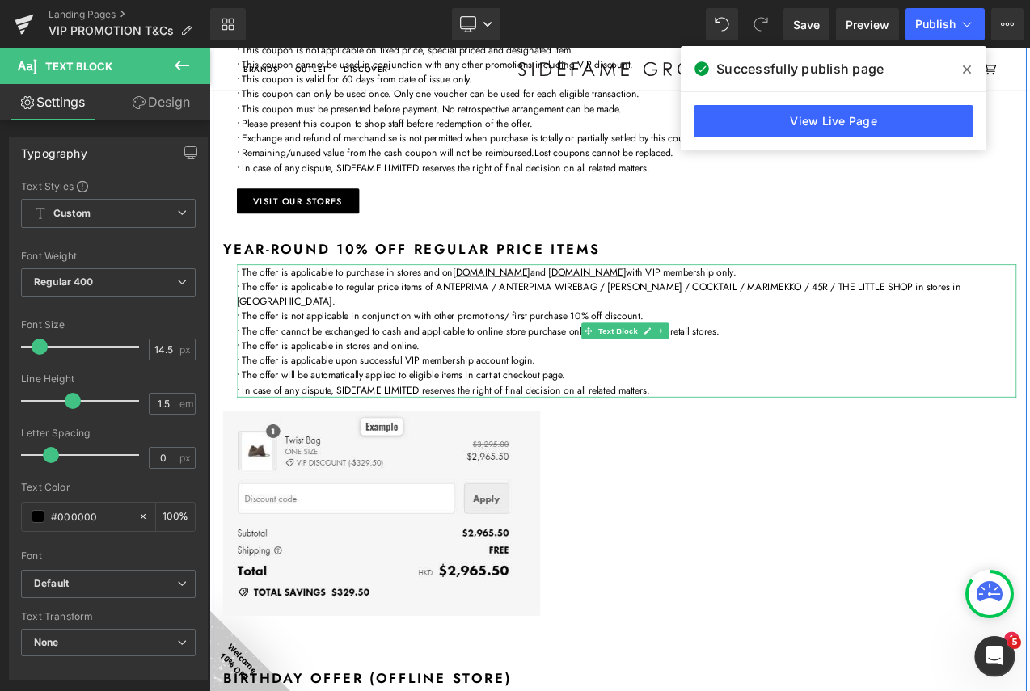
click at [508, 378] on p "• The offer cannot be exchanged to cash and applicable to online store purchase…" at bounding box center [706, 386] width 929 height 18
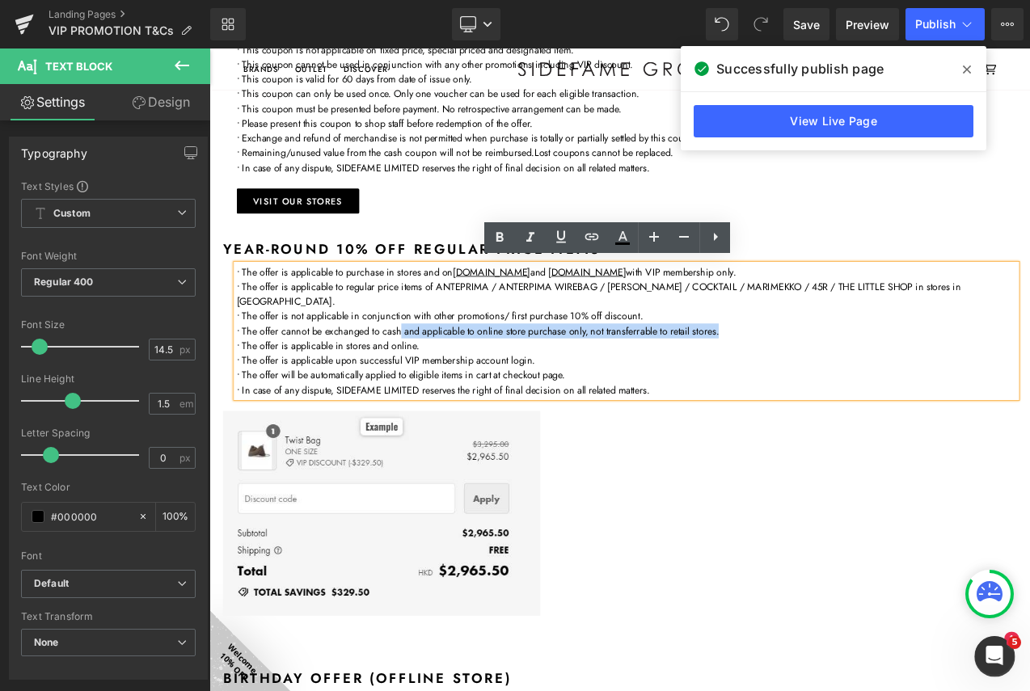
drag, startPoint x: 807, startPoint y: 381, endPoint x: 433, endPoint y: 382, distance: 374.2
click at [433, 382] on p "• The offer cannot be exchanged to cash and applicable to online store purchase…" at bounding box center [706, 386] width 929 height 18
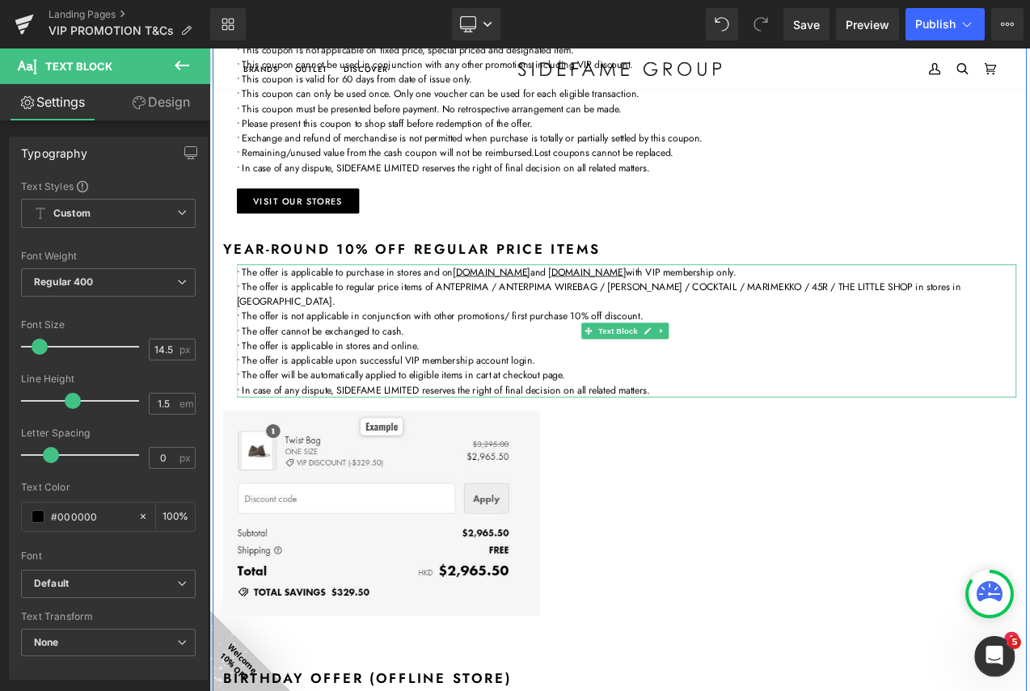
click at [481, 385] on p "• The offer cannot be exchanged to cash." at bounding box center [706, 386] width 929 height 18
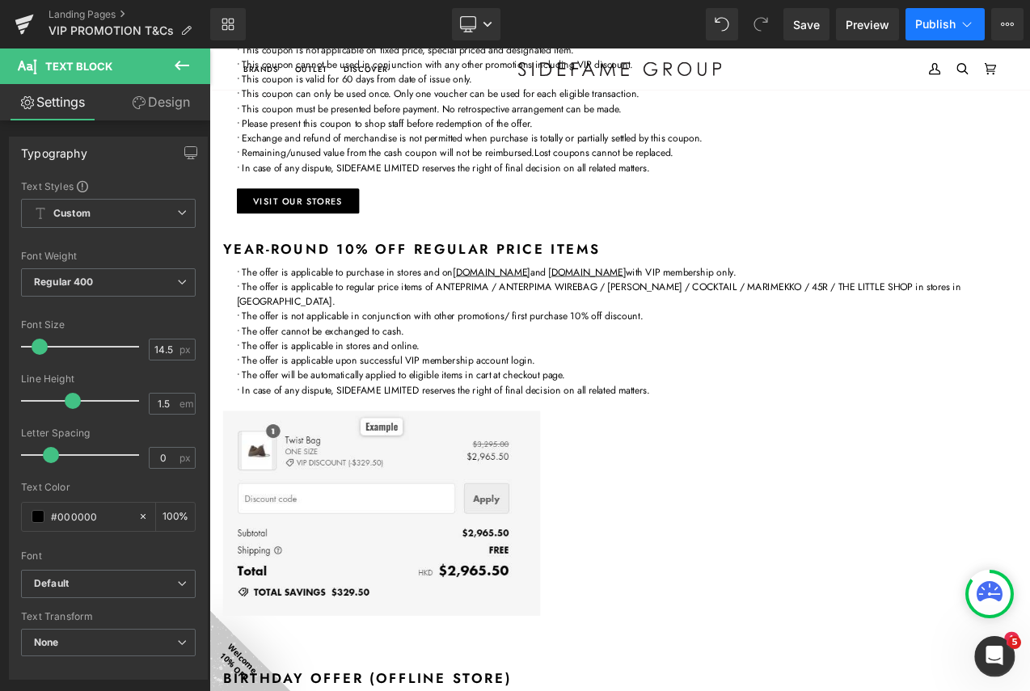
click at [958, 27] on button "Publish" at bounding box center [944, 24] width 79 height 32
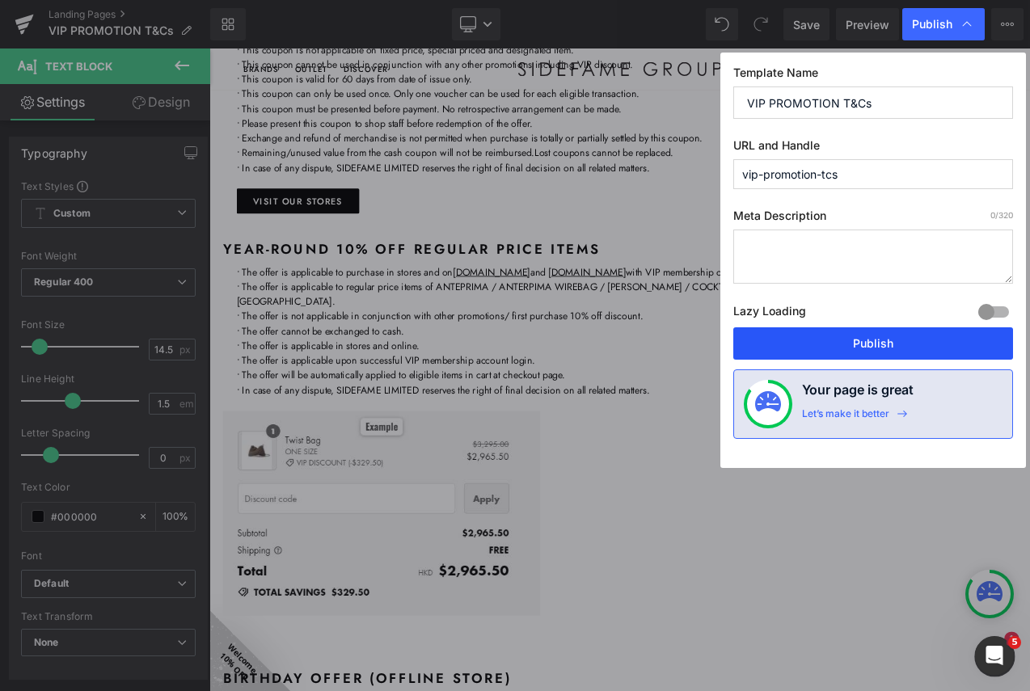
click at [905, 336] on button "Publish" at bounding box center [873, 343] width 280 height 32
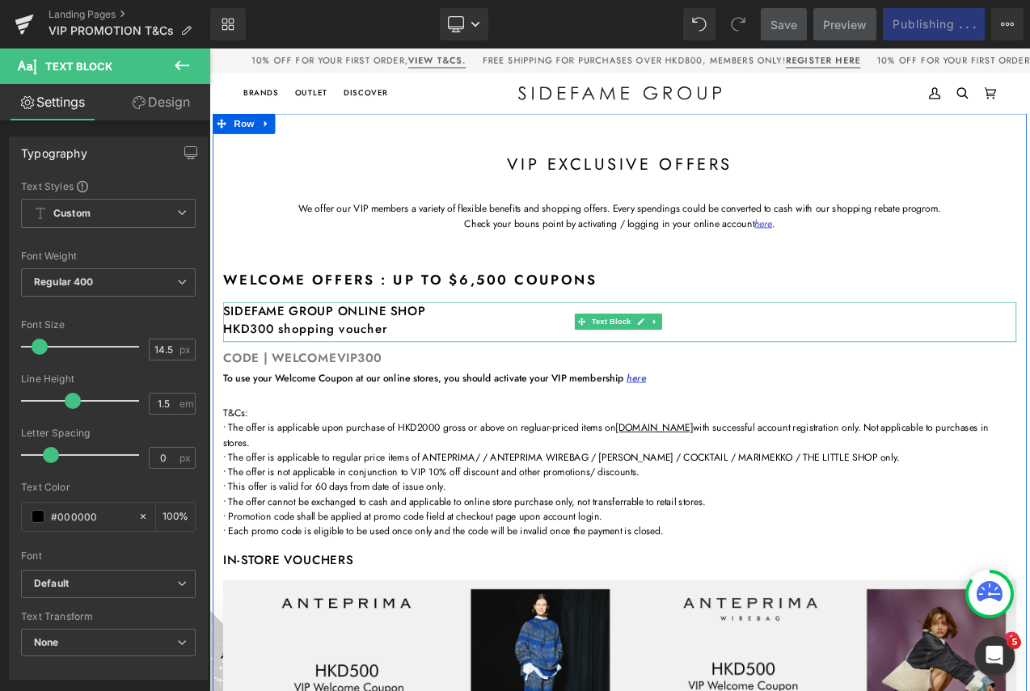
scroll to position [81, 0]
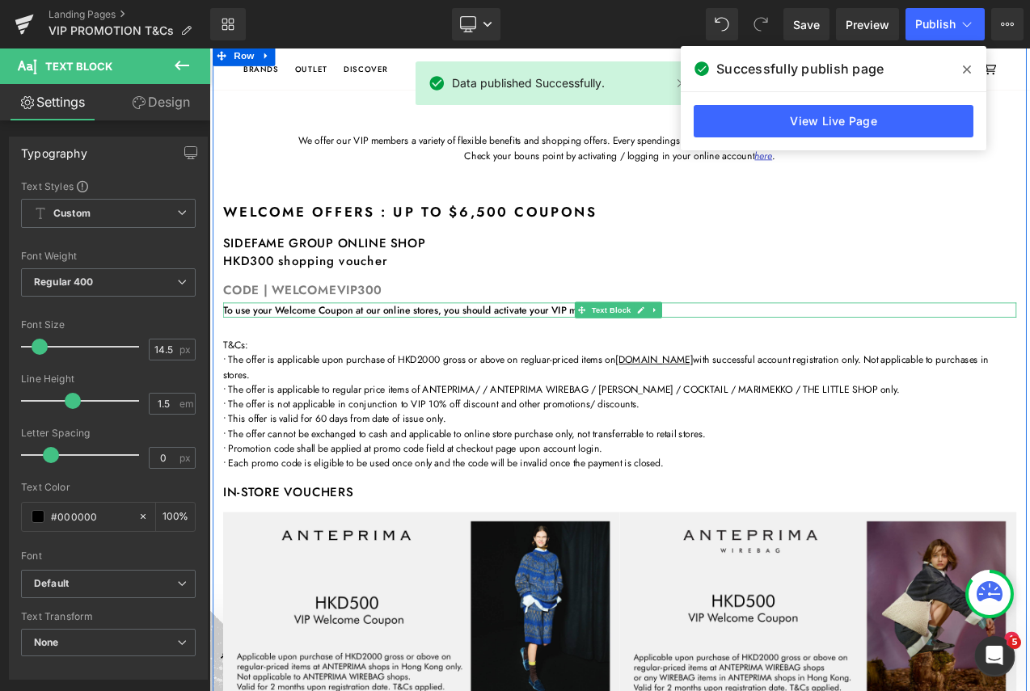
click at [495, 360] on strong "To use your Welcome Coupon at our online stores, you should activate your VIP m…" at bounding box center [477, 360] width 504 height 17
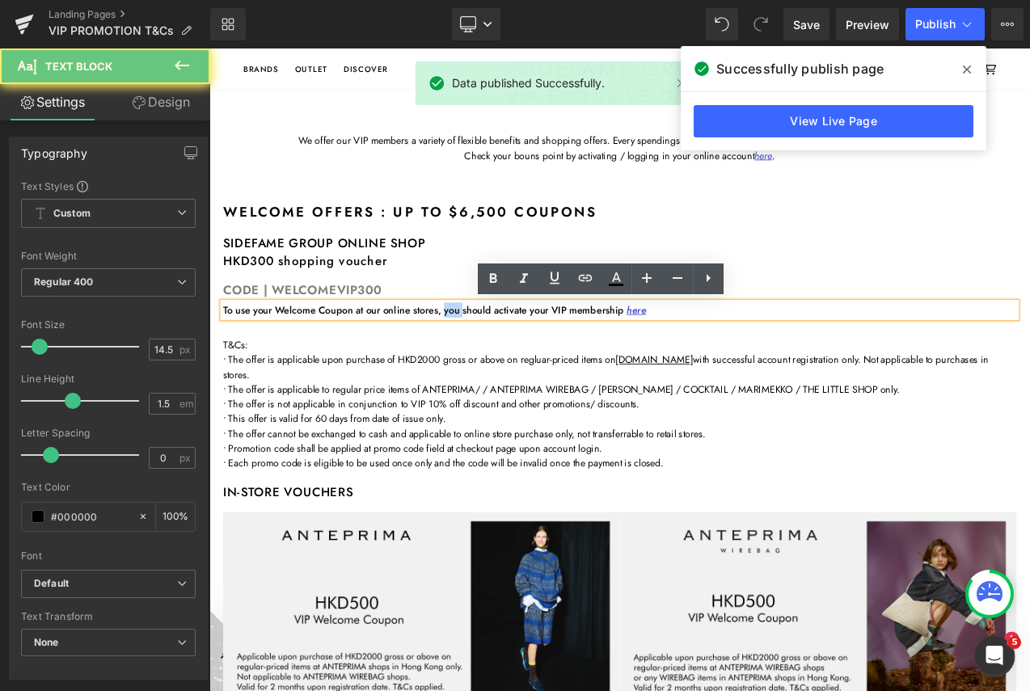
click at [495, 360] on strong "To use your Welcome Coupon at our online stores, you should activate your VIP m…" at bounding box center [477, 360] width 504 height 17
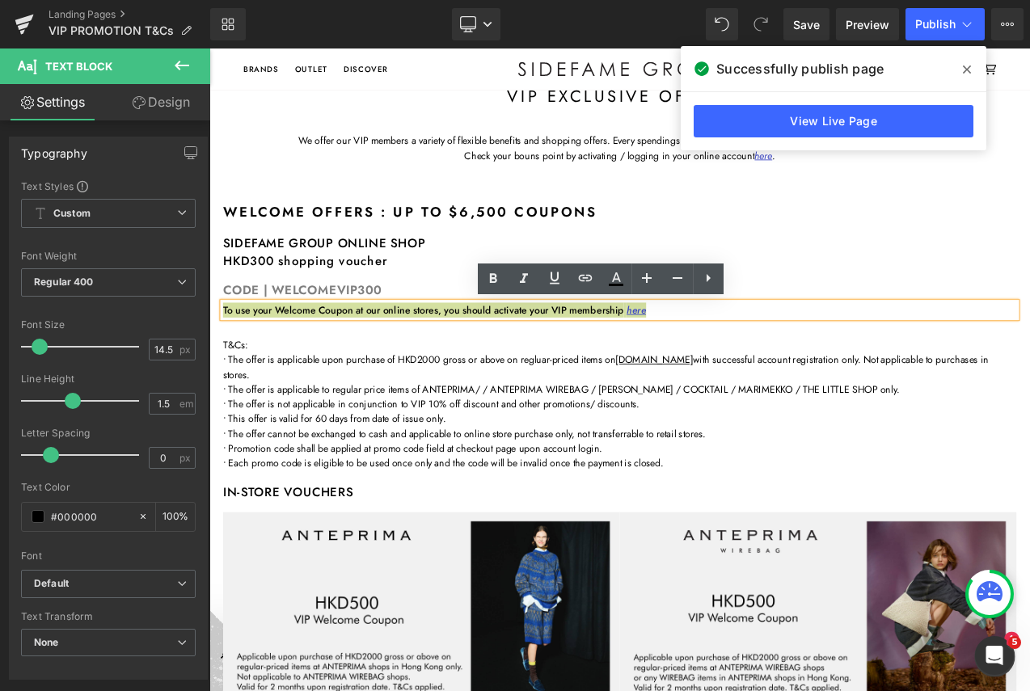
click at [616, 29] on div "Library Desktop Desktop Laptop Tablet Mobile Save Preview Publish Scheduled Vie…" at bounding box center [619, 24] width 819 height 32
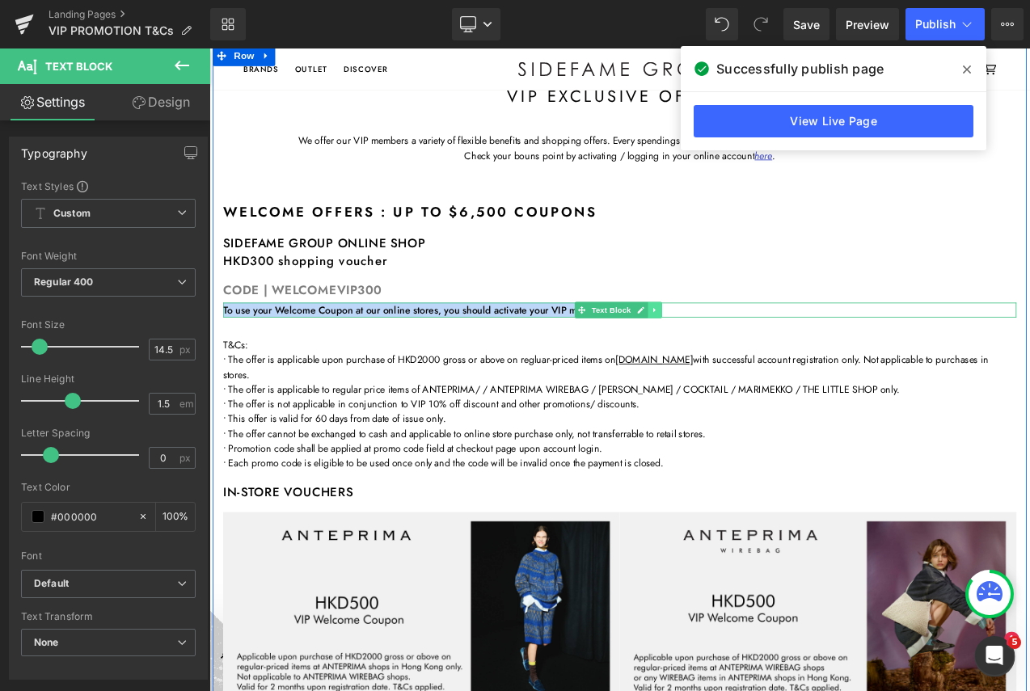
click at [738, 360] on icon at bounding box center [739, 361] width 9 height 10
click at [727, 357] on icon at bounding box center [731, 360] width 9 height 9
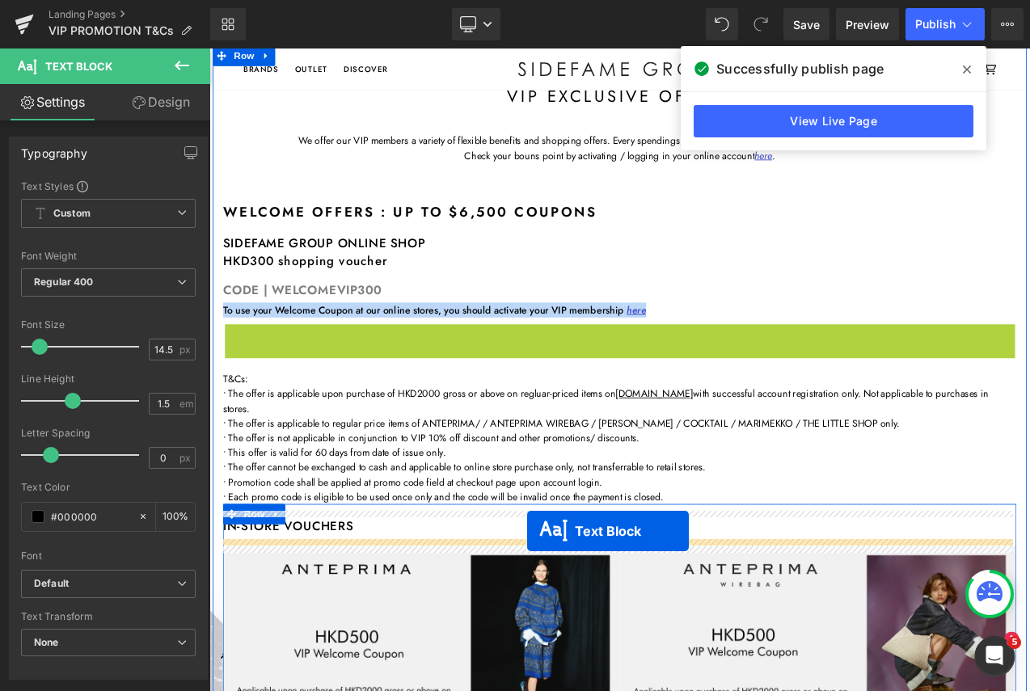
drag, startPoint x: 646, startPoint y: 385, endPoint x: 588, endPoint y: 624, distance: 245.2
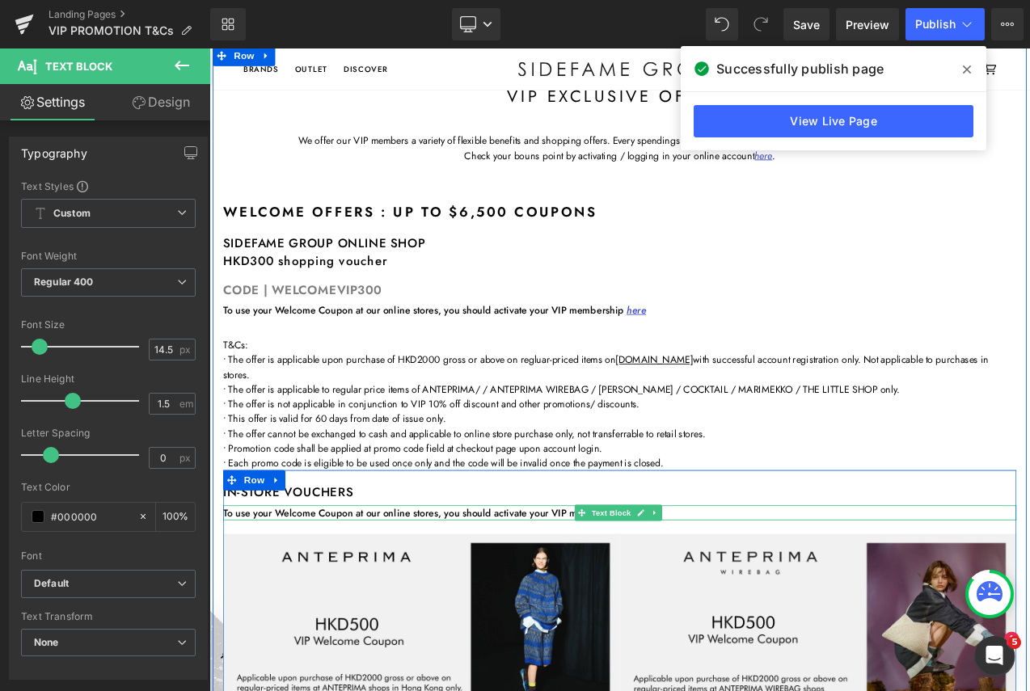
click at [284, 602] on strong "To use your Welcome Coupon at our online stores, you should activate your VIP m…" at bounding box center [477, 601] width 504 height 17
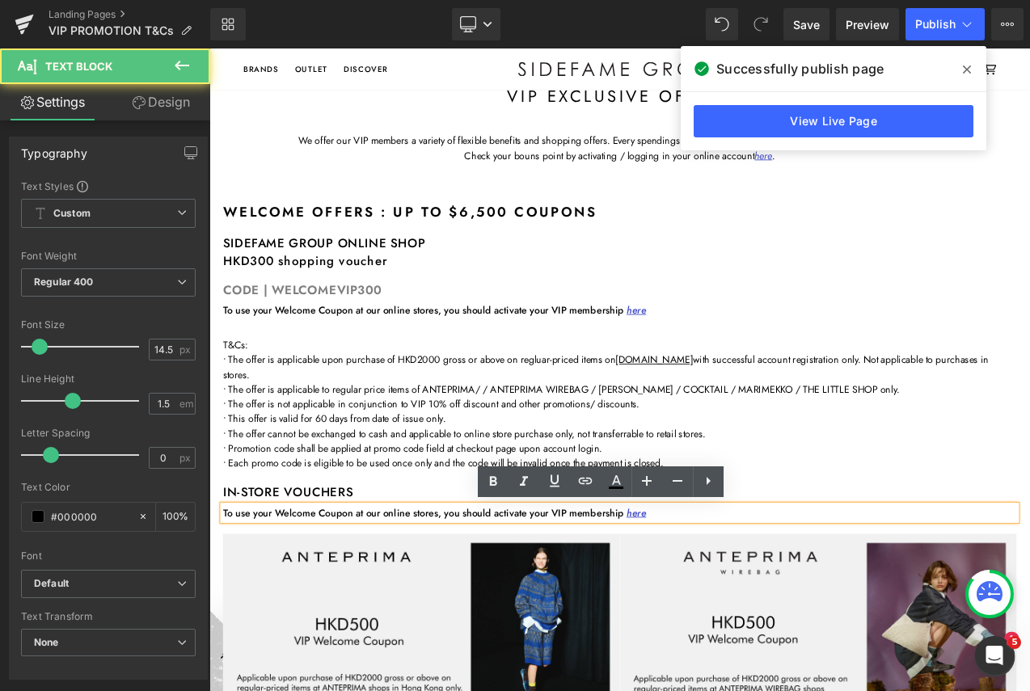
click at [237, 605] on strong "To use your Welcome Coupon at our online stores, you should activate your VIP m…" at bounding box center [477, 601] width 504 height 17
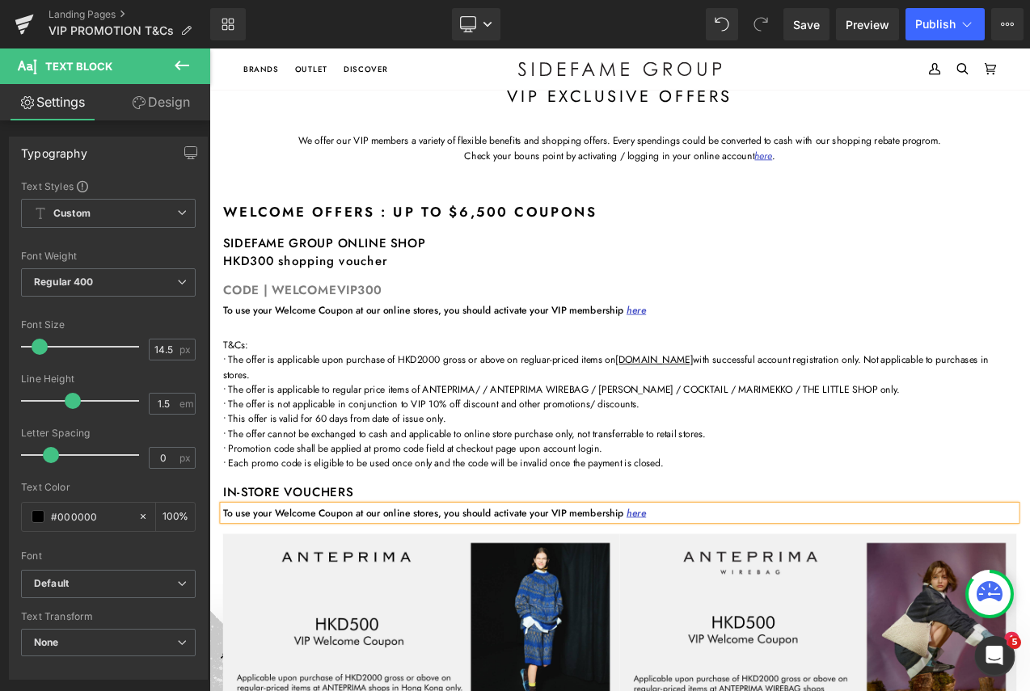
click at [281, 601] on strong "To use your Welcome Coupon at our online stores, you should activate your VIP m…" at bounding box center [477, 601] width 504 height 17
click at [438, 602] on strong "To use your usage of the Welcome Coupon at our online stores, you should activa…" at bounding box center [510, 601] width 571 height 17
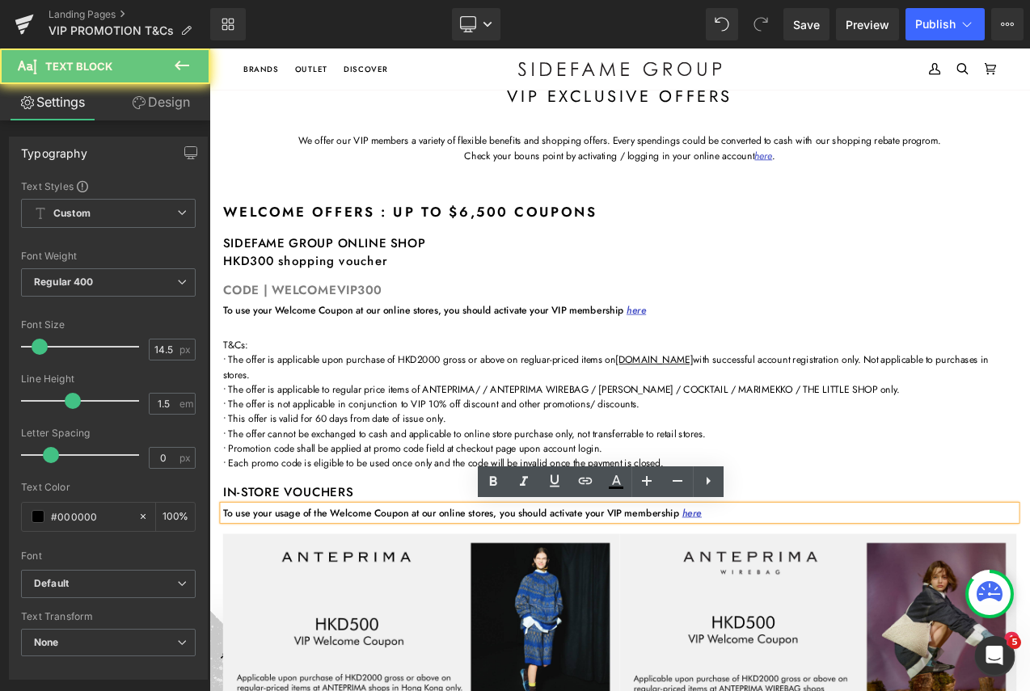
click at [442, 603] on strong "To use your usage of the Welcome Coupon at our online stores, you should activa…" at bounding box center [510, 601] width 571 height 17
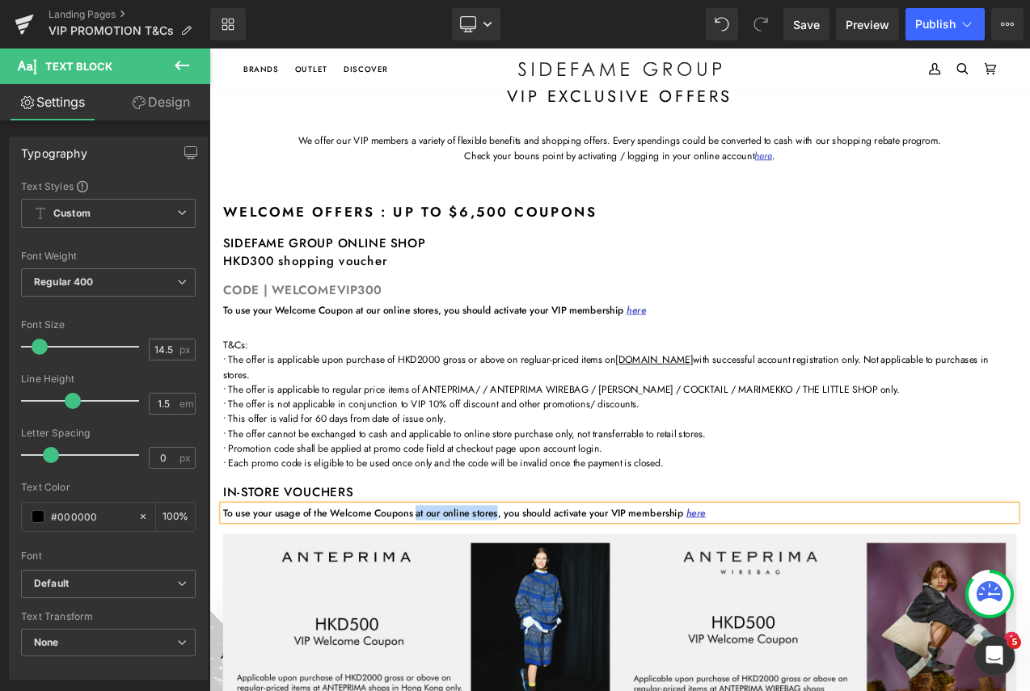
drag, startPoint x: 452, startPoint y: 602, endPoint x: 549, endPoint y: 607, distance: 97.1
click at [549, 607] on strong "To use your usage of the Welcome Coupons at our online stores, you should activ…" at bounding box center [512, 601] width 575 height 17
click at [454, 600] on strong "To use your usage of the Welcome Coupons, you should activate your VIP membersh…" at bounding box center [462, 601] width 474 height 17
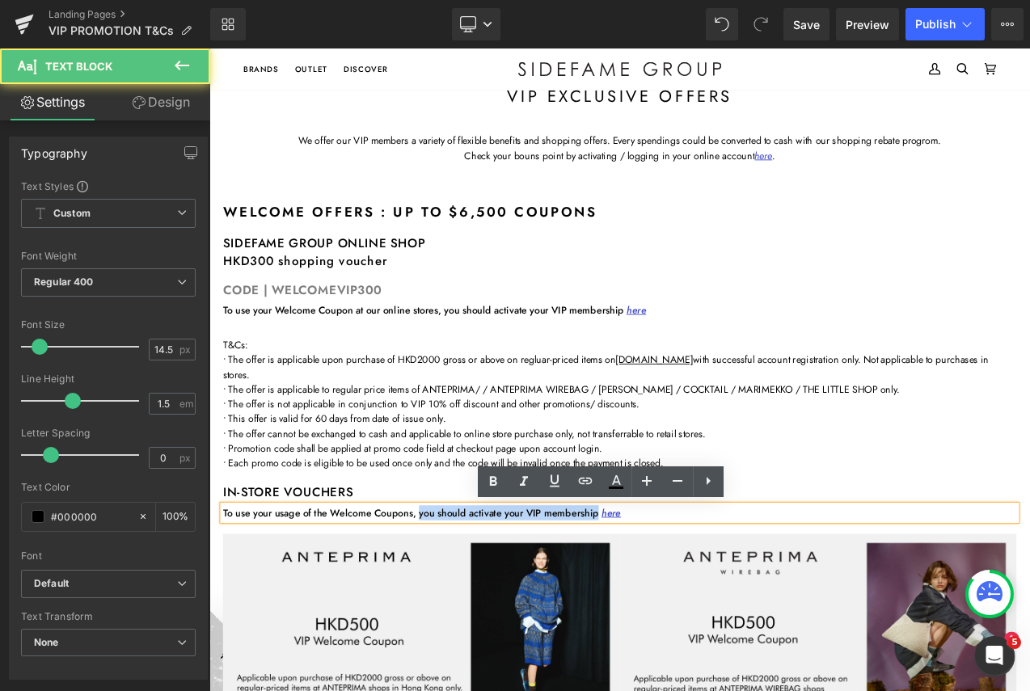
drag, startPoint x: 668, startPoint y: 602, endPoint x: 461, endPoint y: 603, distance: 206.9
click at [457, 601] on strong "To use your usage of the Welcome Coupons, you should activate your VIP membersh…" at bounding box center [462, 601] width 474 height 17
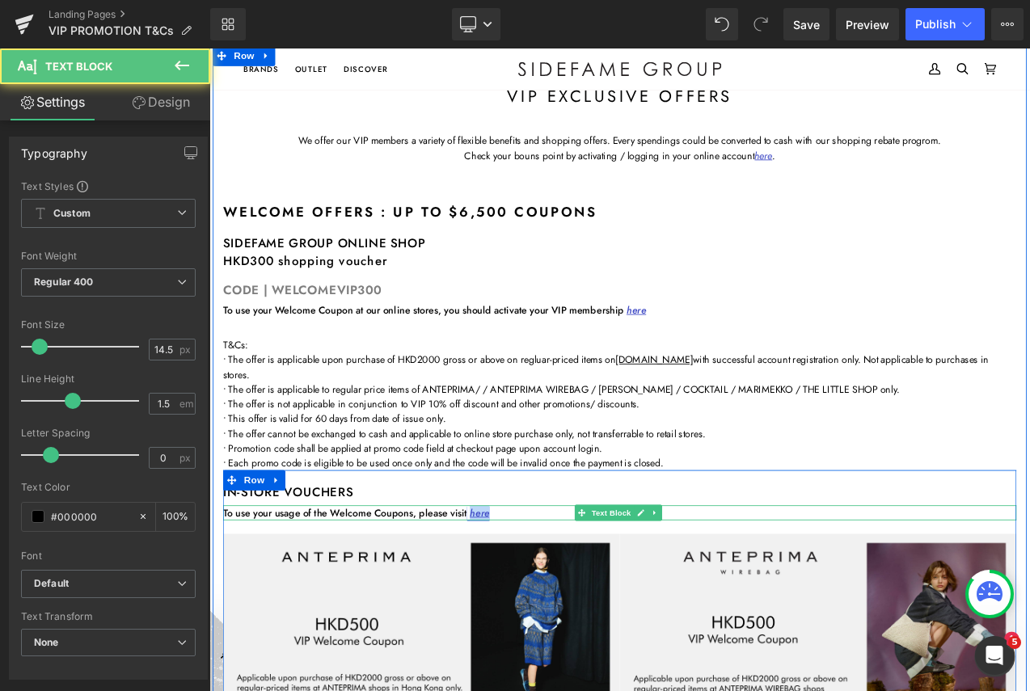
drag, startPoint x: 538, startPoint y: 598, endPoint x: 514, endPoint y: 598, distance: 24.2
click at [514, 598] on p "To use your usage of the Welcome Coupons, please visit here" at bounding box center [698, 602] width 946 height 18
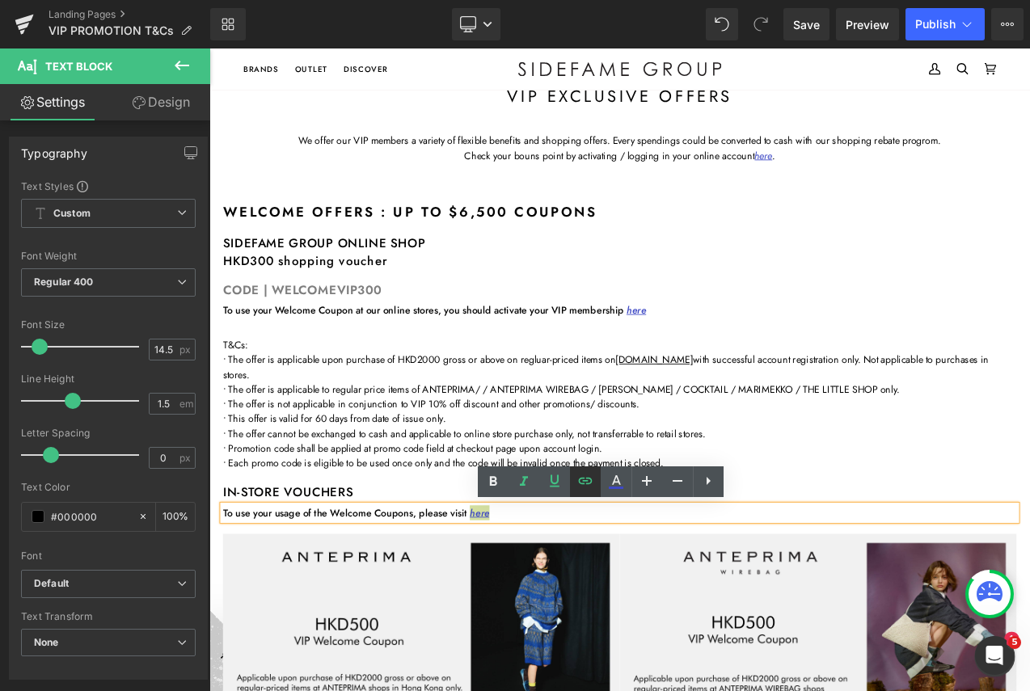
click at [589, 482] on icon at bounding box center [584, 480] width 19 height 19
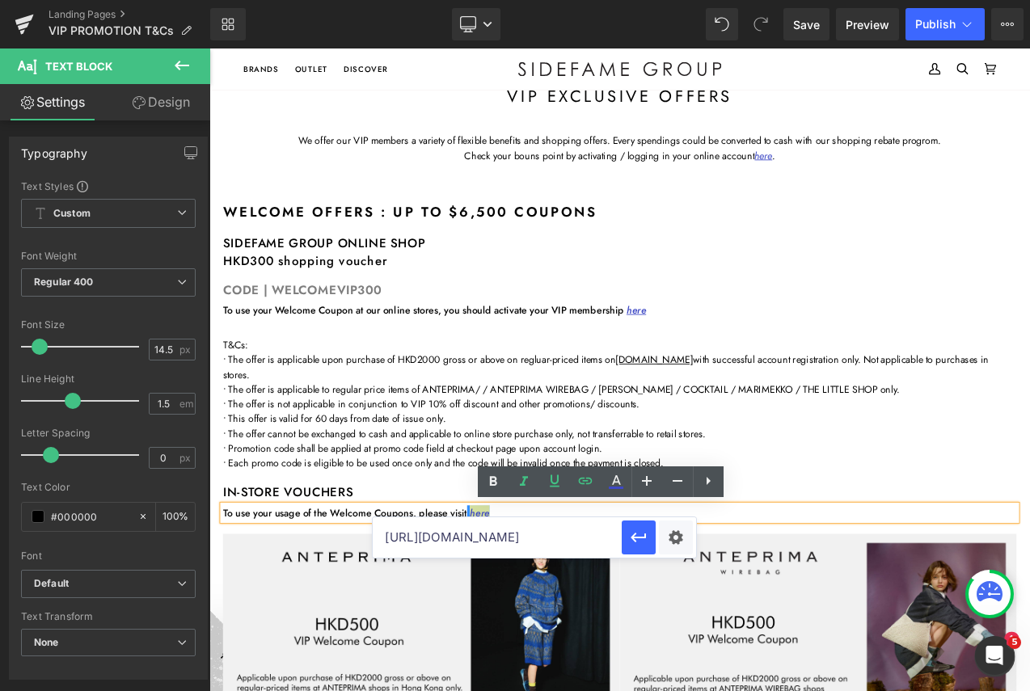
click at [502, 531] on input "[URL][DOMAIN_NAME]" at bounding box center [497, 537] width 249 height 40
paste input "[DOMAIN_NAME][URL]"
type input "[URL][DOMAIN_NAME]"
click at [650, 537] on button "button" at bounding box center [638, 537] width 34 height 34
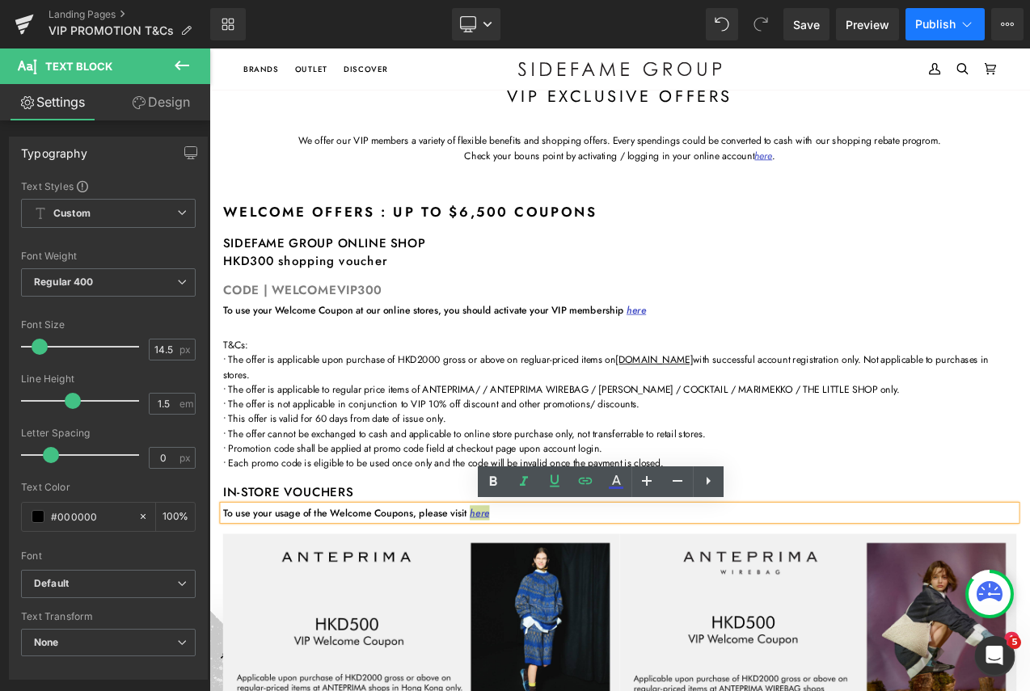
click at [961, 20] on icon at bounding box center [966, 24] width 16 height 16
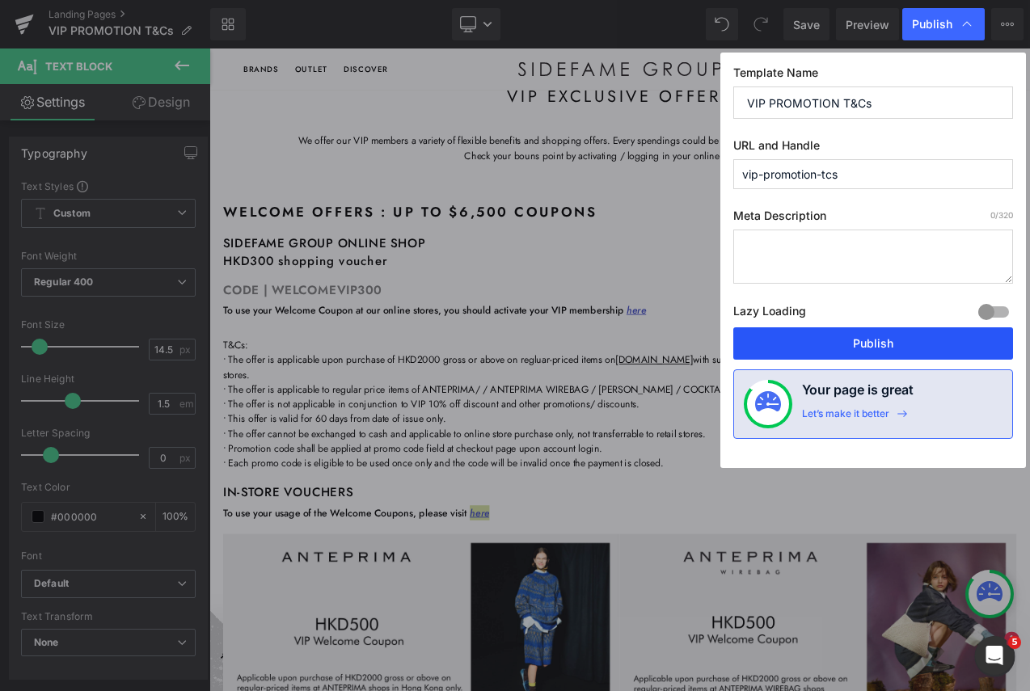
click at [917, 349] on button "Publish" at bounding box center [873, 343] width 280 height 32
